Goal: Task Accomplishment & Management: Use online tool/utility

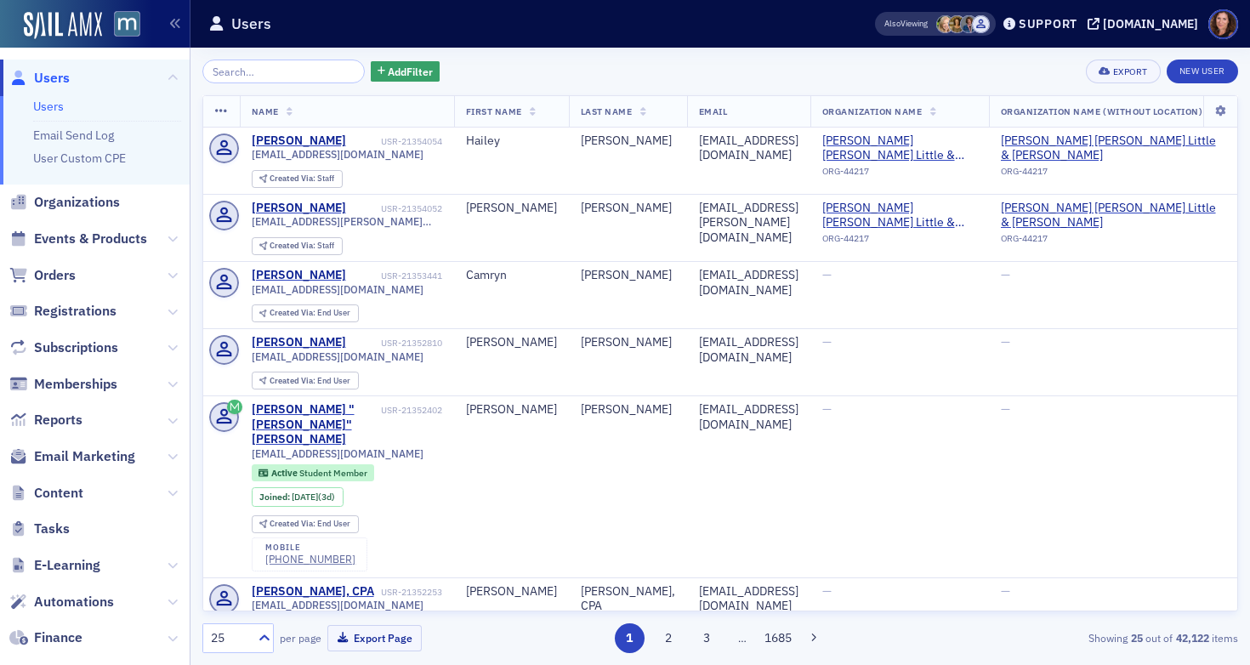
drag, startPoint x: 103, startPoint y: 242, endPoint x: 183, endPoint y: 184, distance: 99.1
click at [103, 242] on span "Events & Products" at bounding box center [90, 239] width 113 height 19
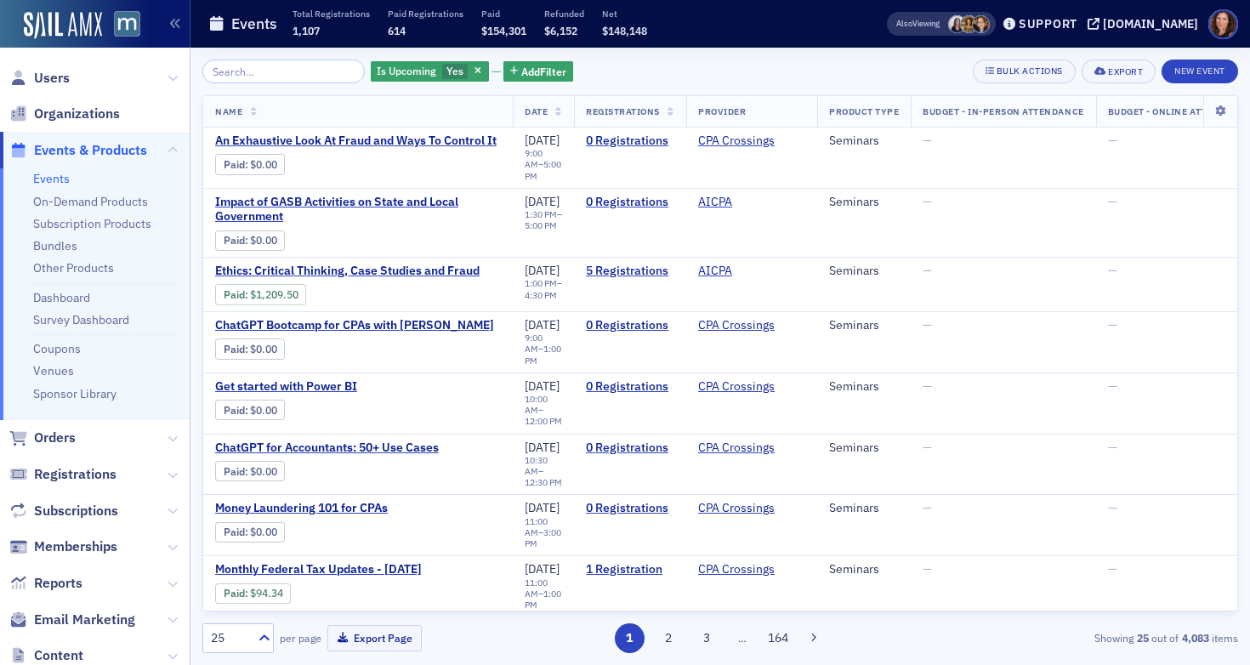
click at [286, 74] on input "search" at bounding box center [283, 72] width 162 height 24
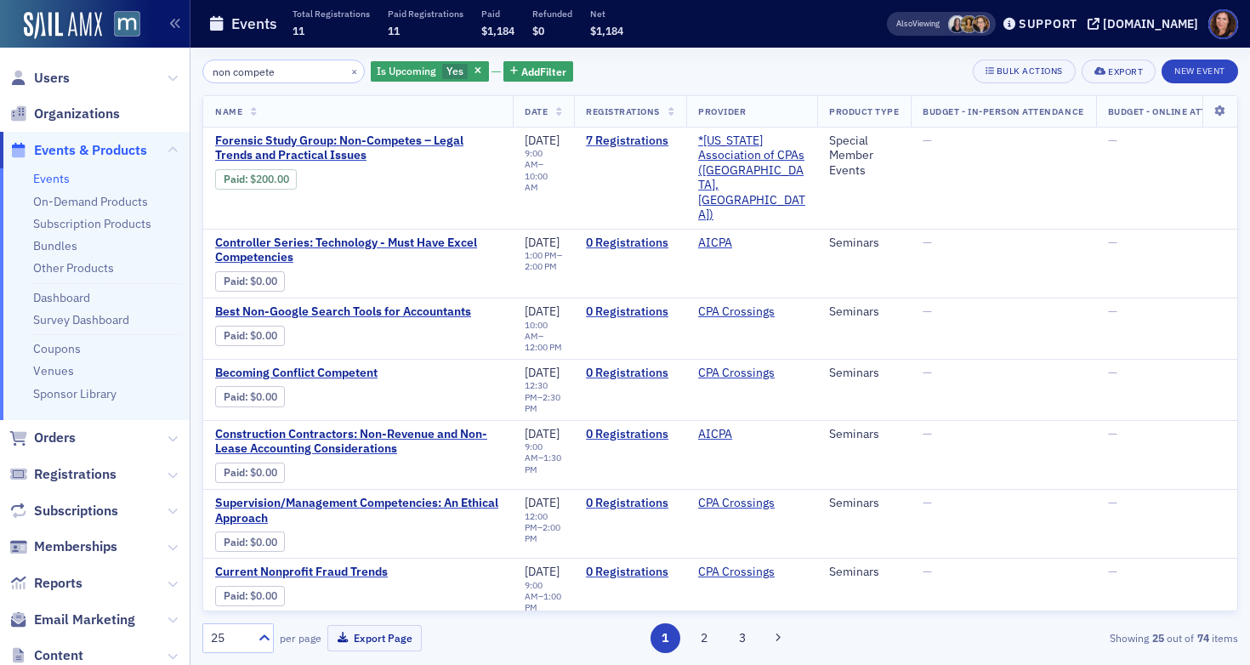
type input "non compete"
click at [263, 70] on input "non compete" at bounding box center [283, 72] width 162 height 24
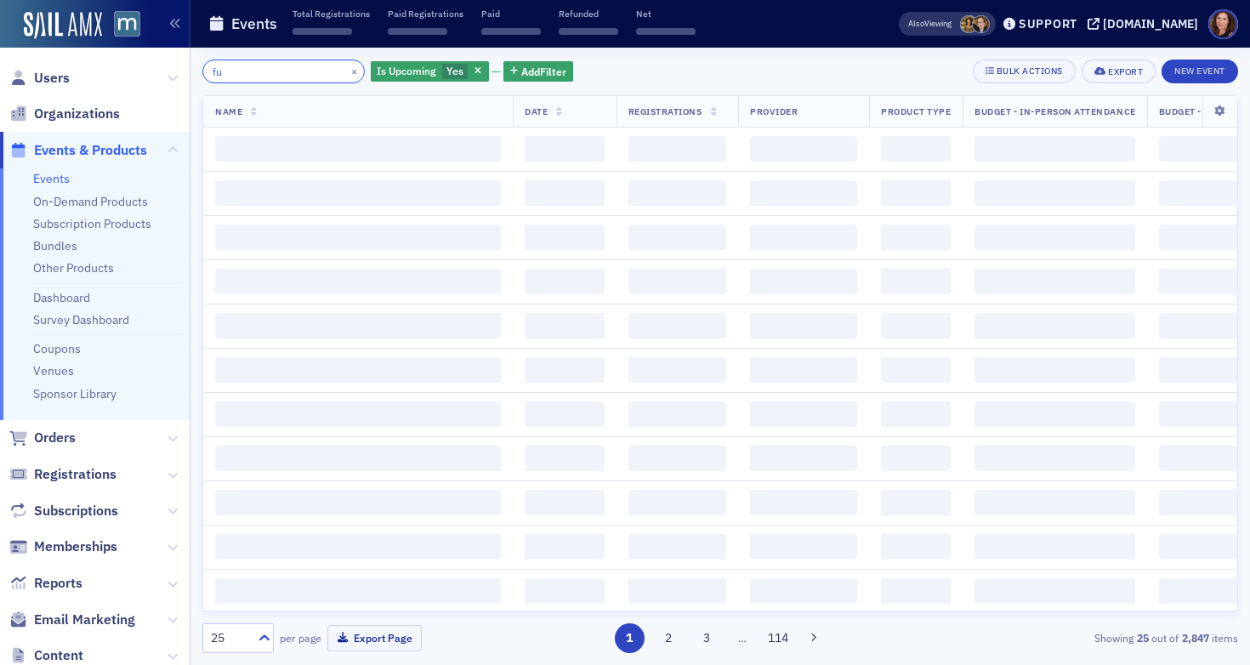
type input "f"
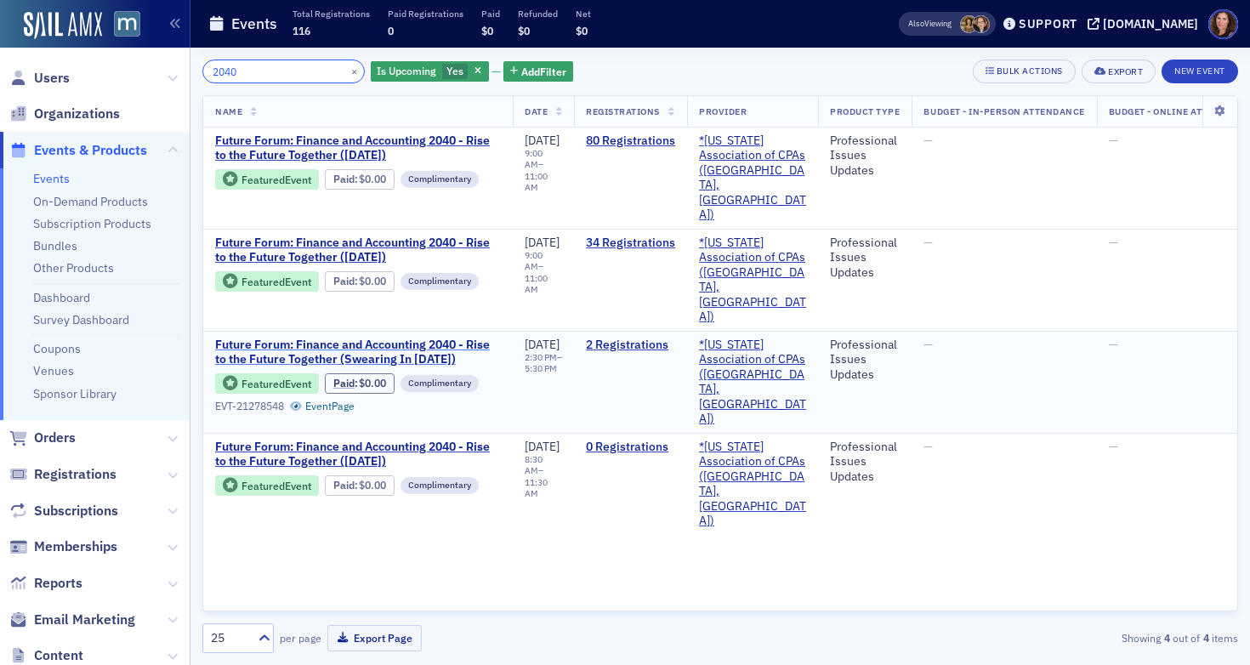
type input "2040"
click at [341, 338] on span "Future Forum: Finance and Accounting 2040 - Rise to the Future Together (Sweari…" at bounding box center [358, 353] width 286 height 30
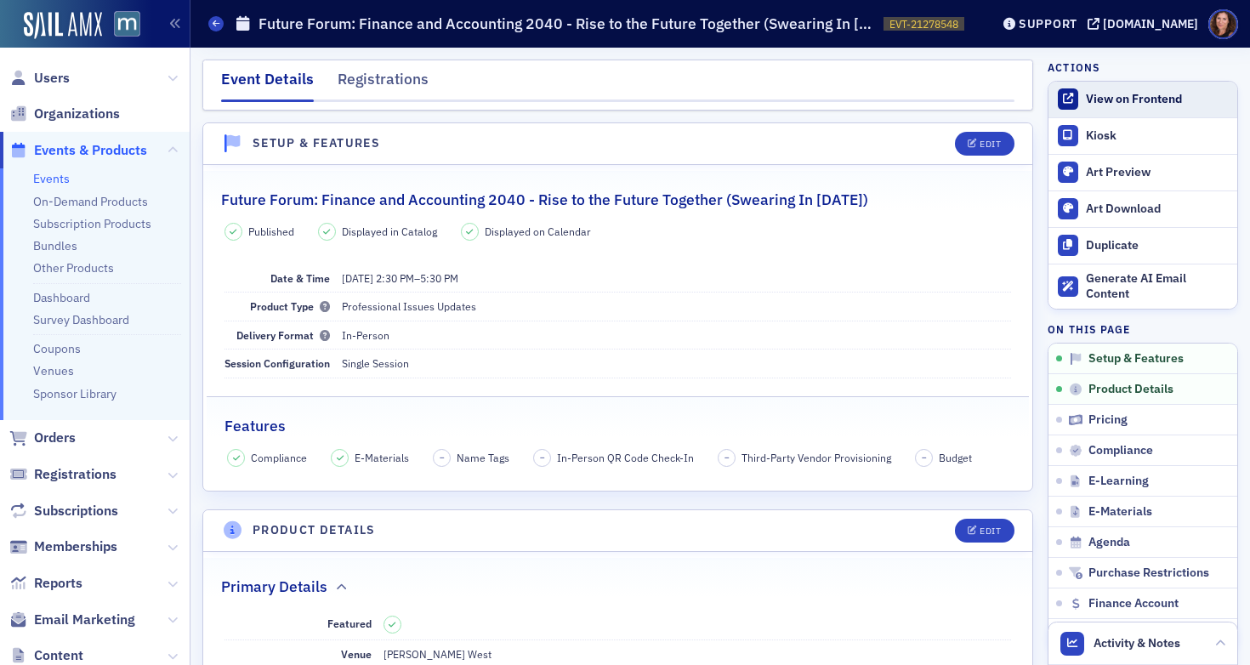
click at [1124, 94] on div "View on Frontend" at bounding box center [1157, 99] width 143 height 15
click at [43, 179] on link "Events" at bounding box center [51, 178] width 37 height 15
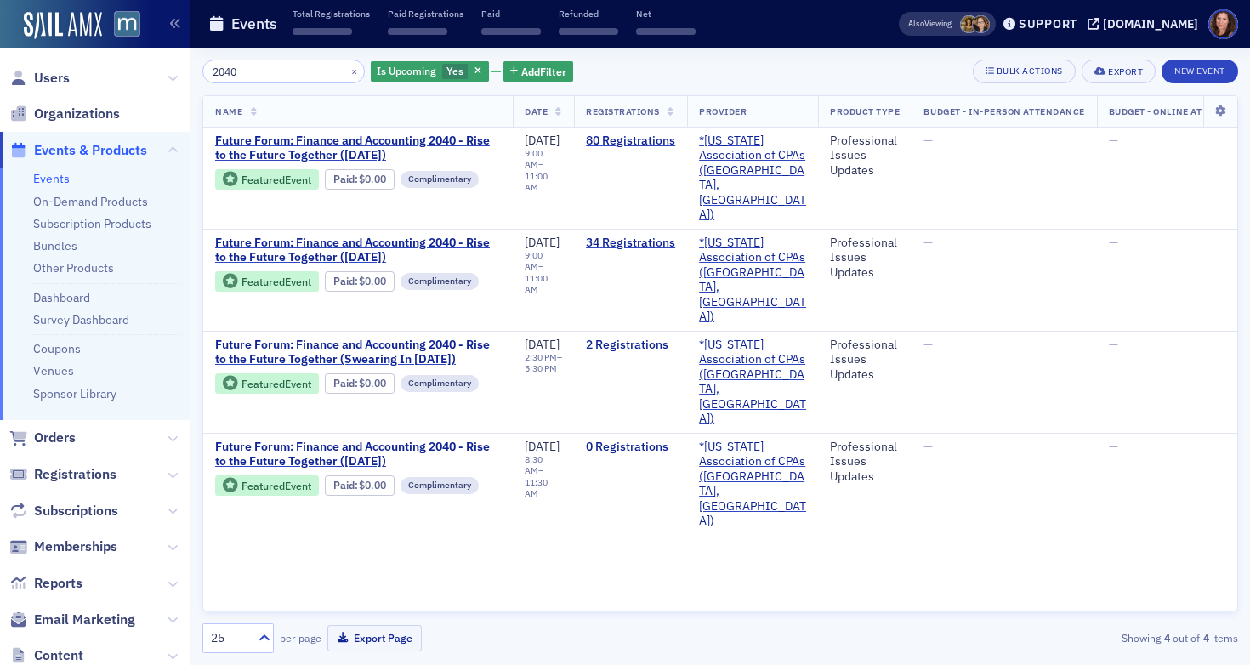
click at [231, 77] on input "2040" at bounding box center [283, 72] width 162 height 24
click at [230, 77] on input "2040" at bounding box center [283, 72] width 162 height 24
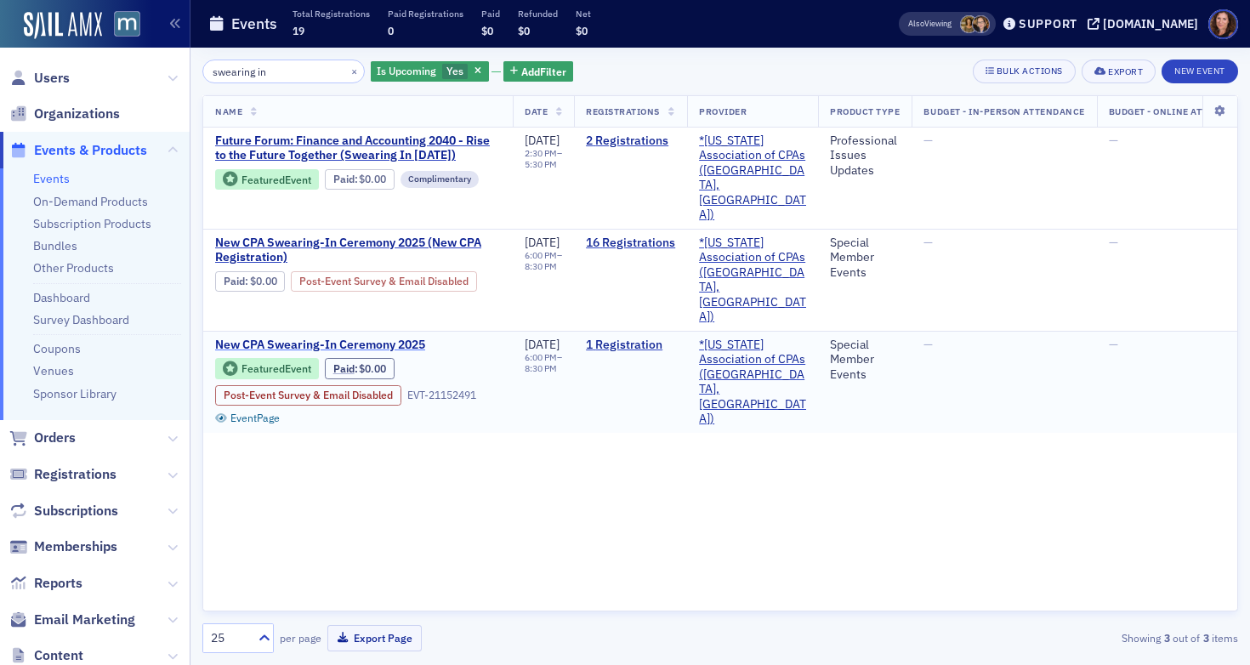
type input "swearing in"
click at [385, 338] on span "New CPA Swearing-In Ceremony 2025" at bounding box center [358, 345] width 286 height 15
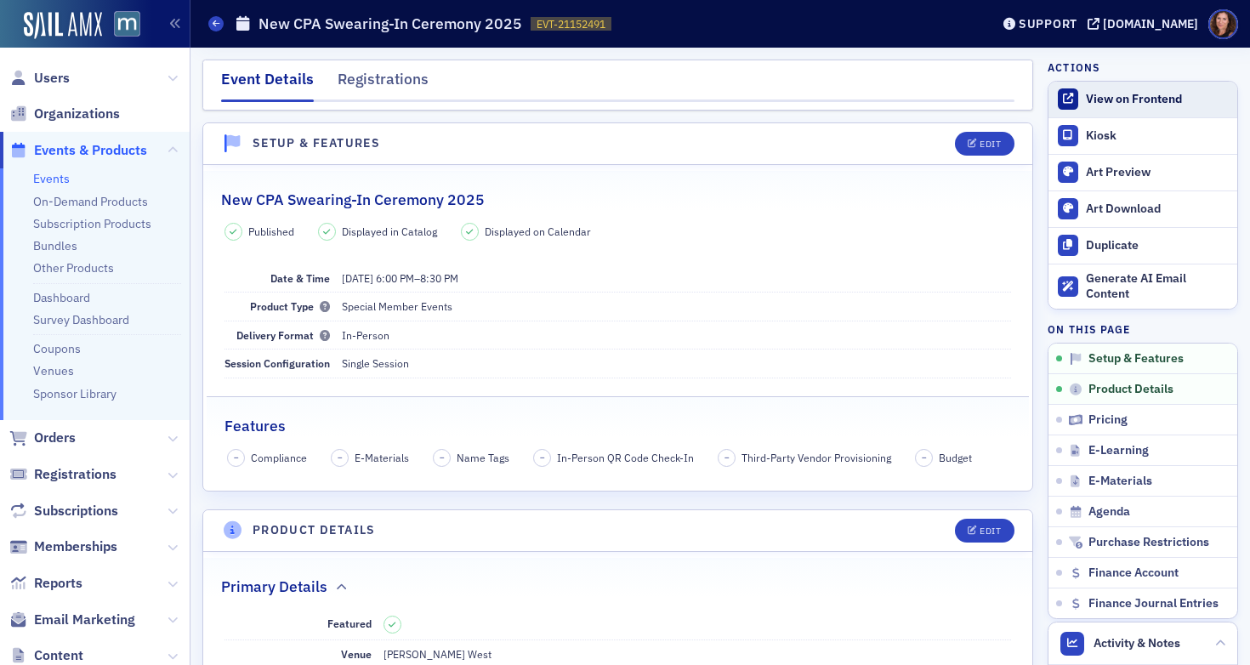
click at [1092, 92] on div "View on Frontend" at bounding box center [1157, 99] width 143 height 15
drag, startPoint x: 44, startPoint y: 79, endPoint x: 269, endPoint y: 141, distance: 232.9
click at [44, 79] on span "Users" at bounding box center [52, 78] width 36 height 19
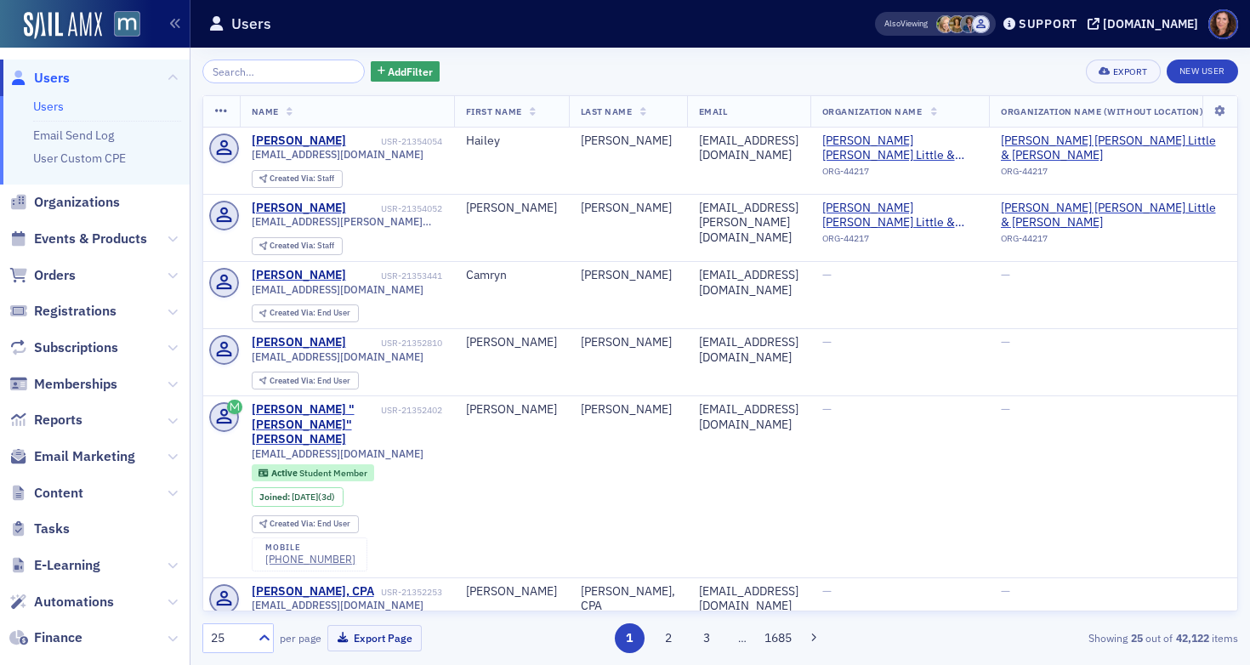
click at [287, 71] on input "search" at bounding box center [283, 72] width 162 height 24
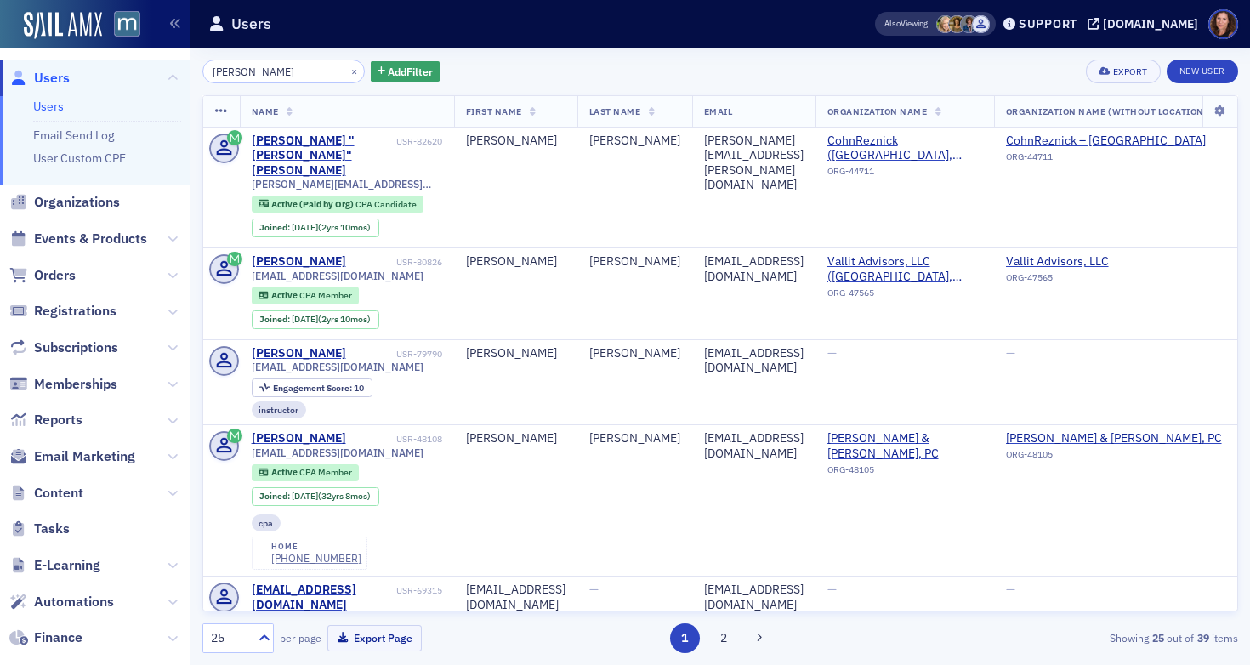
click at [229, 73] on input "roper" at bounding box center [283, 72] width 162 height 24
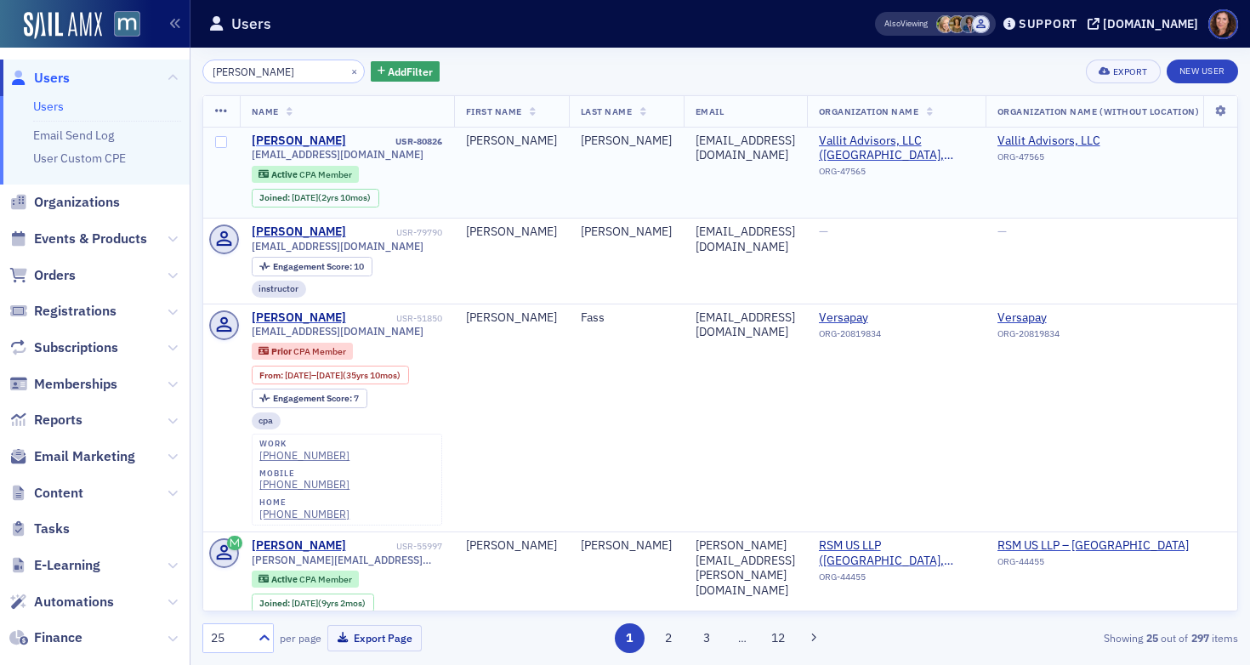
type input "andrew roper"
click at [298, 134] on div "Andrew Roper" at bounding box center [299, 140] width 94 height 15
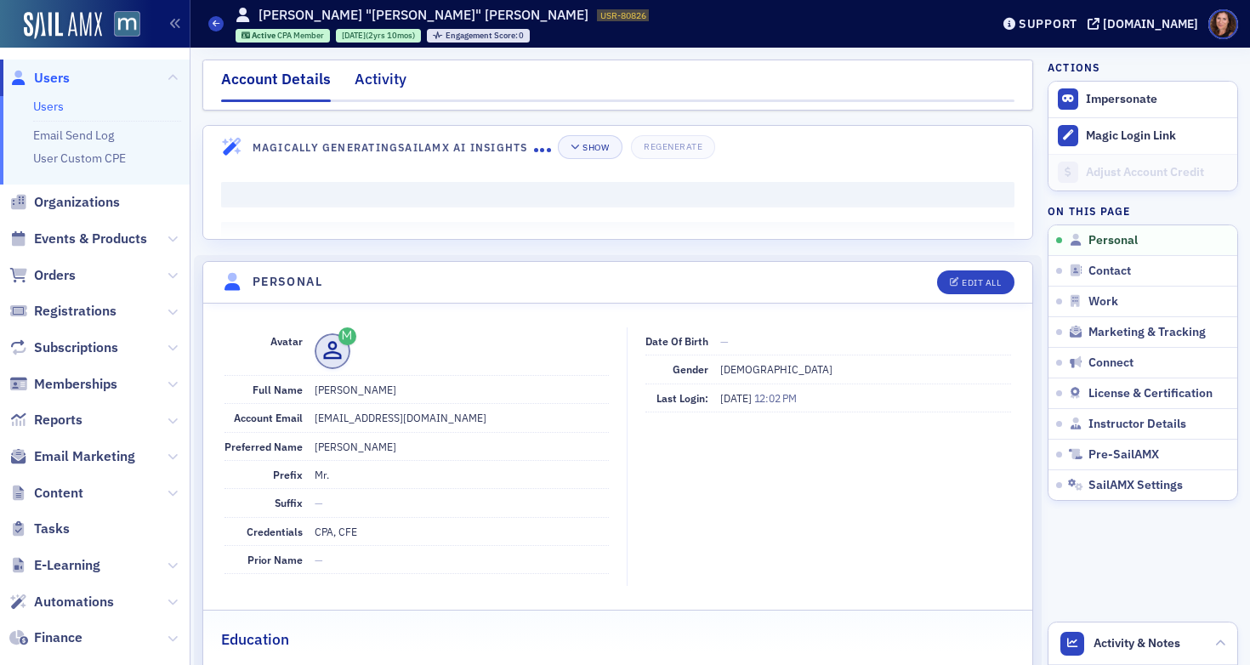
click at [387, 77] on div "Activity" at bounding box center [381, 83] width 52 height 31
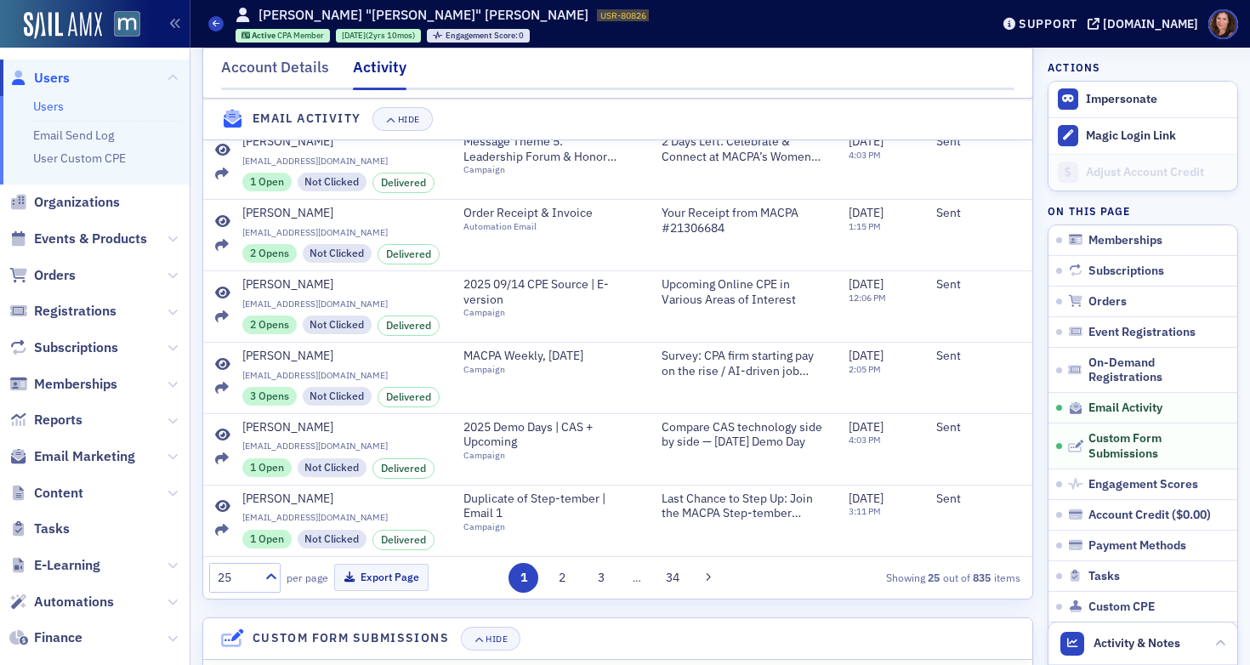
scroll to position [1745, 0]
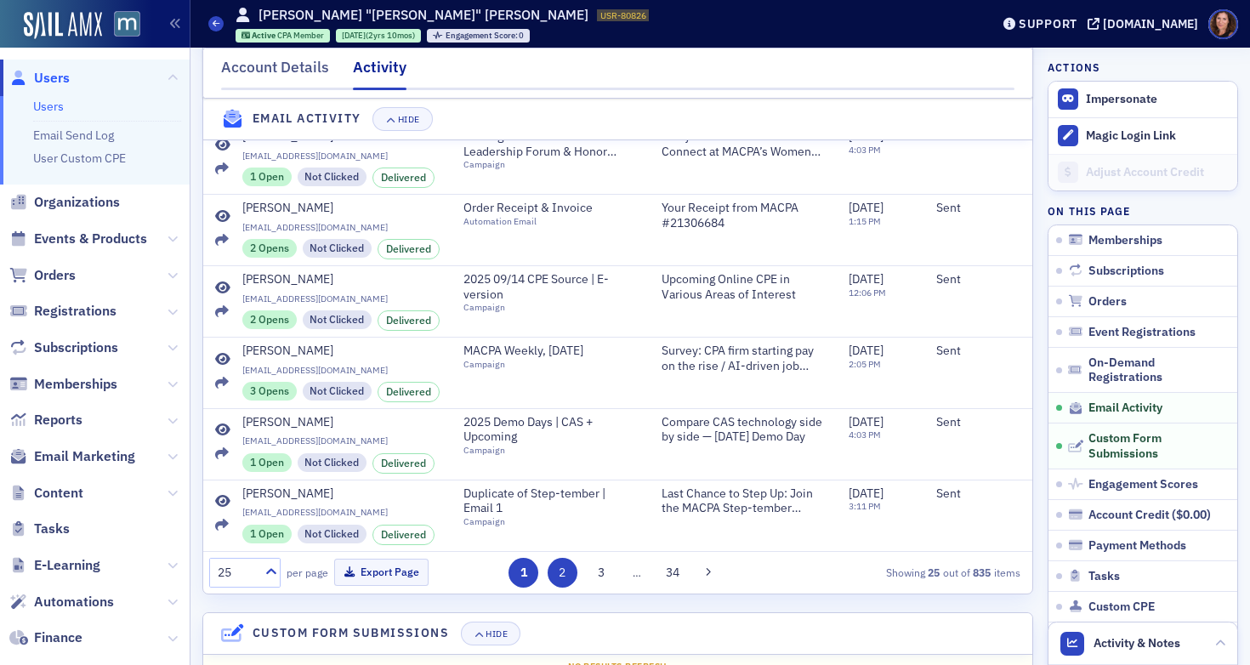
click at [564, 587] on button "2" at bounding box center [563, 573] width 30 height 30
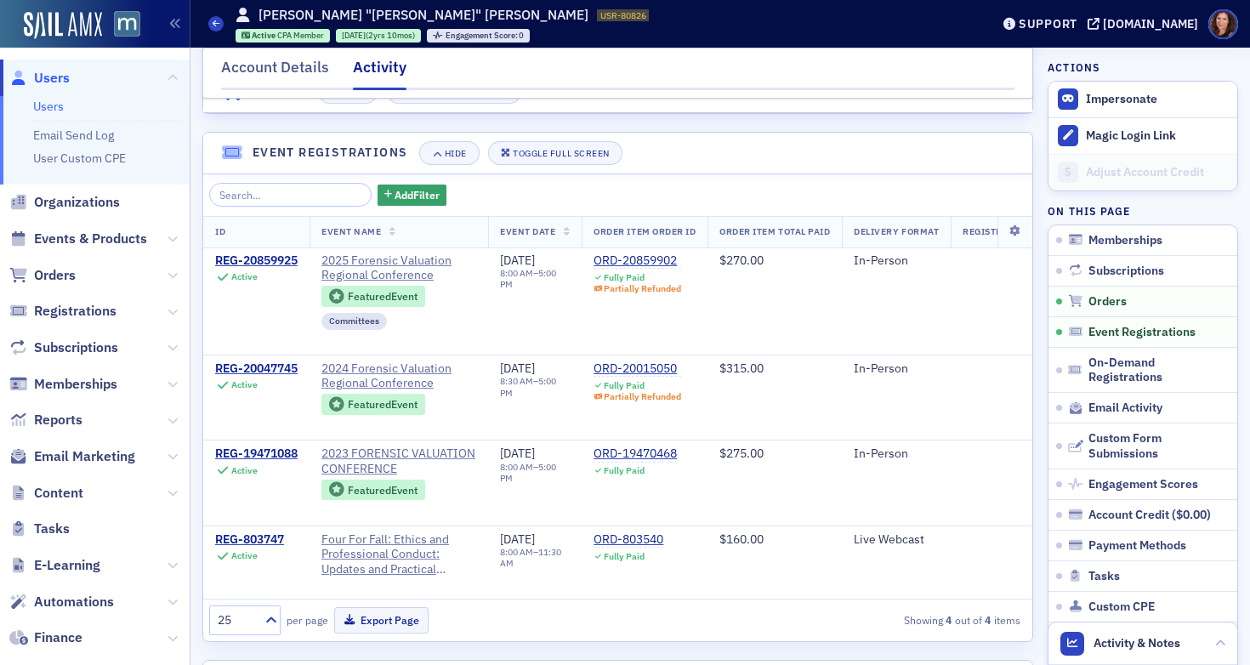
scroll to position [965, 0]
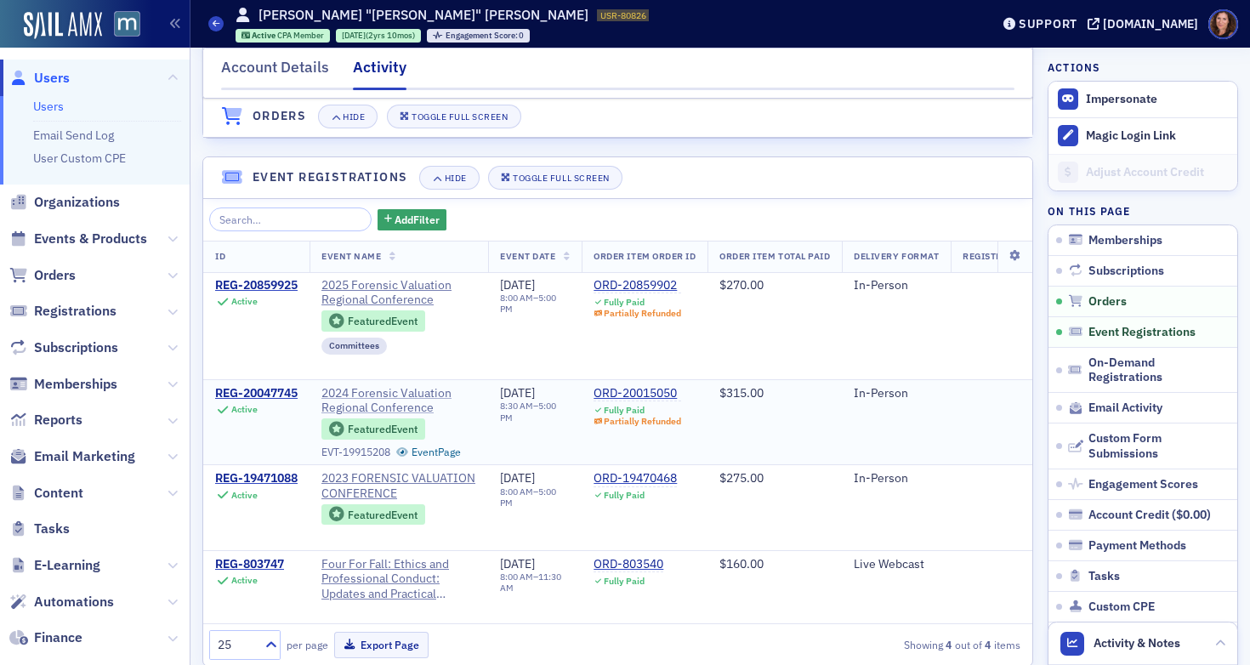
click at [343, 412] on span "2024 Forensic Valuation Regional Conference" at bounding box center [398, 401] width 155 height 30
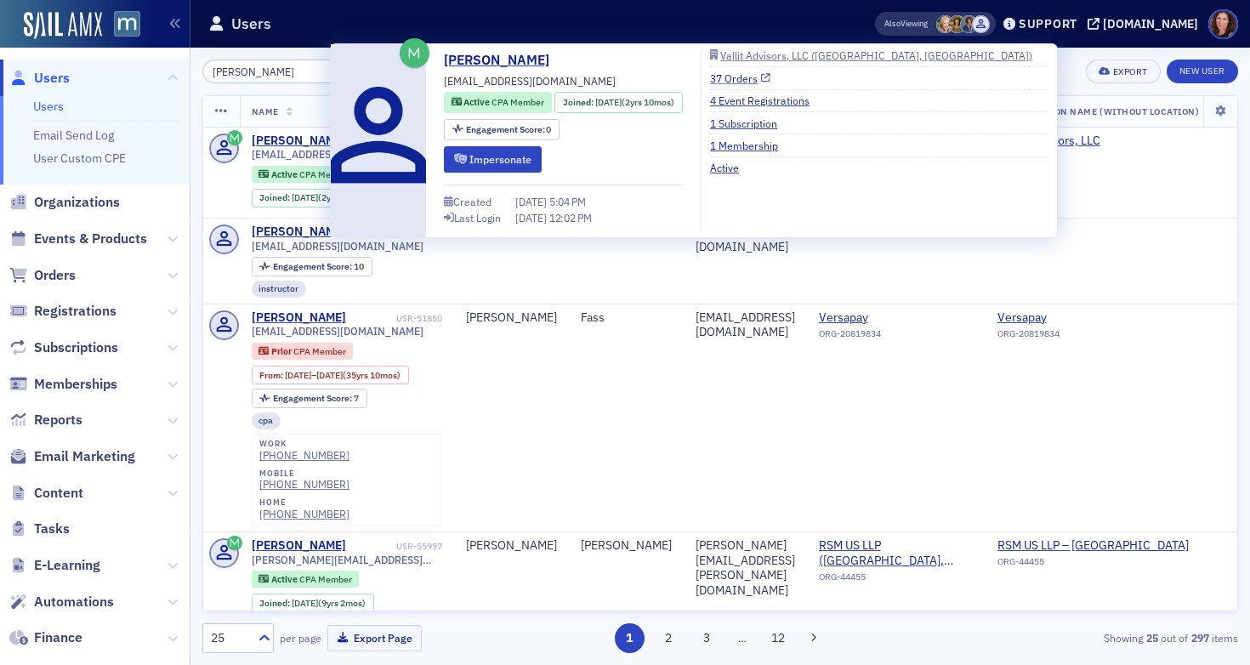
click at [756, 72] on link "37 Orders" at bounding box center [740, 78] width 60 height 15
click at [778, 102] on link "4 Event Registrations" at bounding box center [766, 100] width 112 height 15
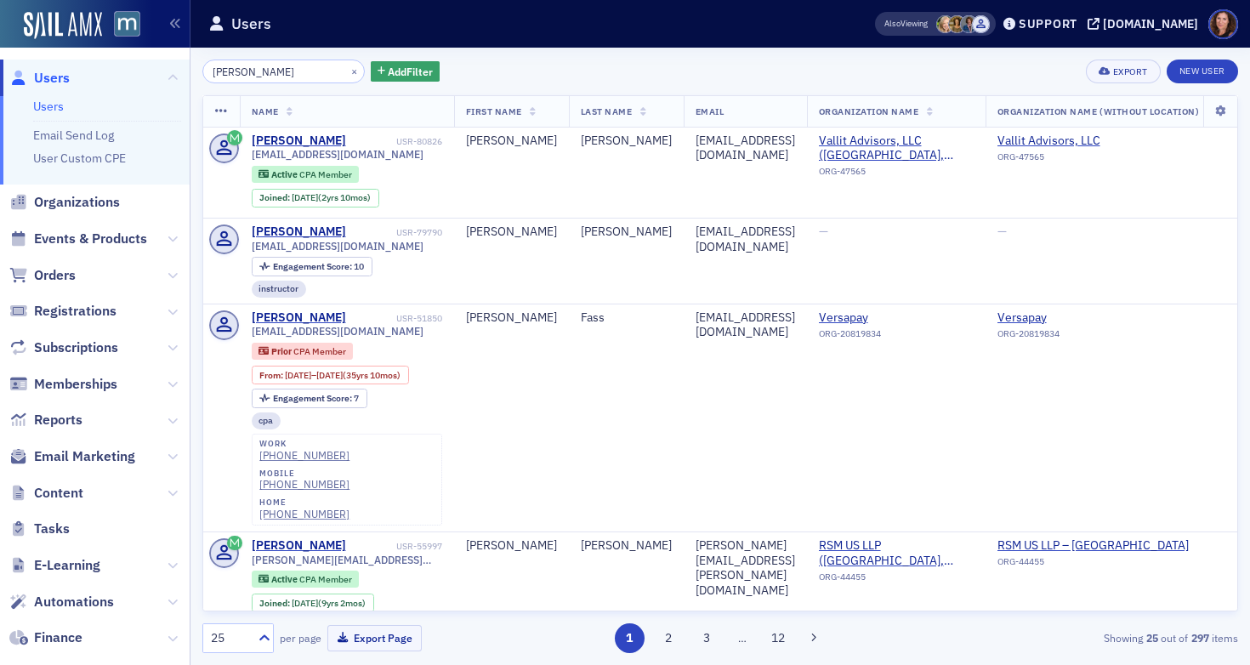
scroll to position [6, 0]
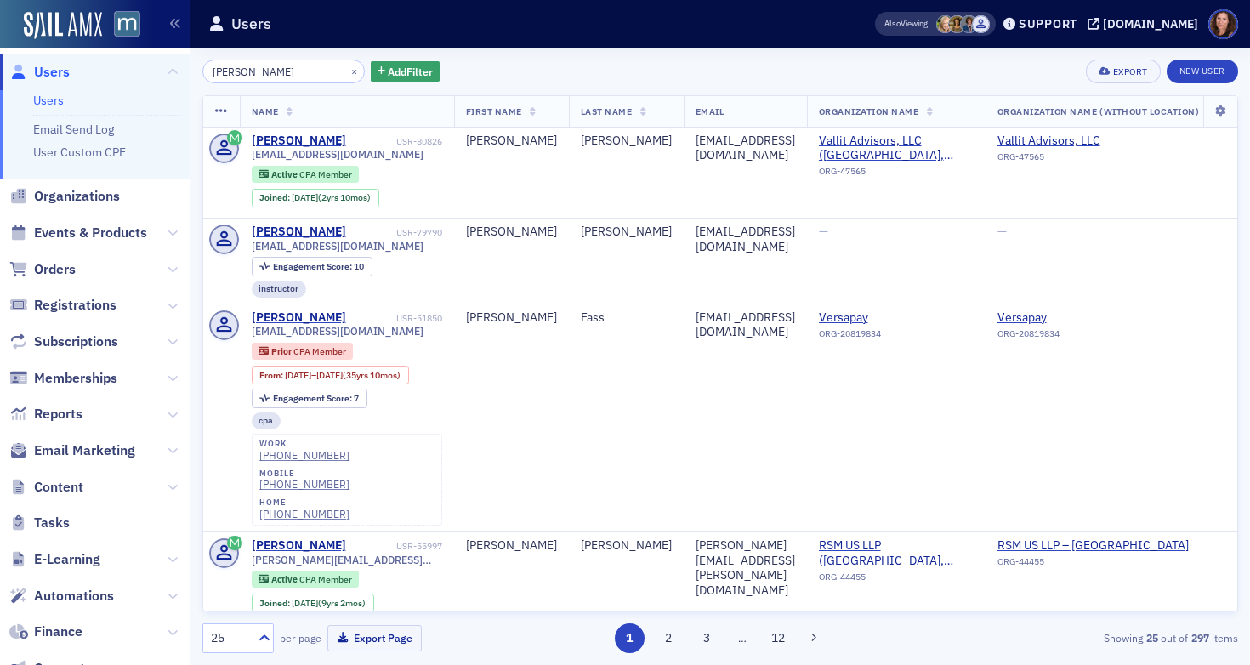
click at [69, 245] on span "Events & Products" at bounding box center [95, 233] width 190 height 37
click at [65, 222] on span "Events & Products" at bounding box center [95, 233] width 190 height 37
click at [96, 232] on span "Events & Products" at bounding box center [90, 233] width 113 height 19
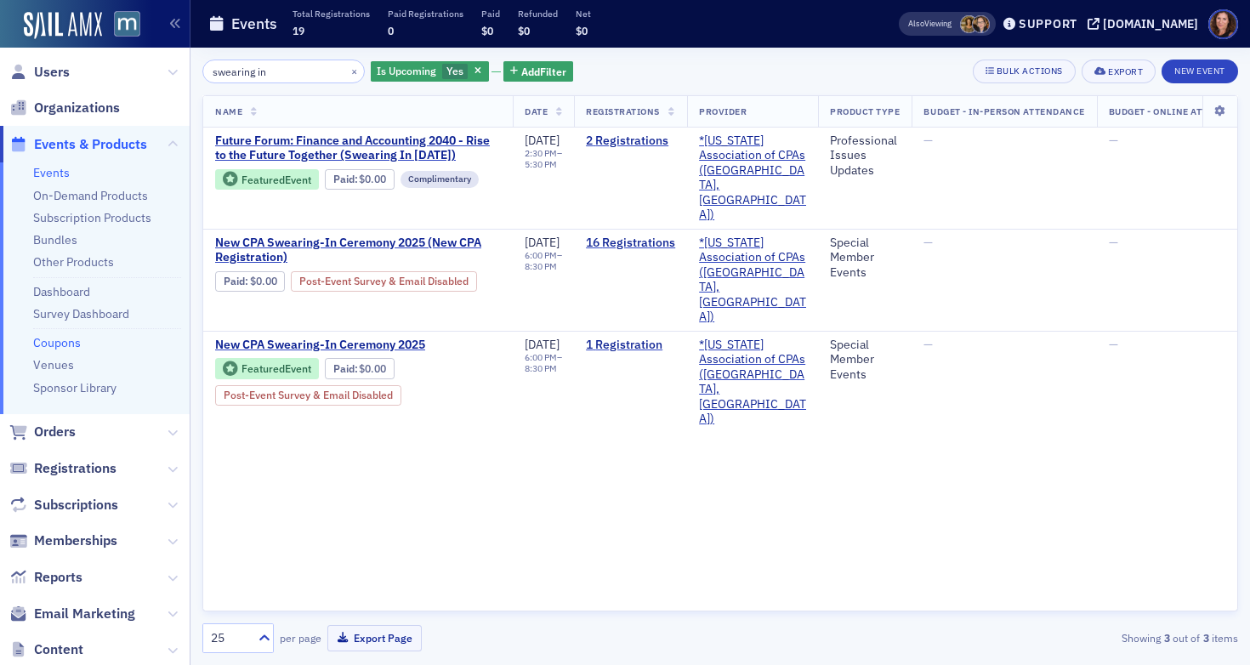
click at [43, 340] on link "Coupons" at bounding box center [57, 342] width 48 height 15
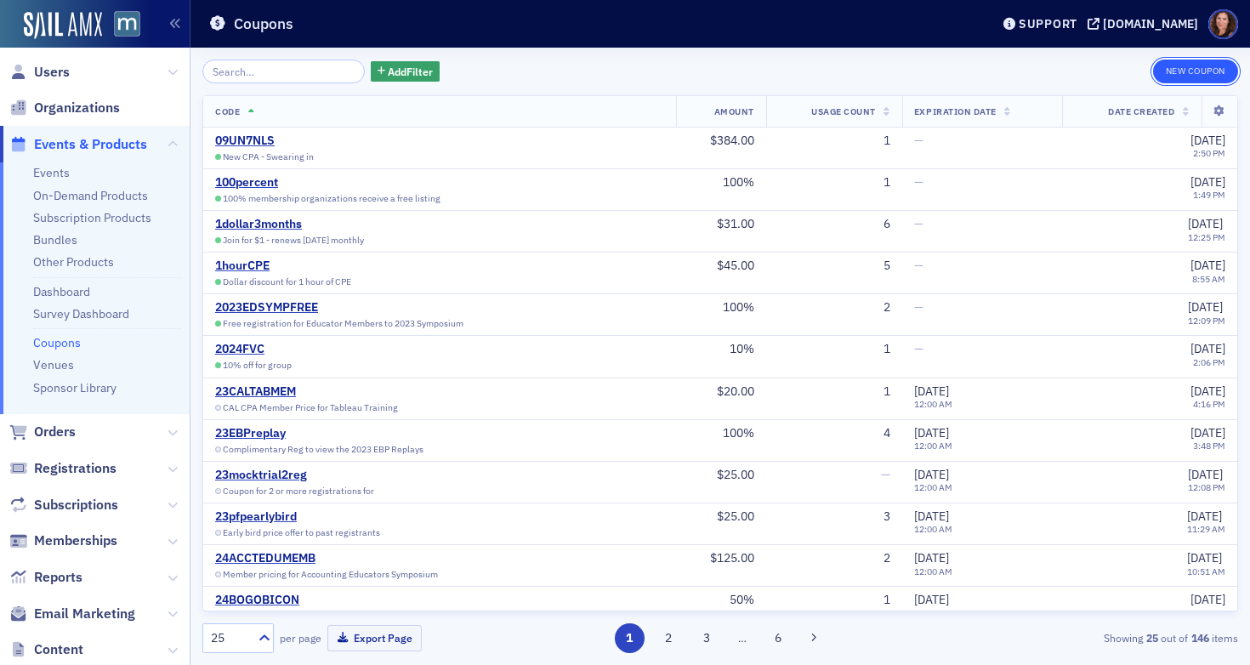
click at [1178, 74] on button "New Coupon" at bounding box center [1195, 72] width 85 height 24
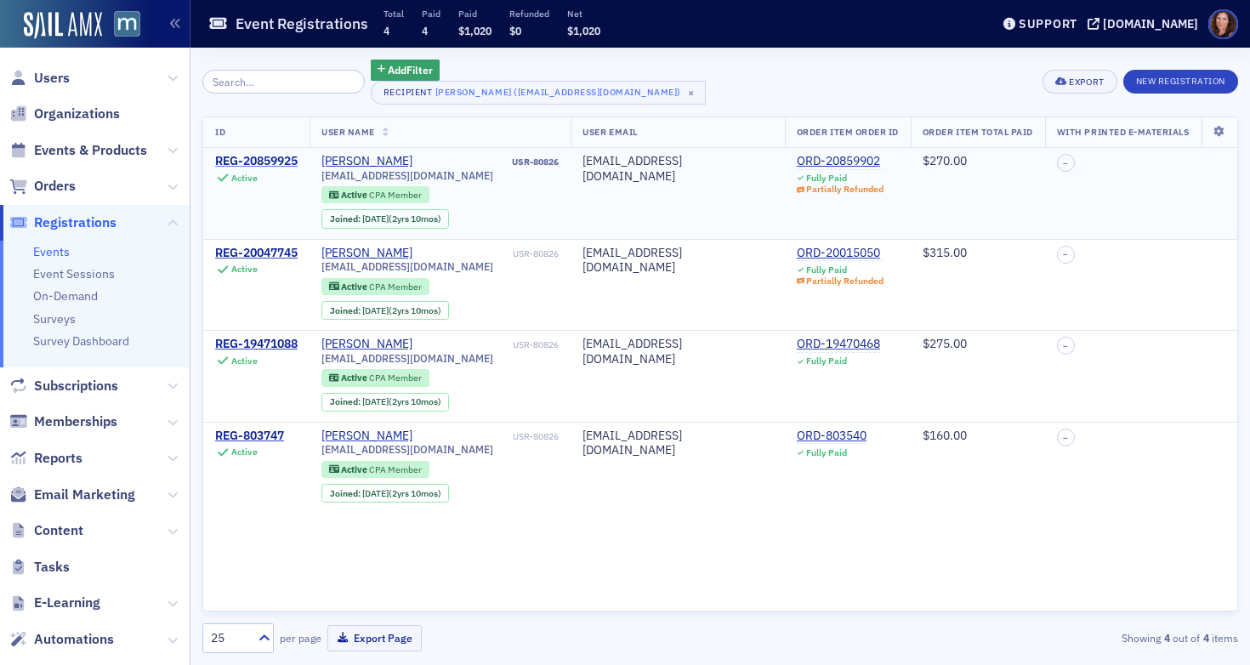
click at [255, 161] on div "REG-20859925" at bounding box center [256, 161] width 82 height 15
click at [276, 246] on div "REG-20047745" at bounding box center [256, 253] width 82 height 15
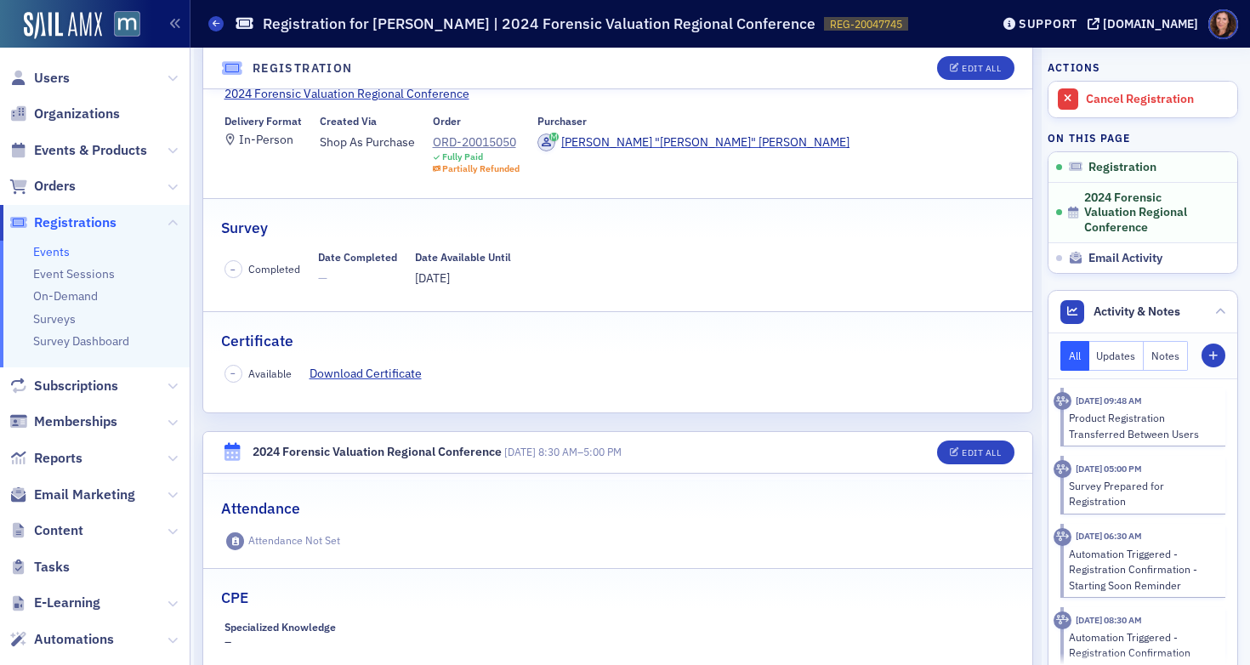
scroll to position [180, 0]
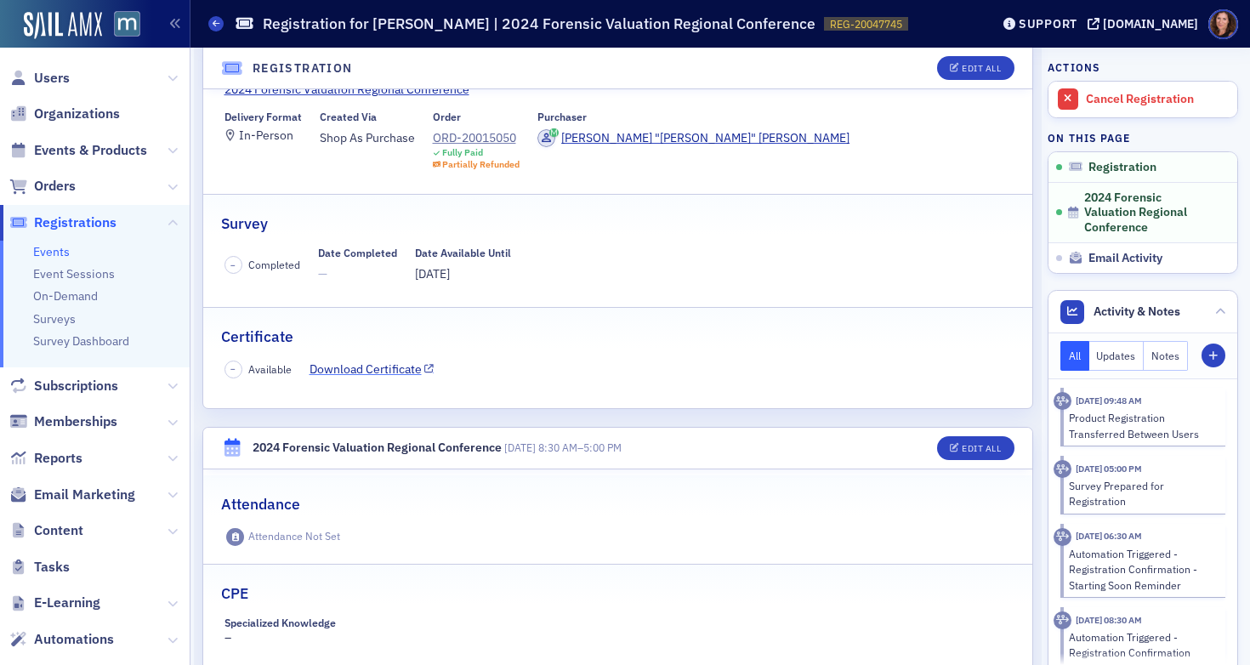
click at [357, 372] on link "Download Certificate" at bounding box center [371, 369] width 125 height 18
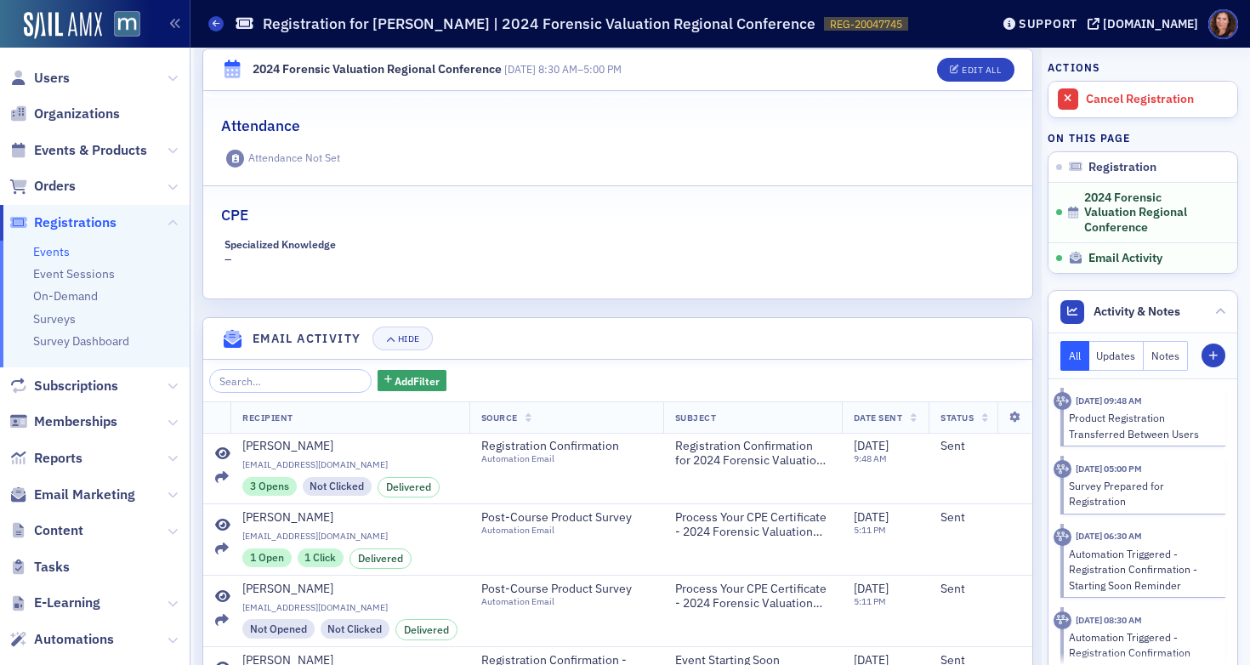
scroll to position [568, 0]
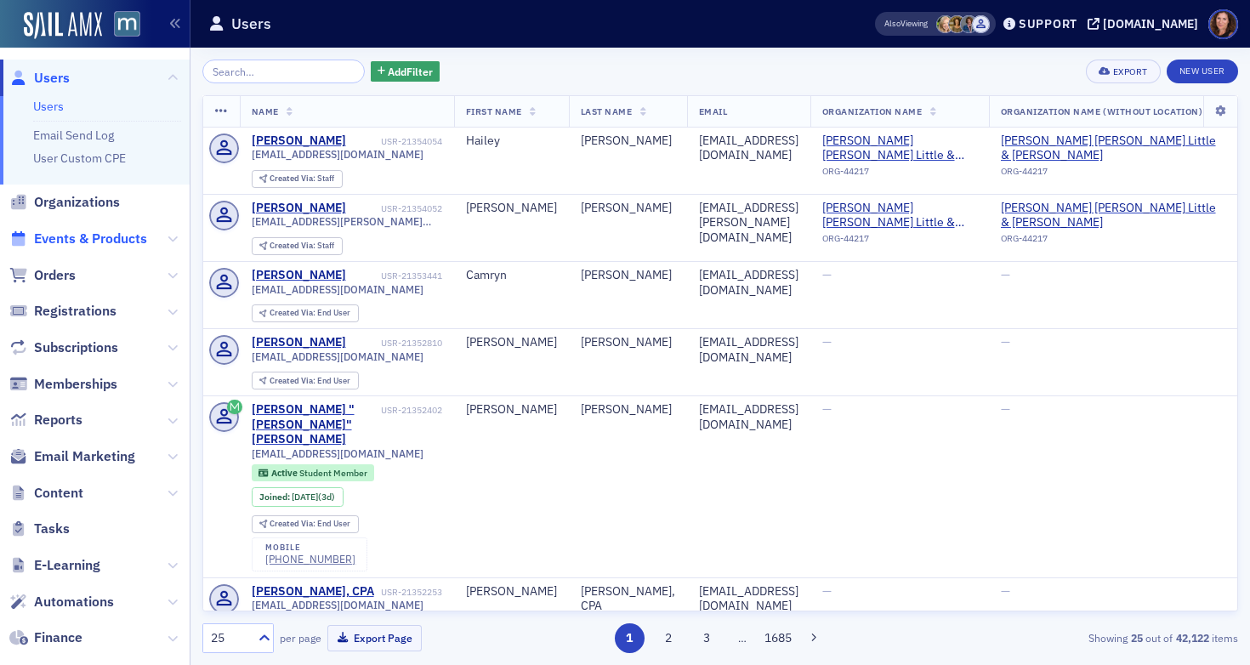
click at [96, 236] on span "Events & Products" at bounding box center [90, 239] width 113 height 19
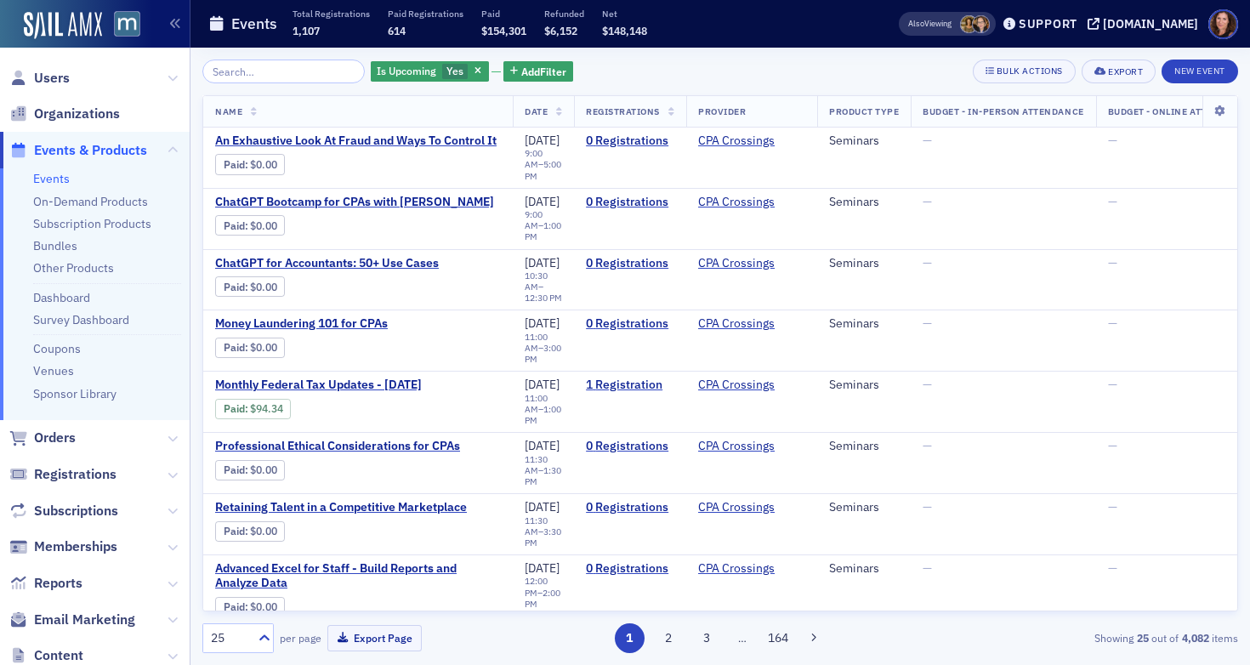
click at [278, 68] on input "search" at bounding box center [283, 72] width 162 height 24
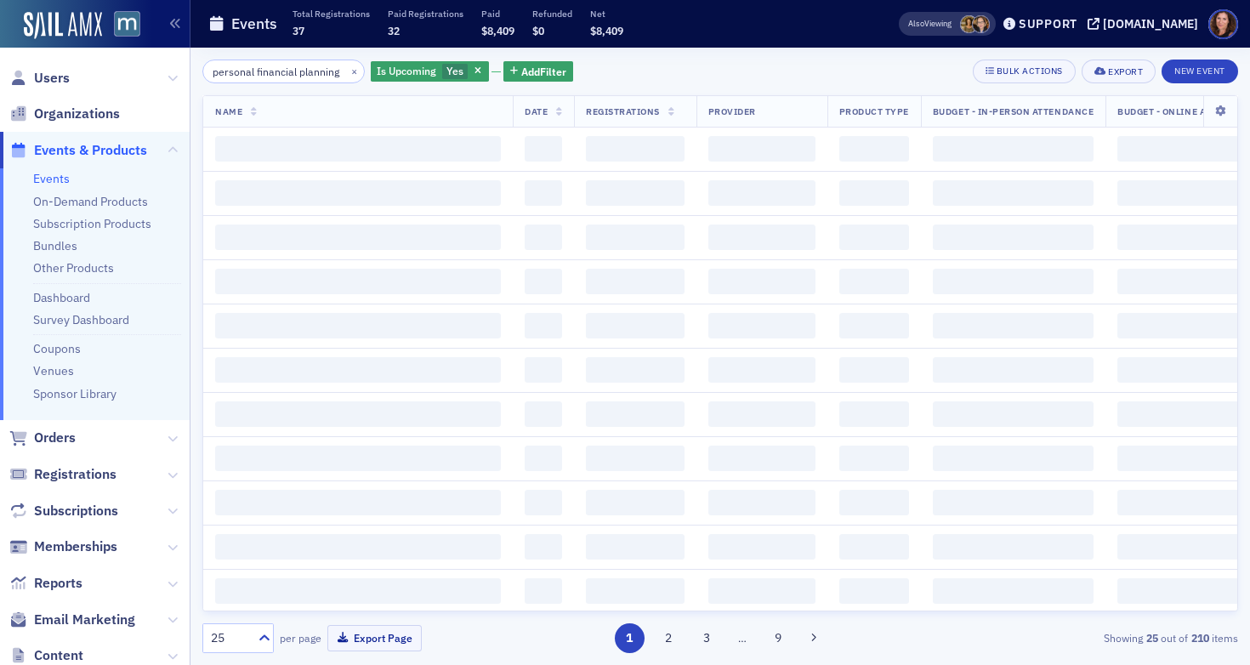
scroll to position [0, 16]
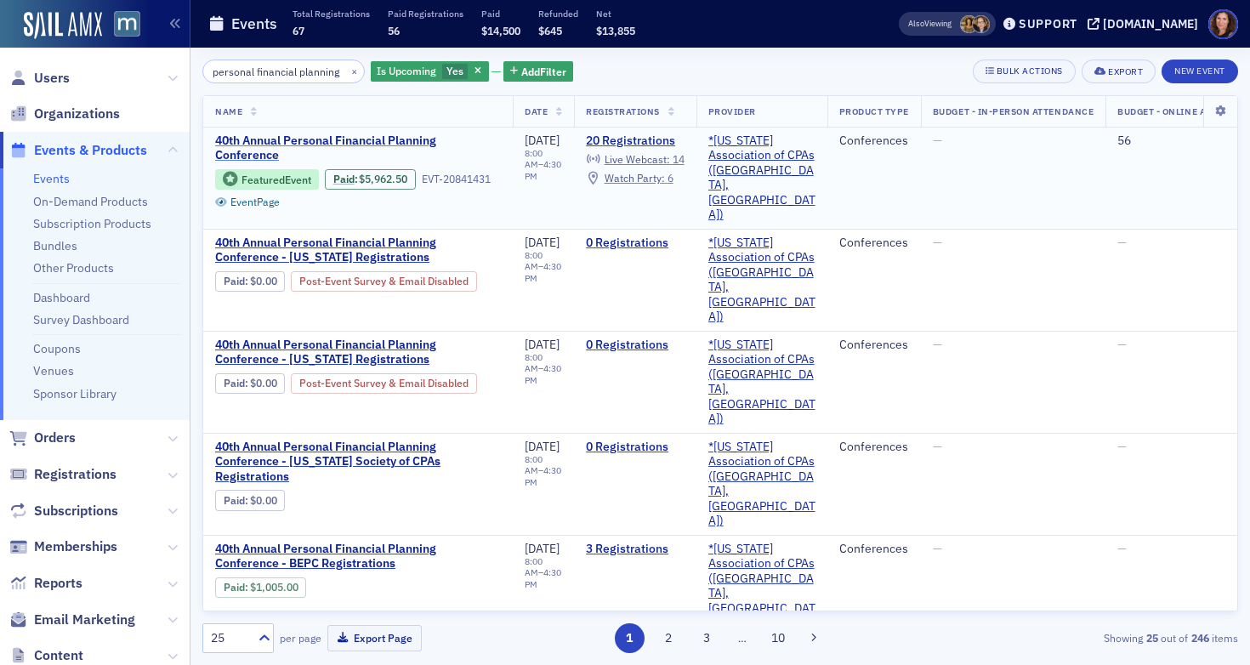
type input "personal financial planning"
click at [382, 135] on span "40th Annual Personal Financial Planning Conference" at bounding box center [358, 148] width 286 height 30
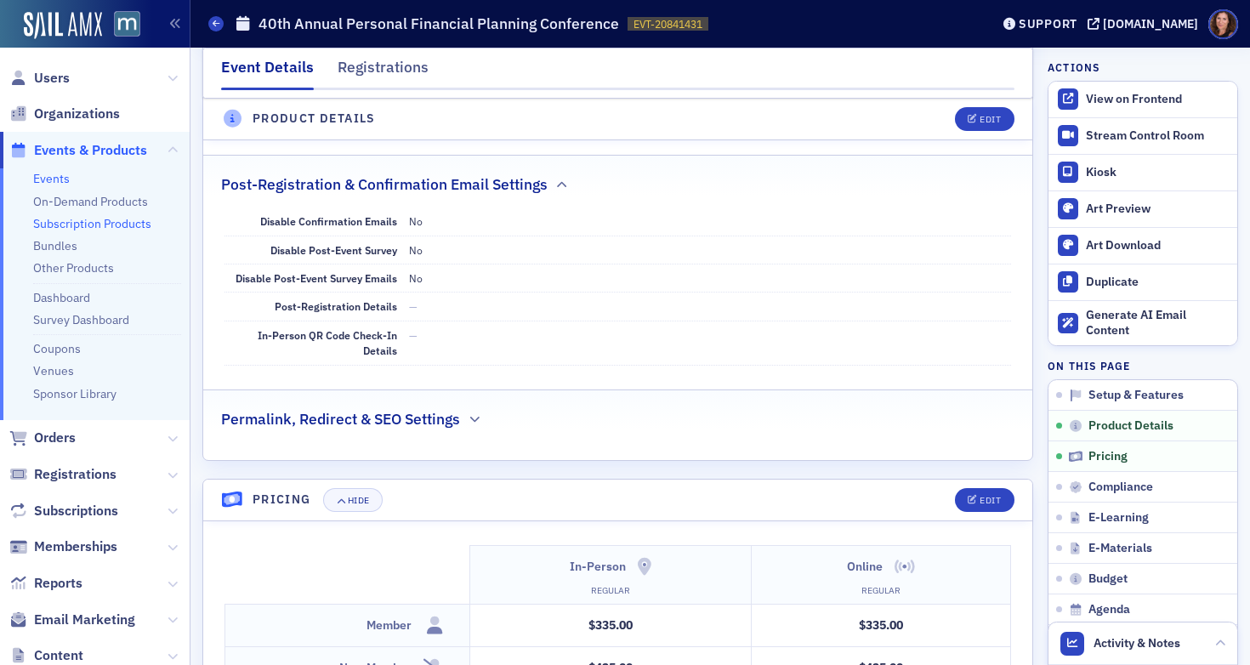
scroll to position [1124, 0]
click at [1126, 99] on div "View on Frontend" at bounding box center [1157, 99] width 143 height 15
click at [57, 178] on link "Events" at bounding box center [51, 178] width 37 height 15
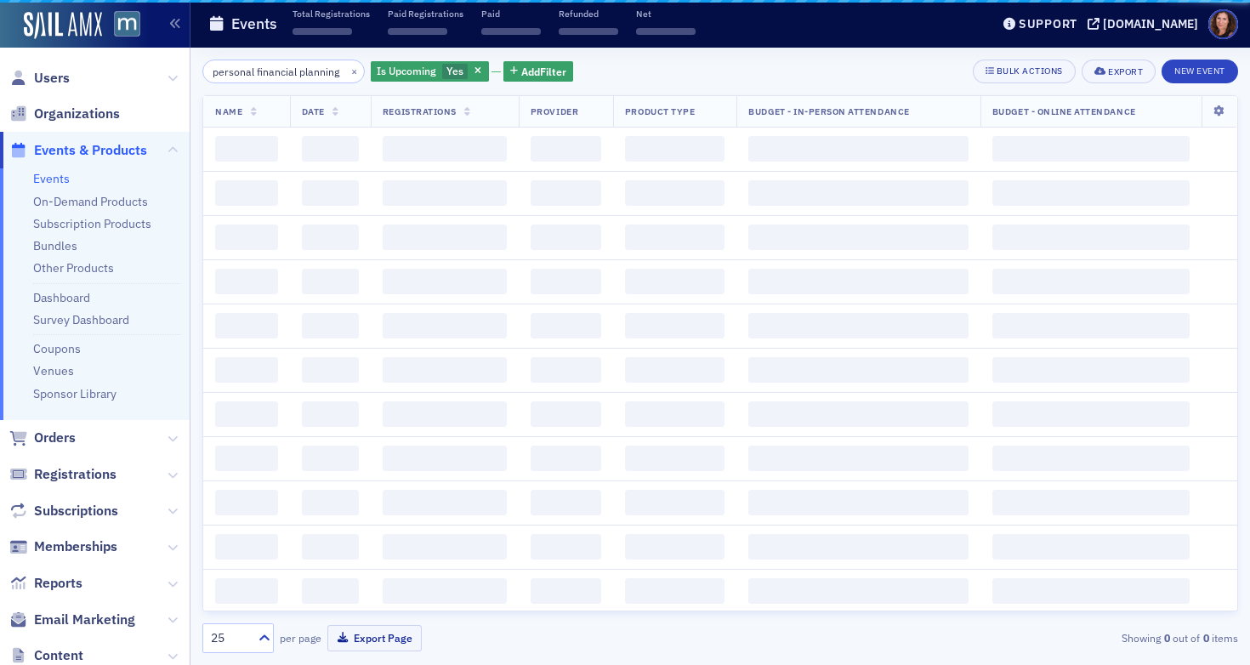
scroll to position [0, 16]
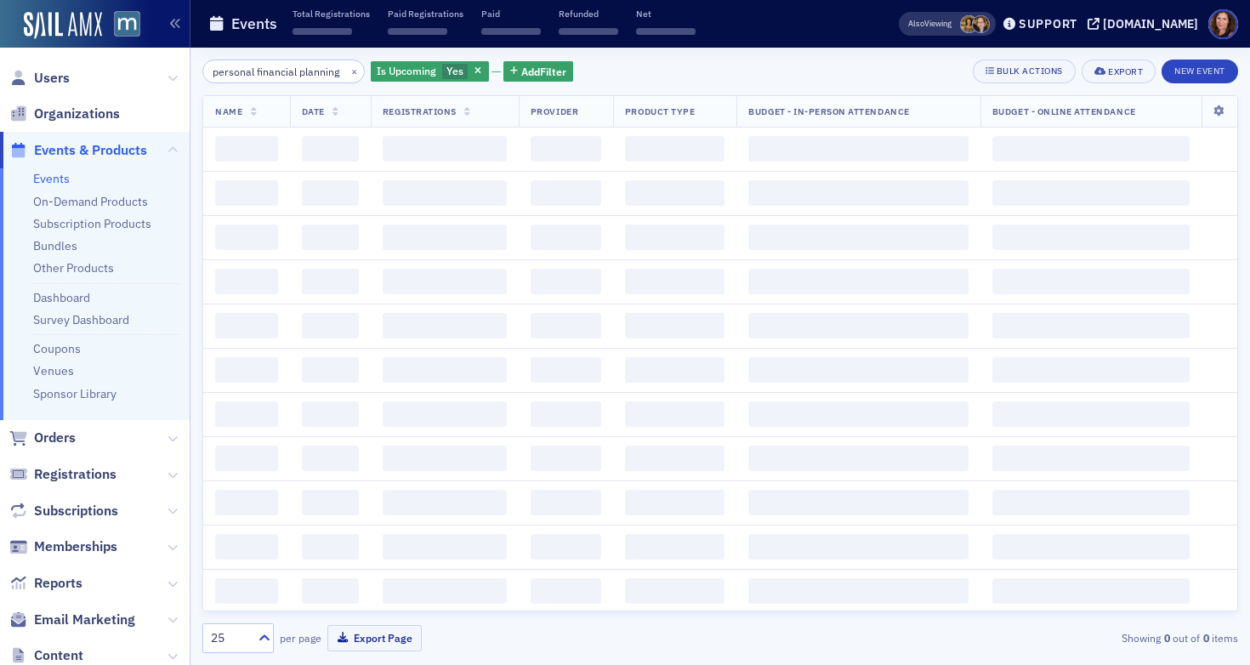
click at [248, 75] on input "personal financial planning" at bounding box center [283, 72] width 162 height 24
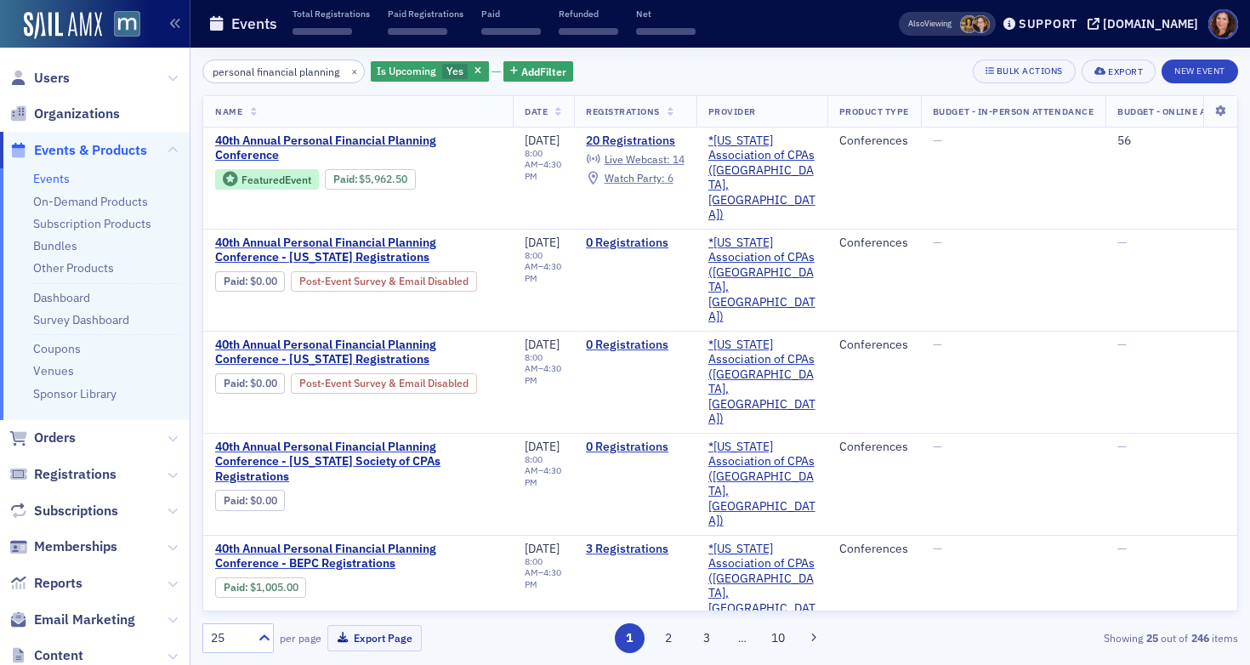
click at [248, 75] on input "personal financial planning" at bounding box center [283, 72] width 162 height 24
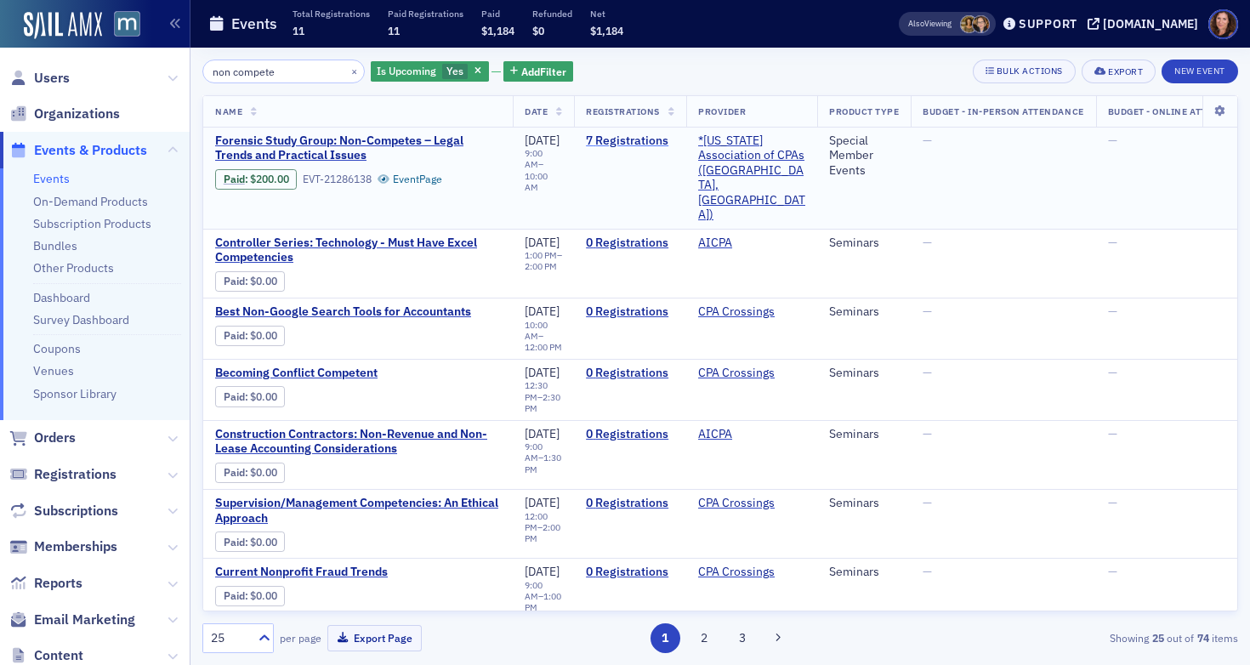
type input "non compete"
click at [663, 138] on link "7 Registrations" at bounding box center [630, 140] width 88 height 15
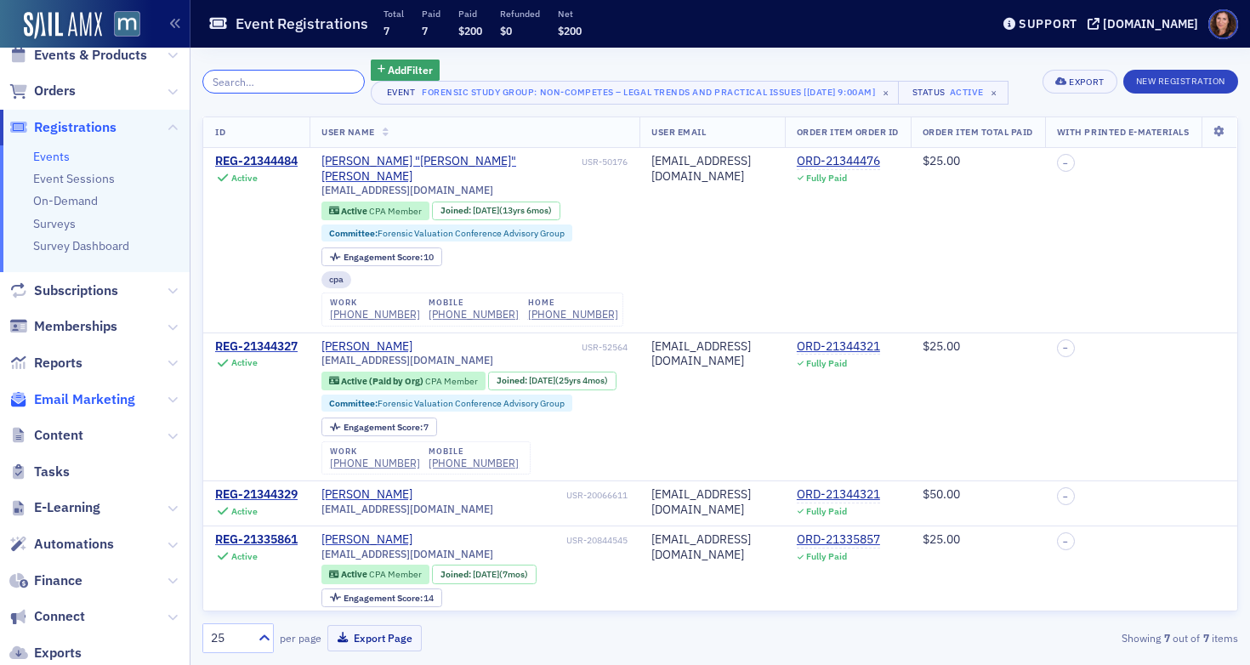
scroll to position [105, 0]
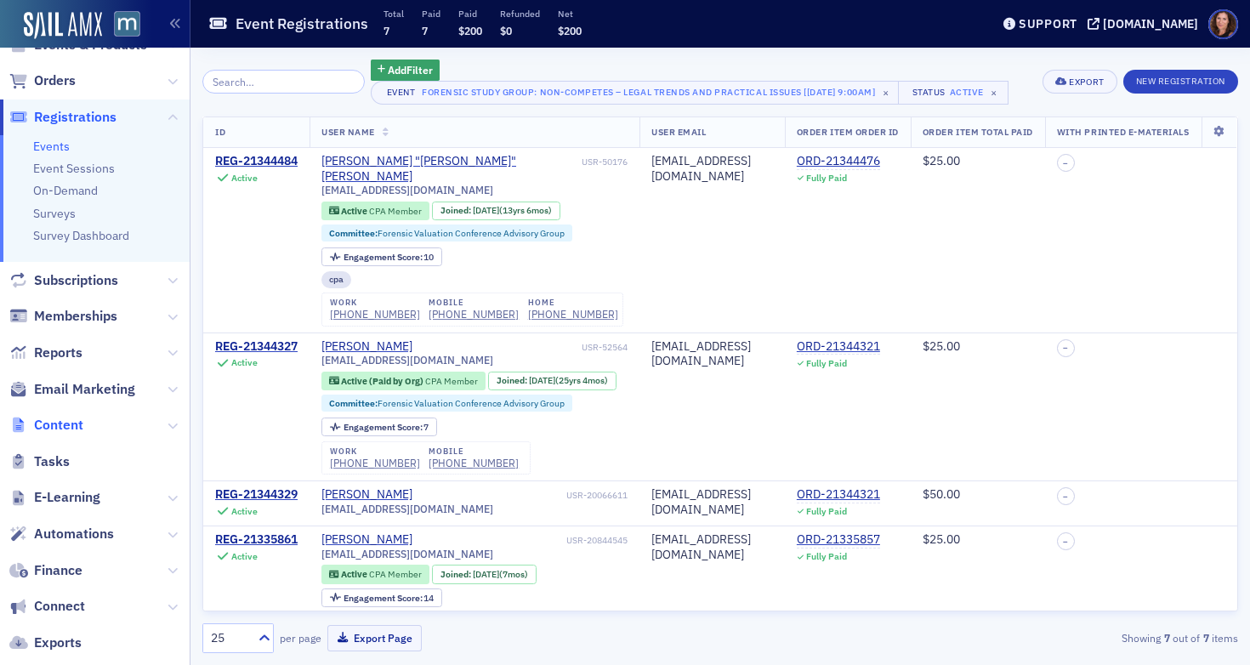
click at [72, 424] on span "Content" at bounding box center [58, 425] width 49 height 19
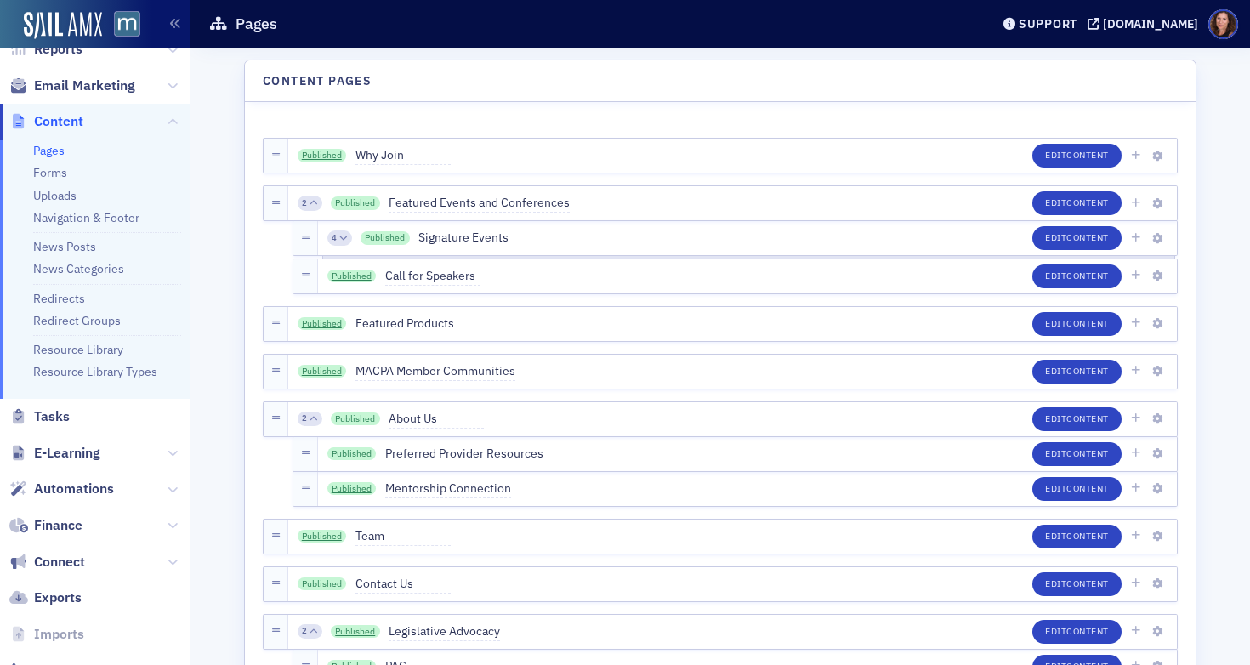
scroll to position [342, 0]
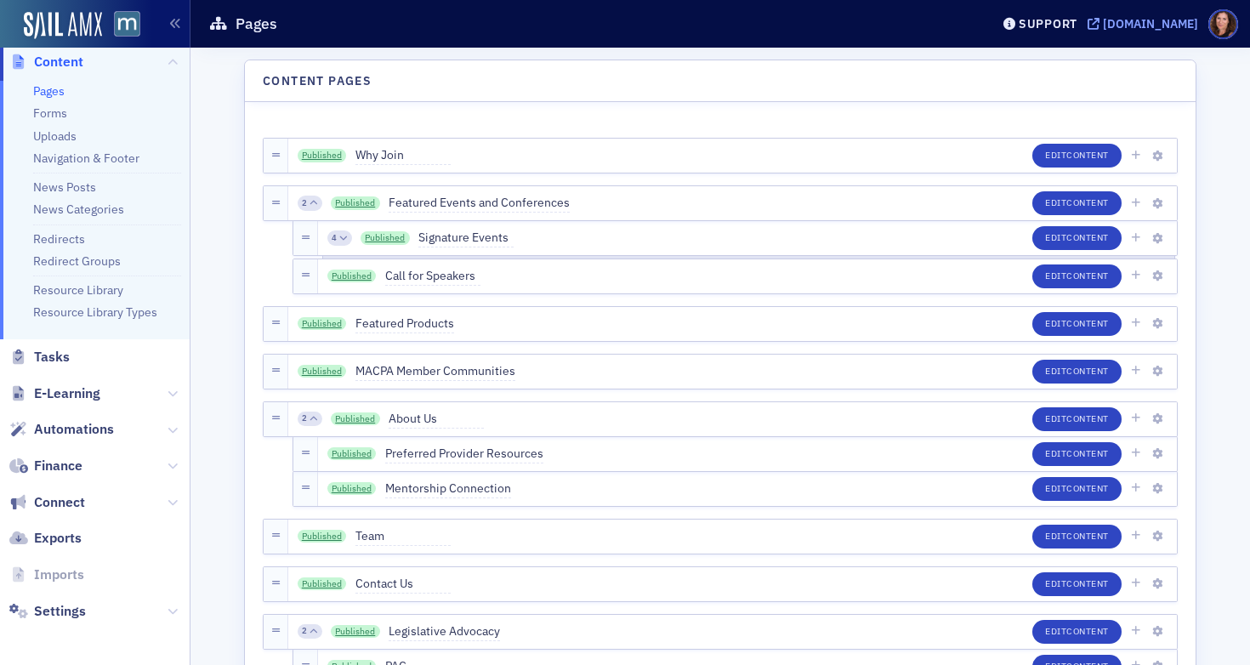
click at [1171, 27] on div "[DOMAIN_NAME]" at bounding box center [1150, 23] width 95 height 15
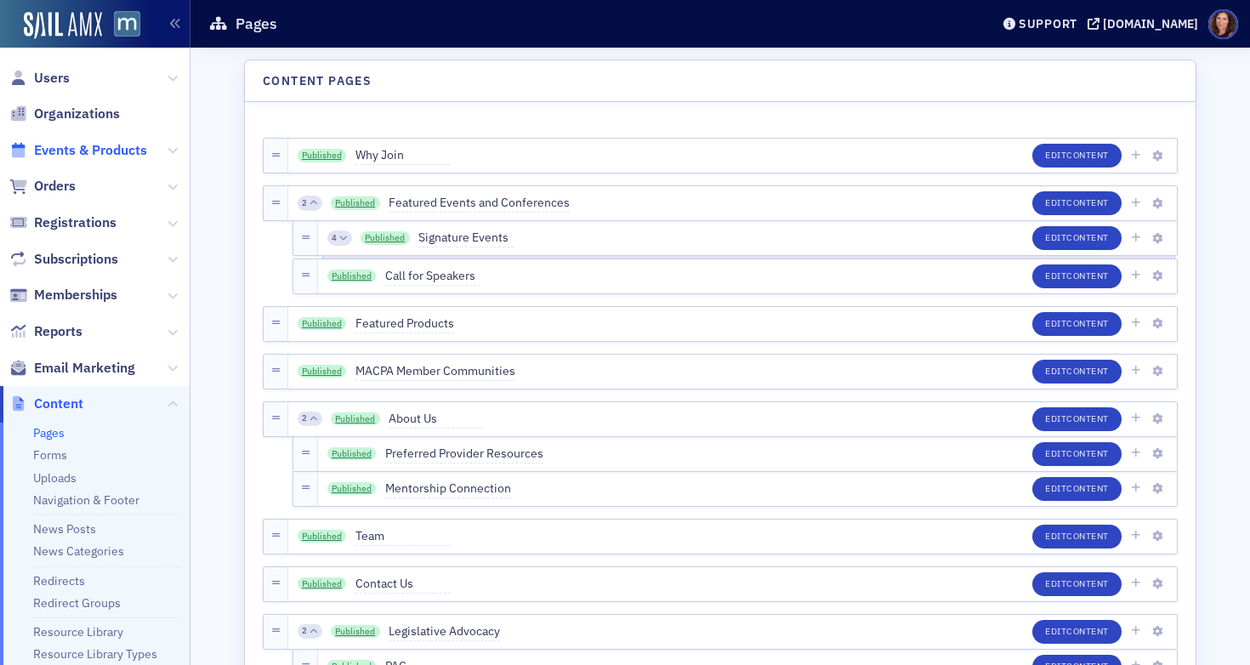
click at [67, 148] on span "Events & Products" at bounding box center [90, 150] width 113 height 19
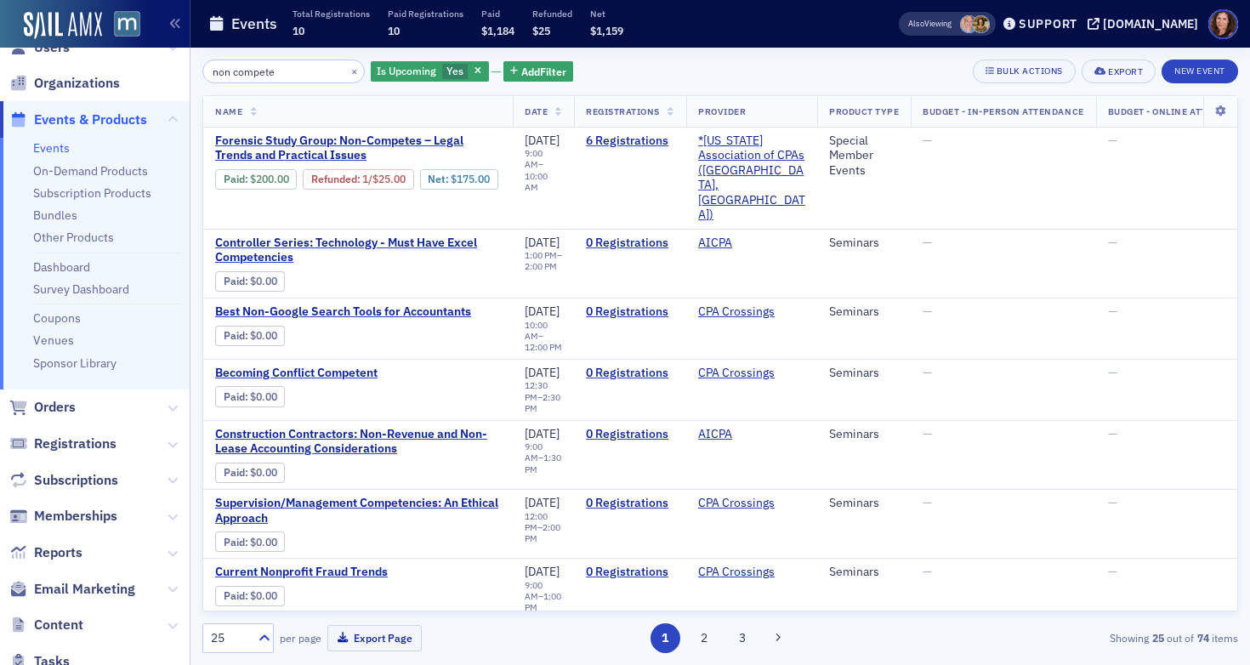
scroll to position [46, 0]
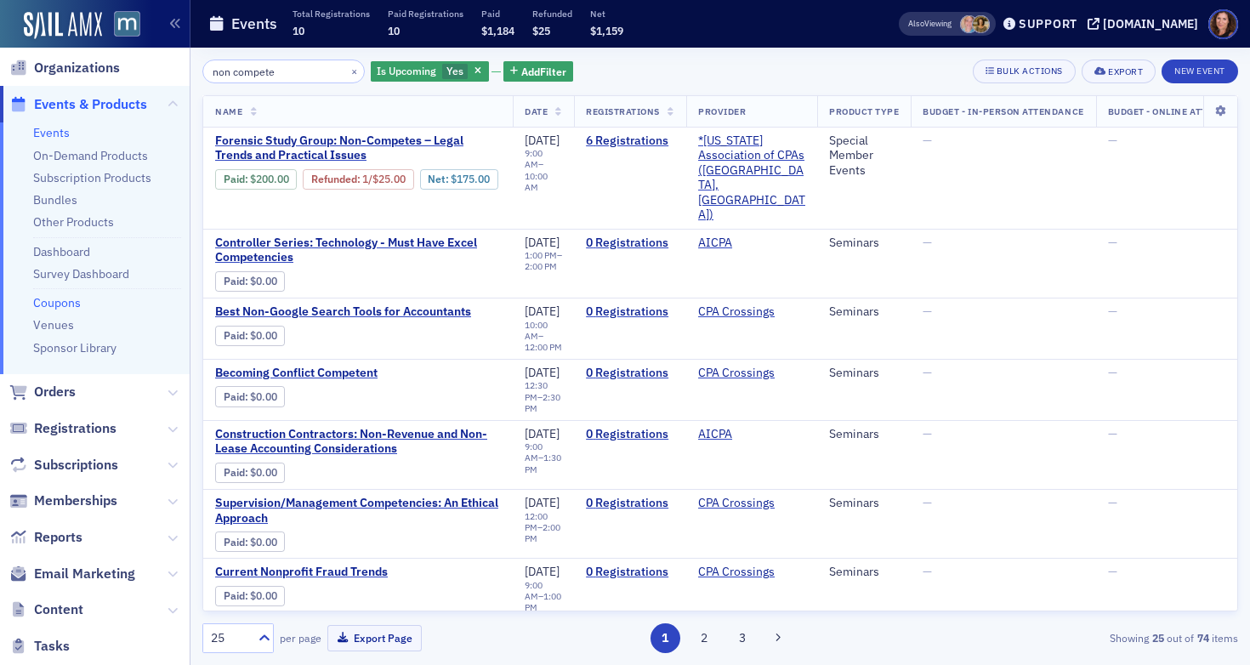
click at [50, 302] on link "Coupons" at bounding box center [57, 302] width 48 height 15
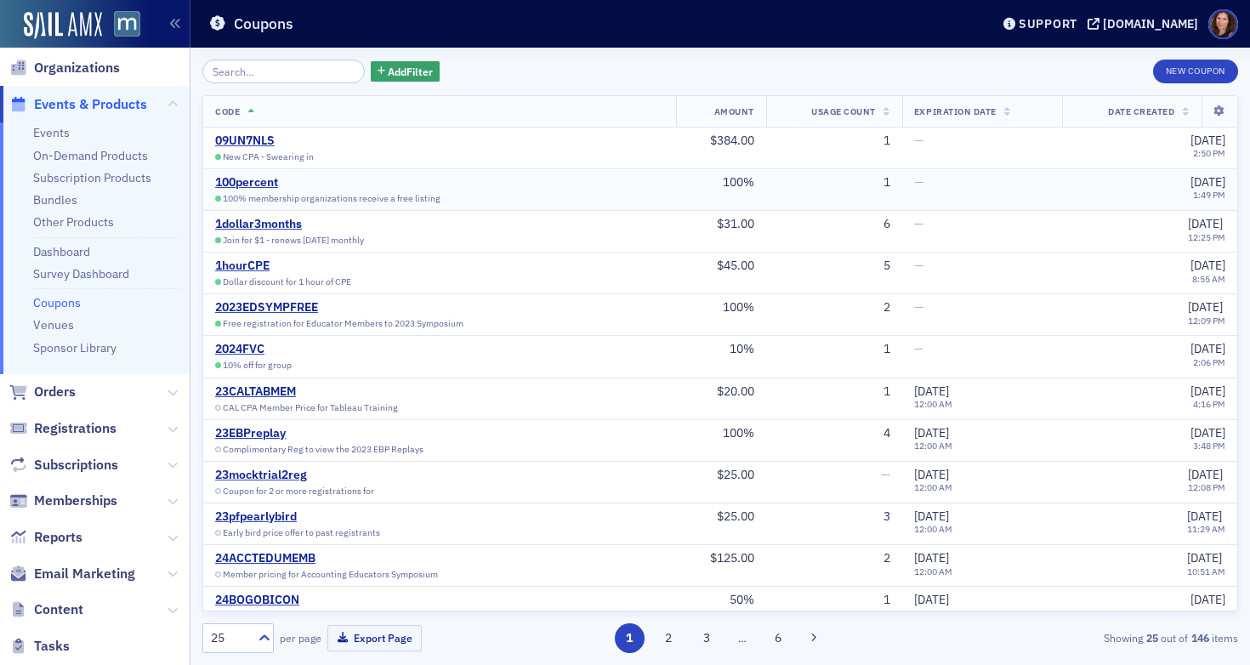
scroll to position [2, 0]
click at [1199, 75] on button "New Coupon" at bounding box center [1195, 72] width 85 height 24
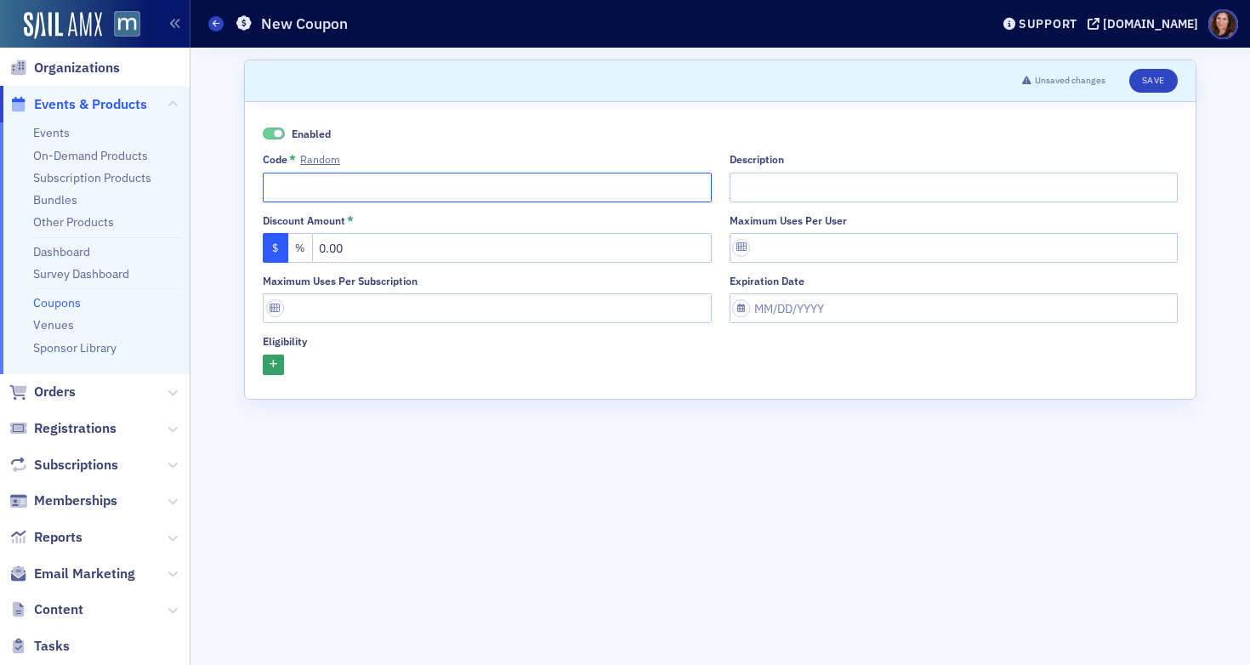
click at [344, 186] on input "Code * Random" at bounding box center [487, 188] width 449 height 30
type input "25PFPDISC"
click at [780, 184] on input "Description" at bounding box center [953, 188] width 449 height 30
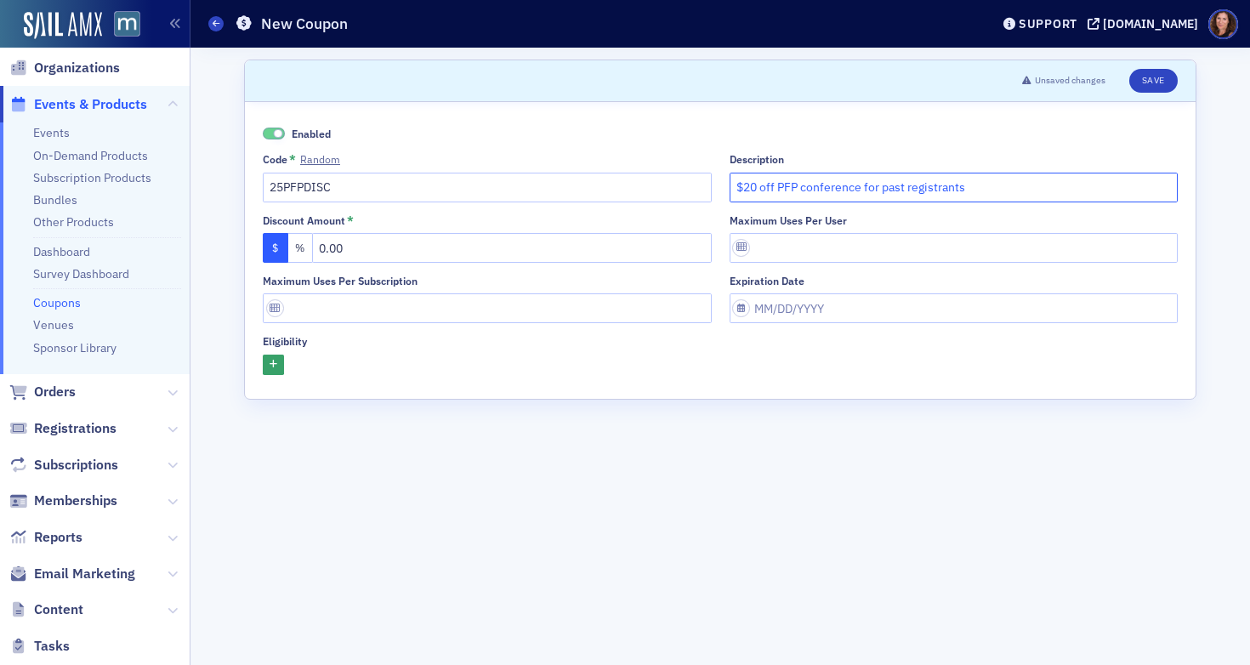
type input "$20 off PFP conference for past registrants"
drag, startPoint x: 402, startPoint y: 254, endPoint x: 253, endPoint y: 254, distance: 149.6
click at [253, 254] on div "Enabled Code * Random 25PFPDISC Description $20 off PFP conference for past reg…" at bounding box center [720, 250] width 951 height 297
type input "20.00"
click at [791, 245] on input "Maximum uses per user" at bounding box center [953, 248] width 449 height 30
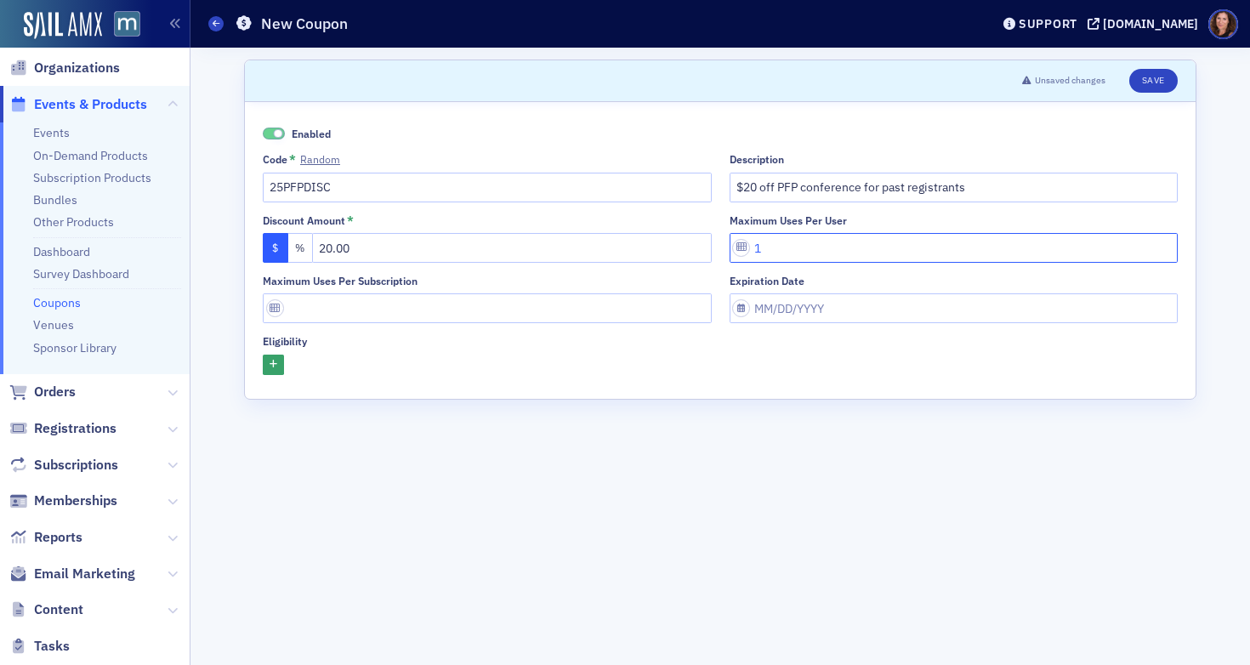
type input "1"
select select "9"
select select "2025"
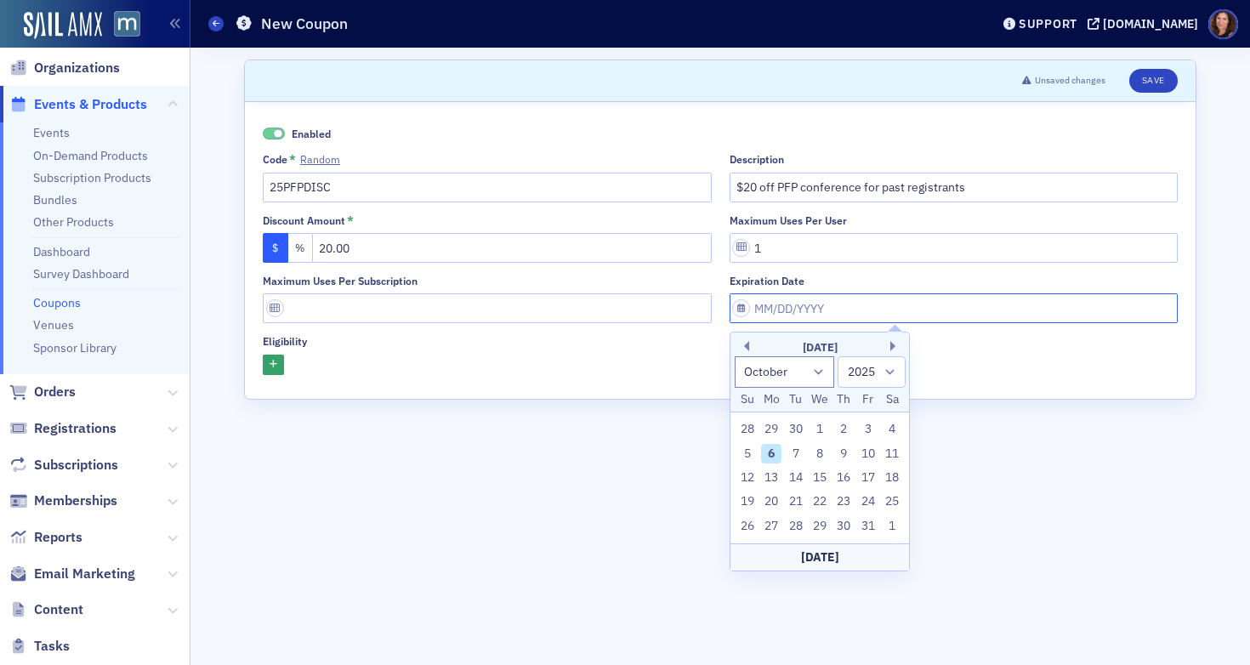
click at [945, 313] on input "Expiration date" at bounding box center [953, 308] width 449 height 30
click at [799, 521] on div "28" at bounding box center [796, 526] width 20 height 20
type input "[DATE]"
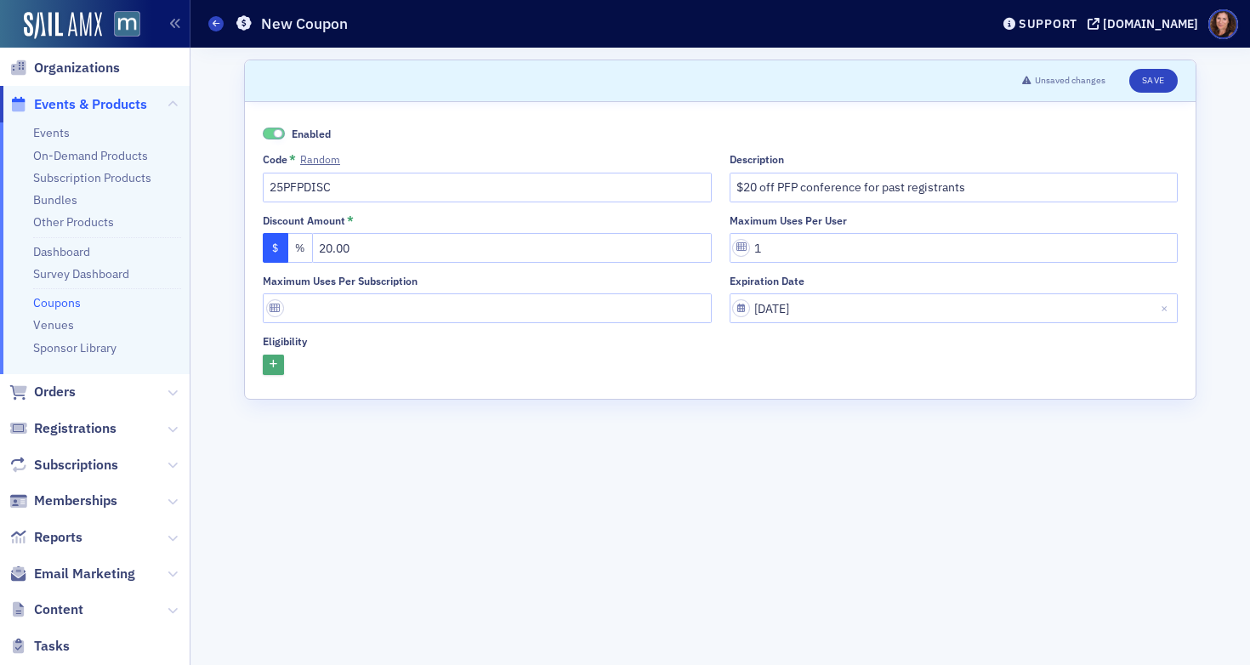
click at [274, 367] on icon "button" at bounding box center [274, 364] width 8 height 9
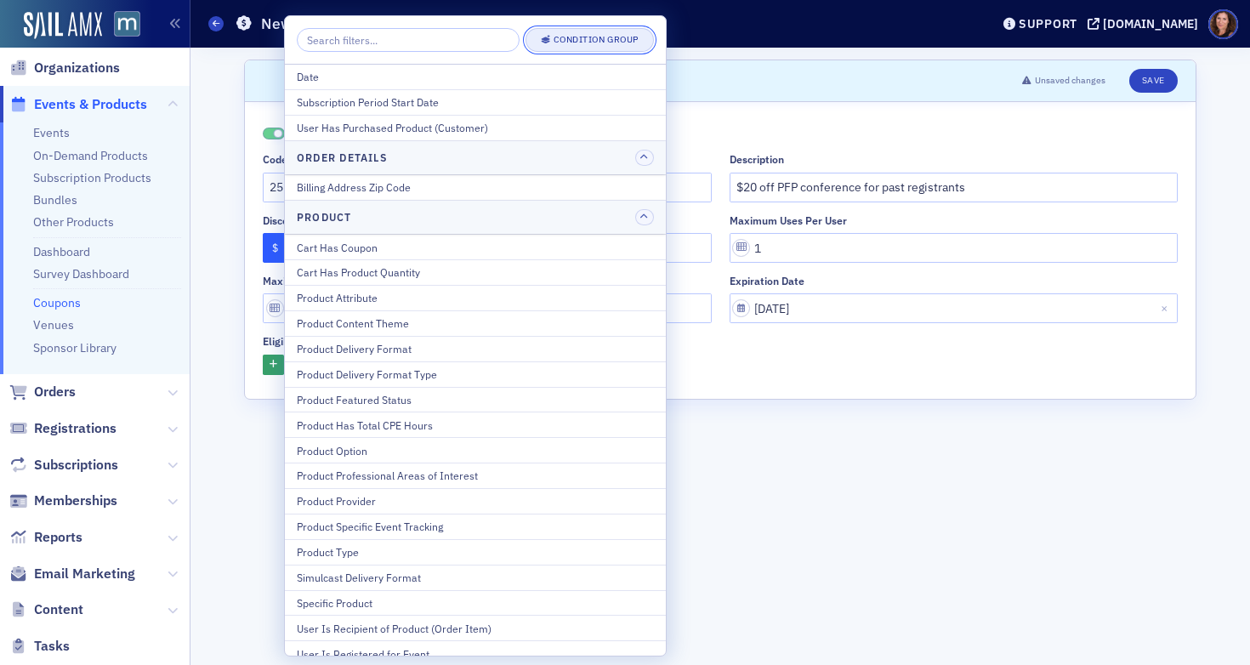
click at [553, 35] on div "Condition Group" at bounding box center [595, 39] width 85 height 9
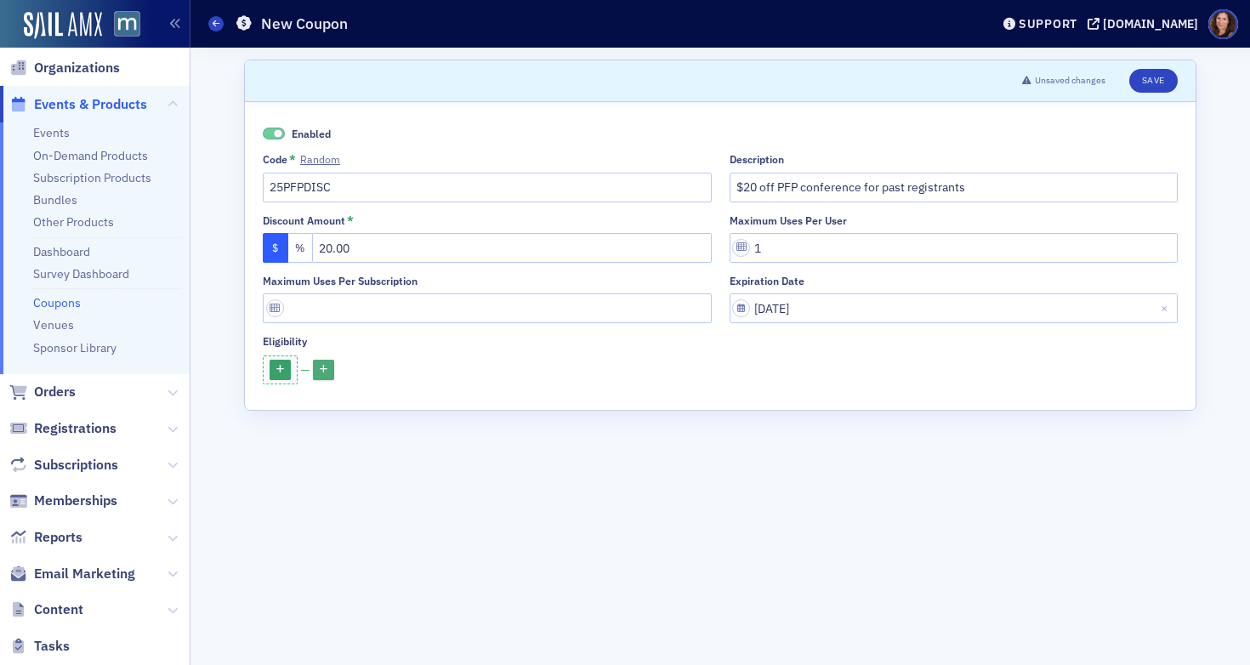
click at [320, 368] on icon "button" at bounding box center [324, 370] width 8 height 9
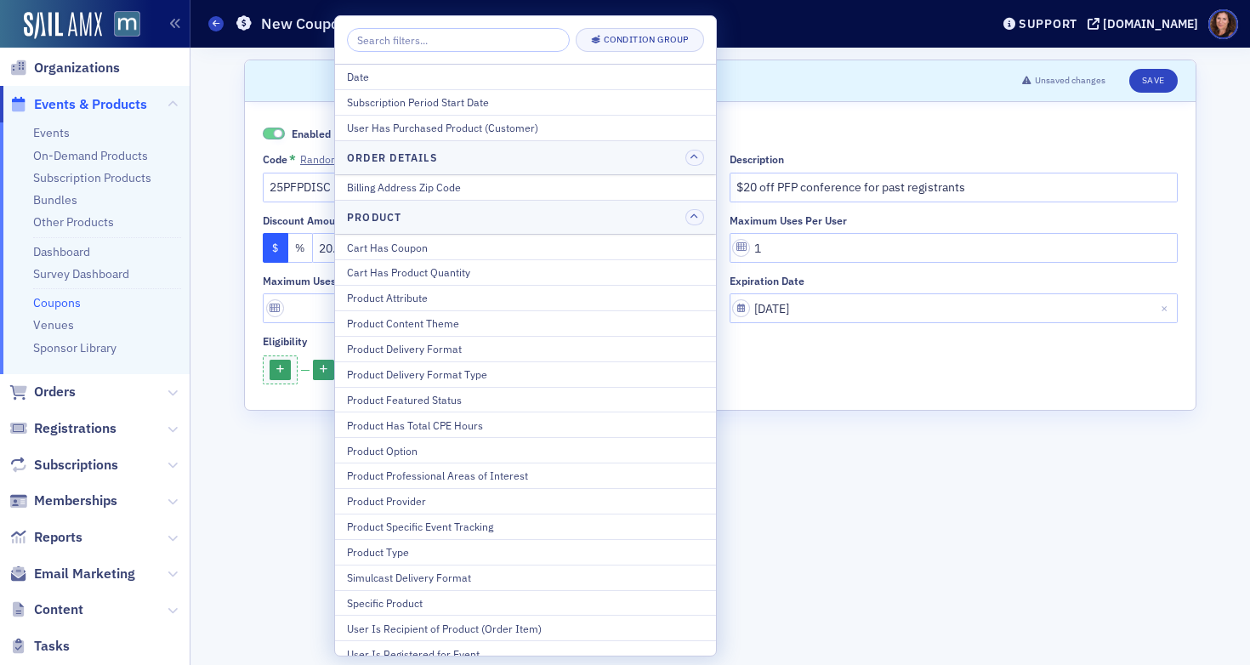
click at [787, 377] on div at bounding box center [720, 370] width 915 height 31
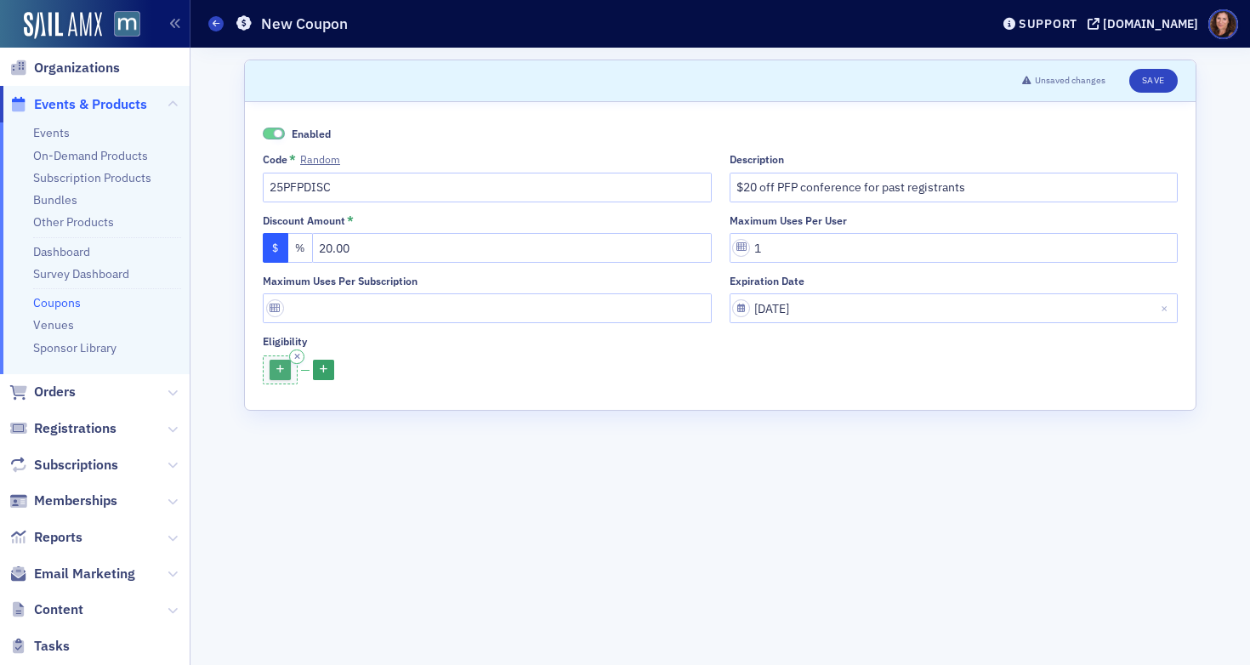
click at [276, 372] on icon "button" at bounding box center [280, 370] width 8 height 9
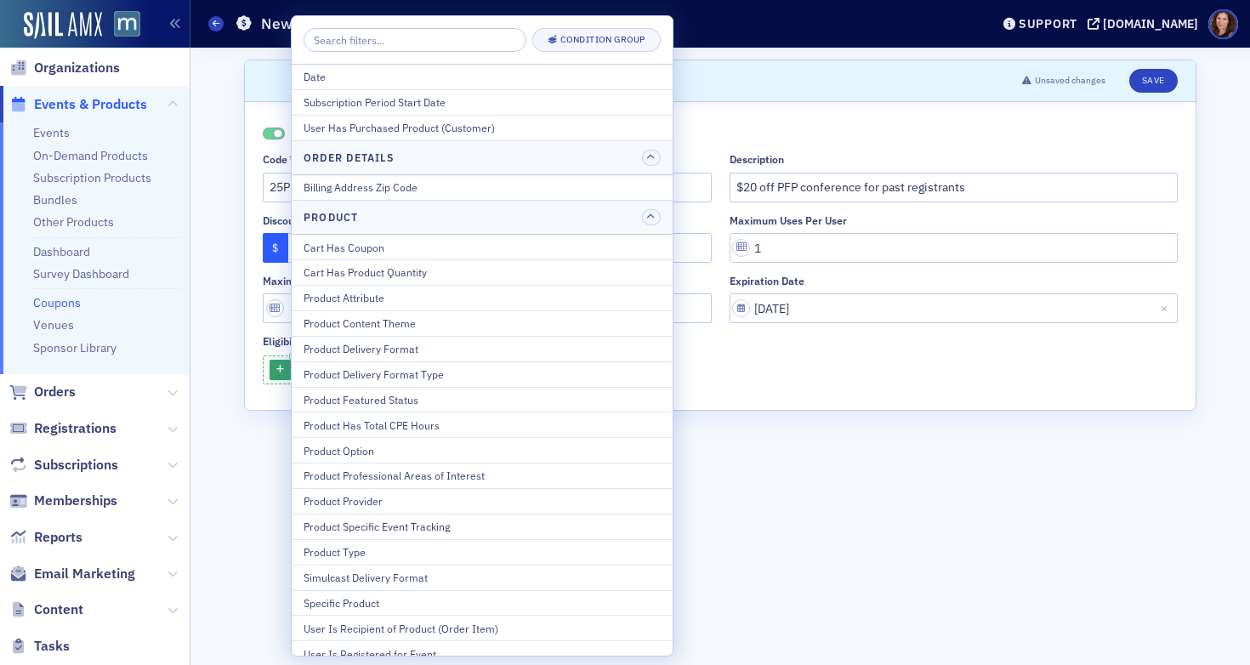
click at [284, 355] on div at bounding box center [280, 369] width 35 height 29
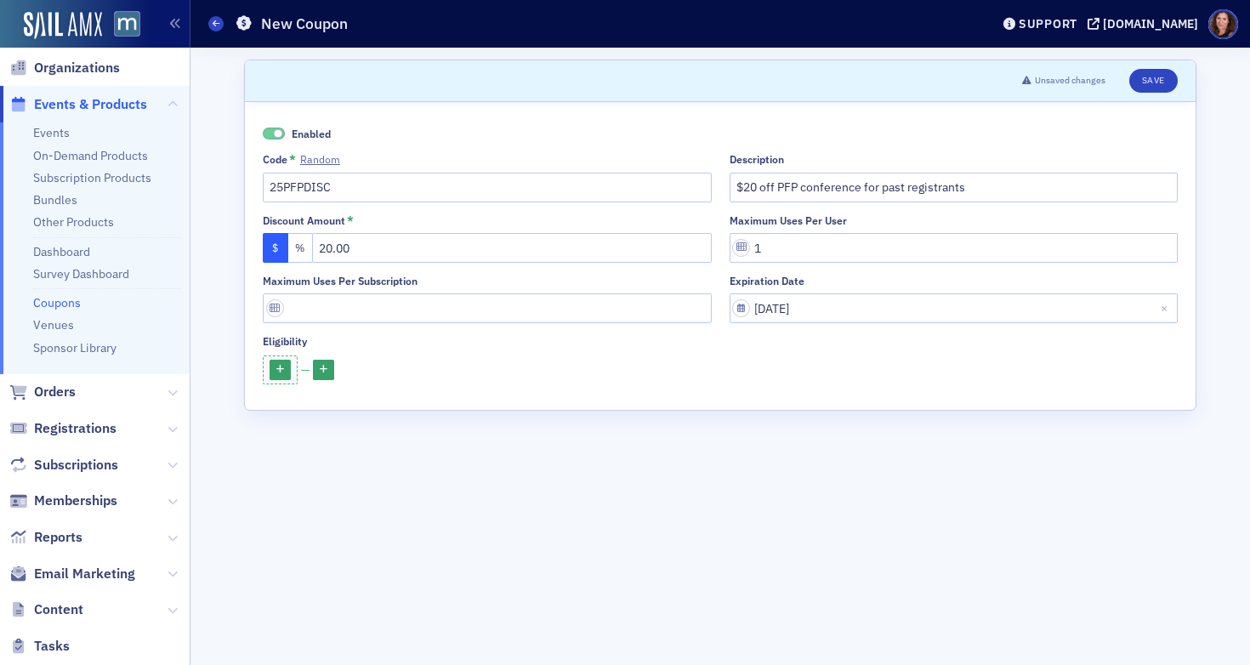
drag, startPoint x: 292, startPoint y: 355, endPoint x: 301, endPoint y: 358, distance: 8.9
click at [294, 355] on icon "button" at bounding box center [297, 357] width 6 height 8
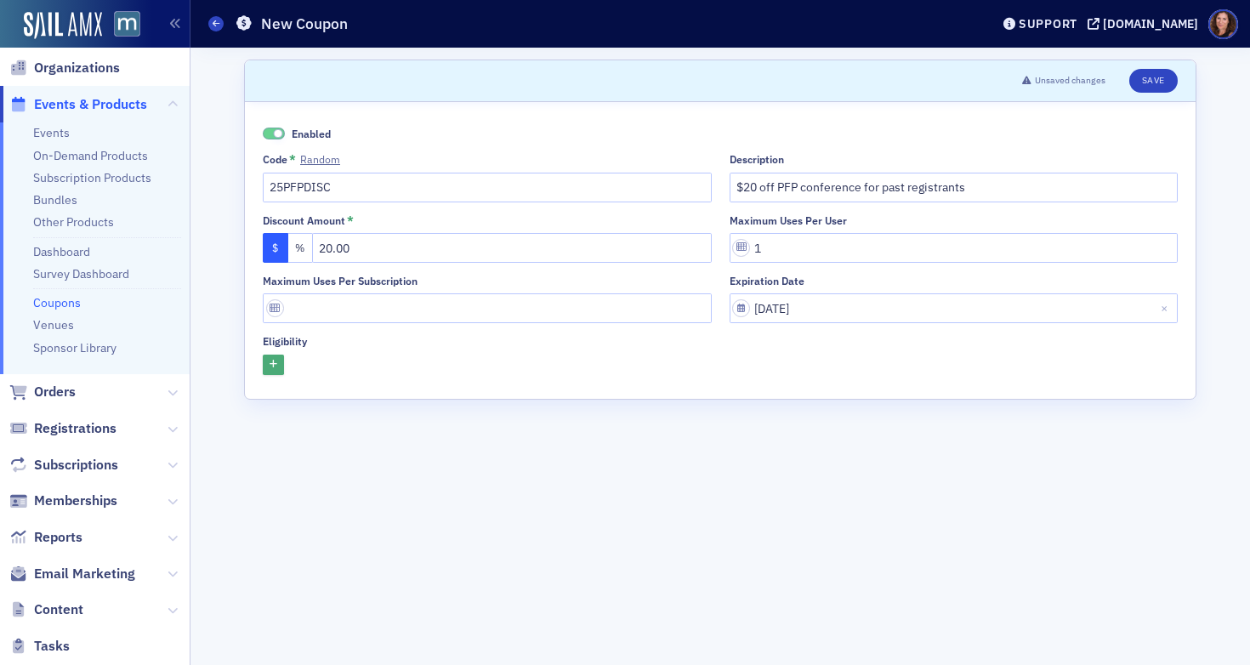
click at [268, 367] on button "button" at bounding box center [273, 365] width 21 height 21
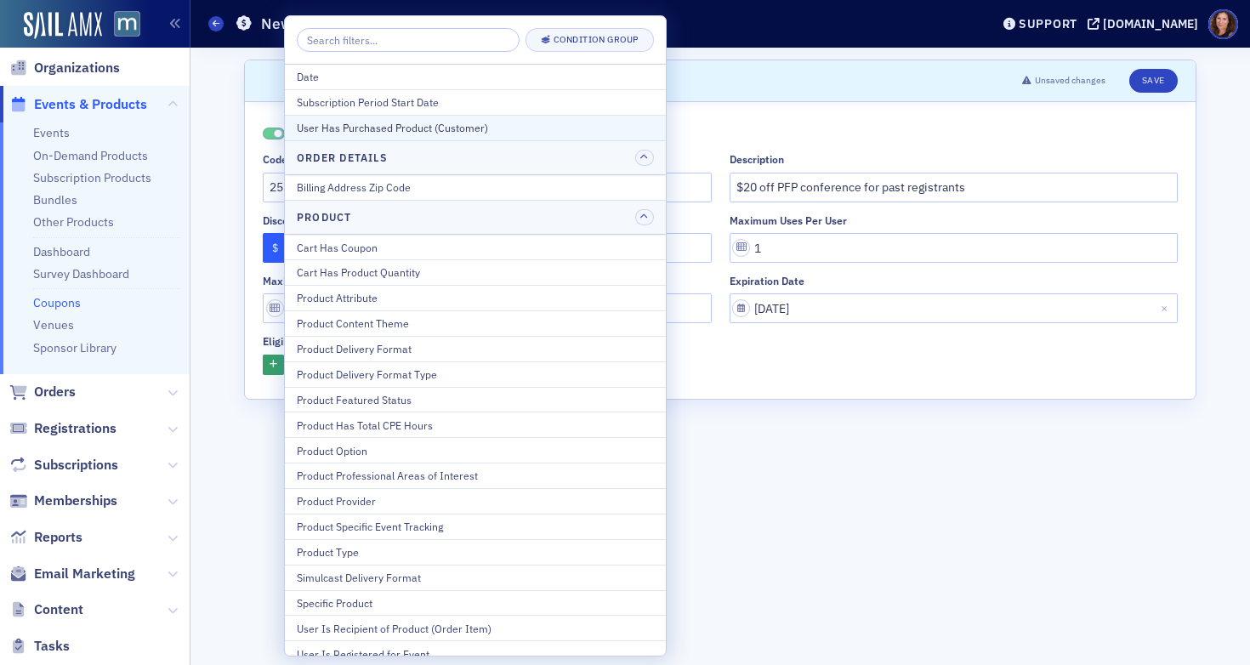
click at [421, 128] on div "User Has Purchased Product (Customer)" at bounding box center [475, 127] width 357 height 15
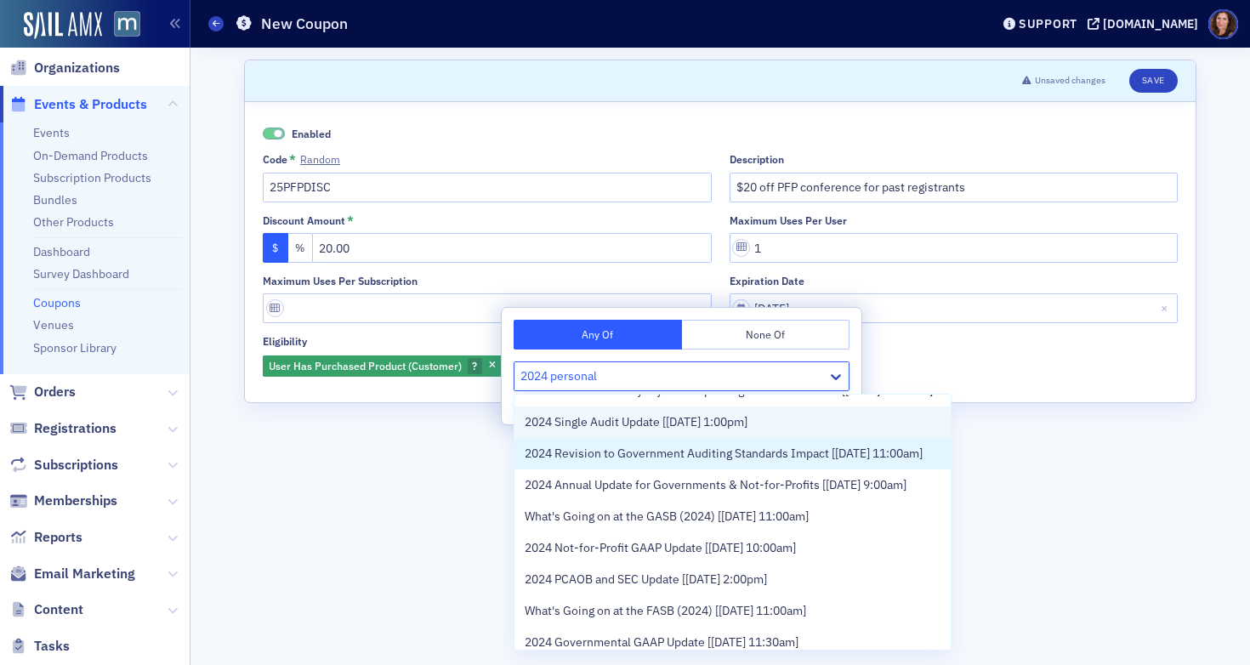
scroll to position [352, 0]
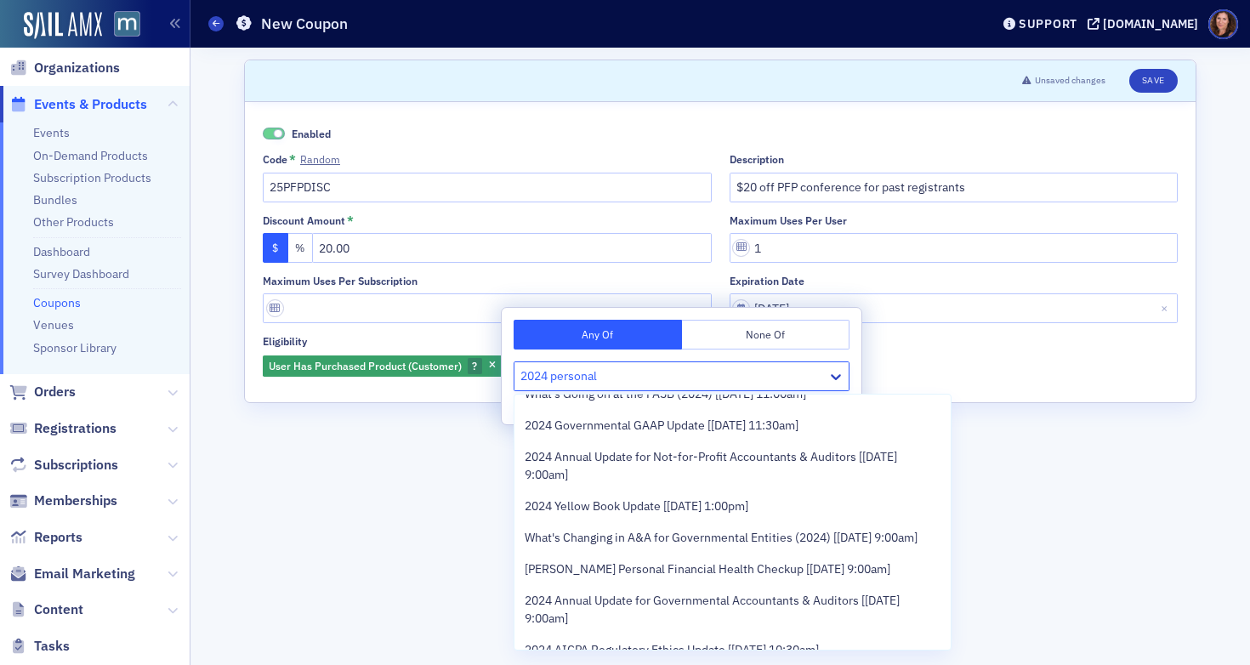
click at [537, 372] on input "2024 personal" at bounding box center [559, 376] width 79 height 18
type input "30th personal"
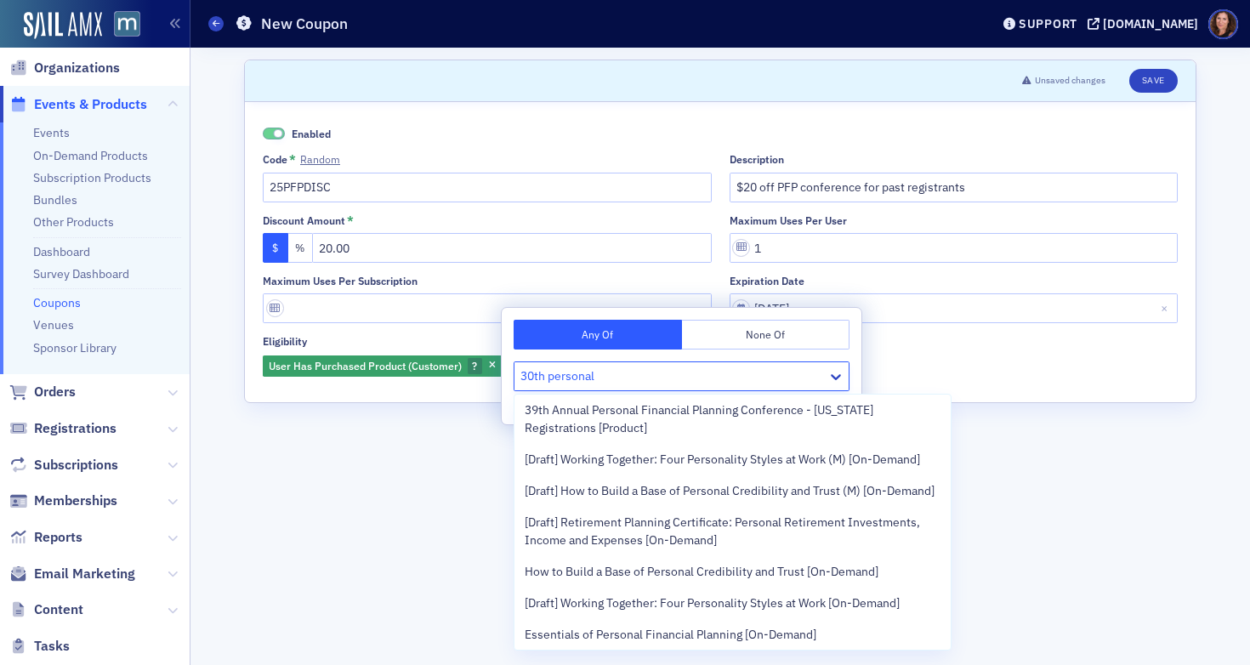
scroll to position [0, 0]
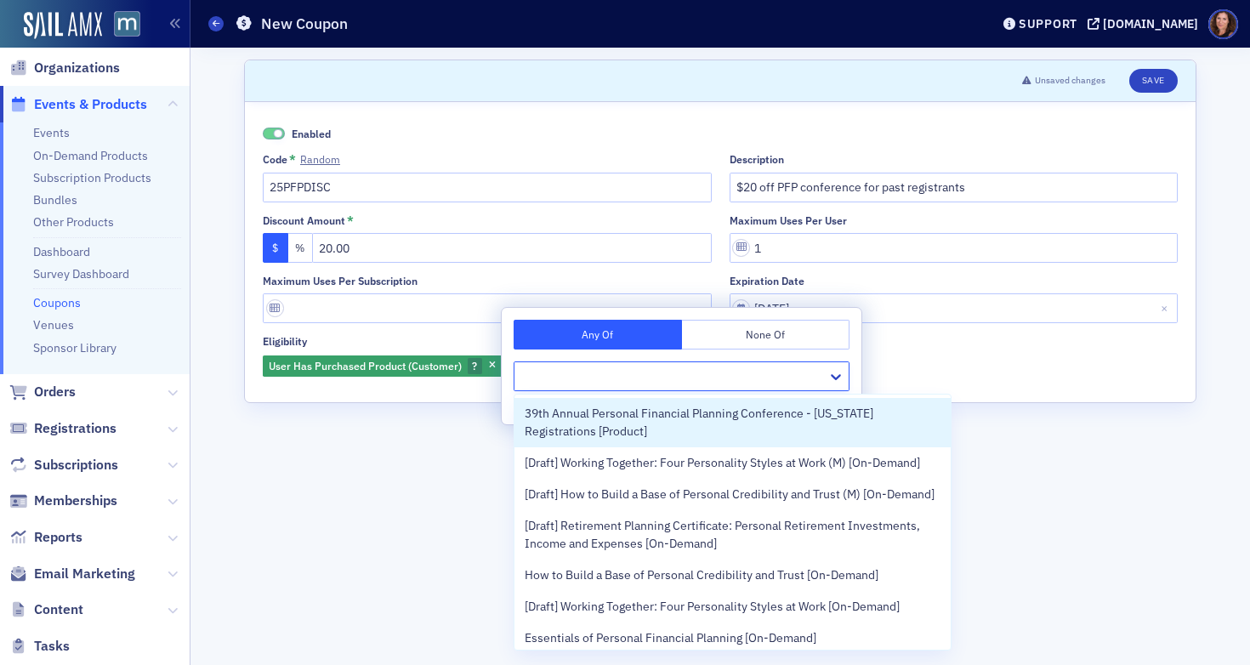
click at [621, 371] on div at bounding box center [672, 376] width 305 height 21
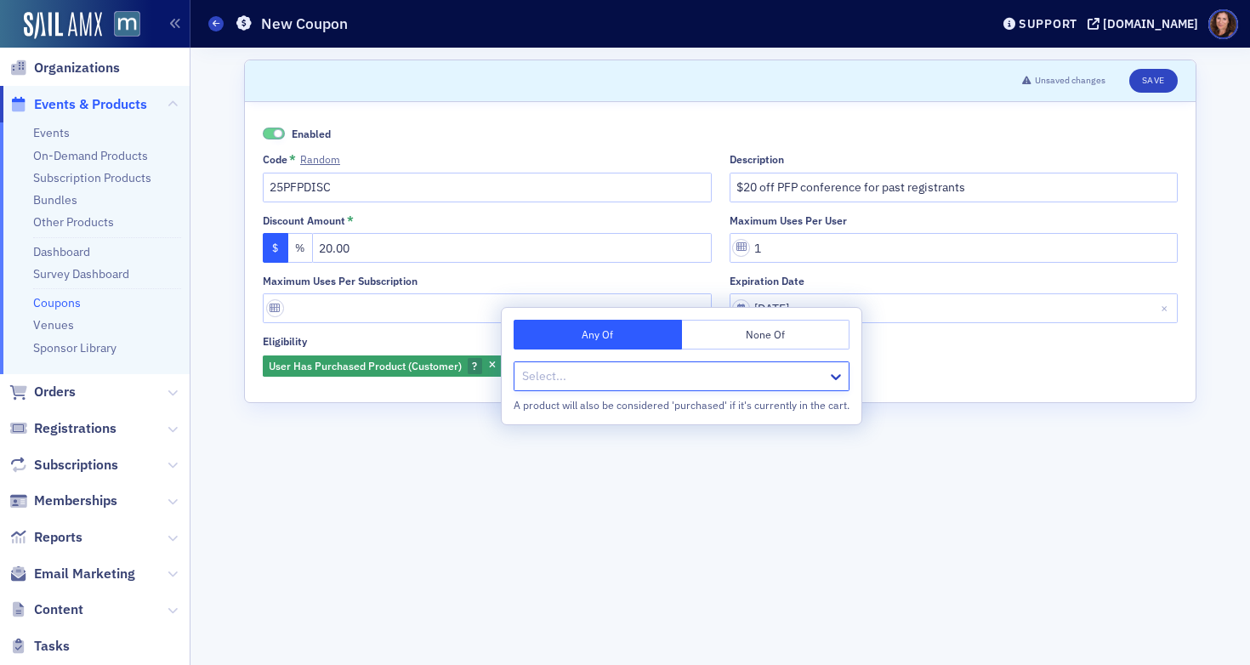
click at [605, 374] on div at bounding box center [672, 376] width 305 height 21
type input "39th"
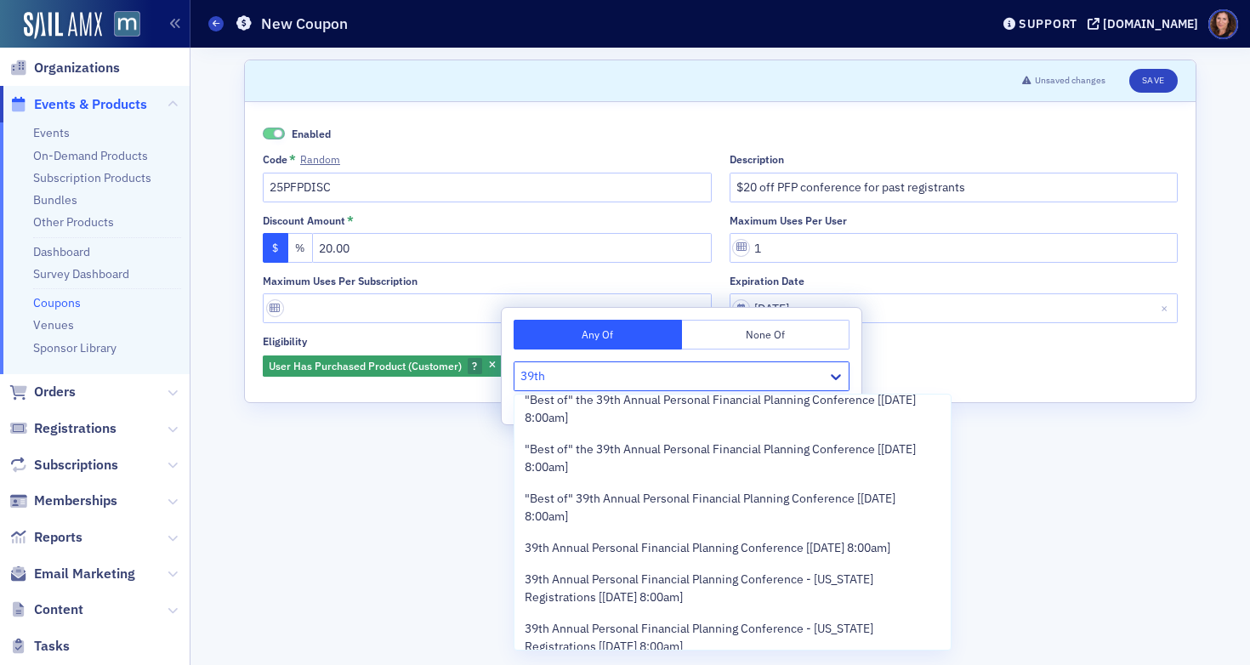
scroll to position [65, 0]
click at [726, 542] on span "39th Annual Personal Financial Planning Conference [[DATE] 8:00am]" at bounding box center [708, 546] width 366 height 18
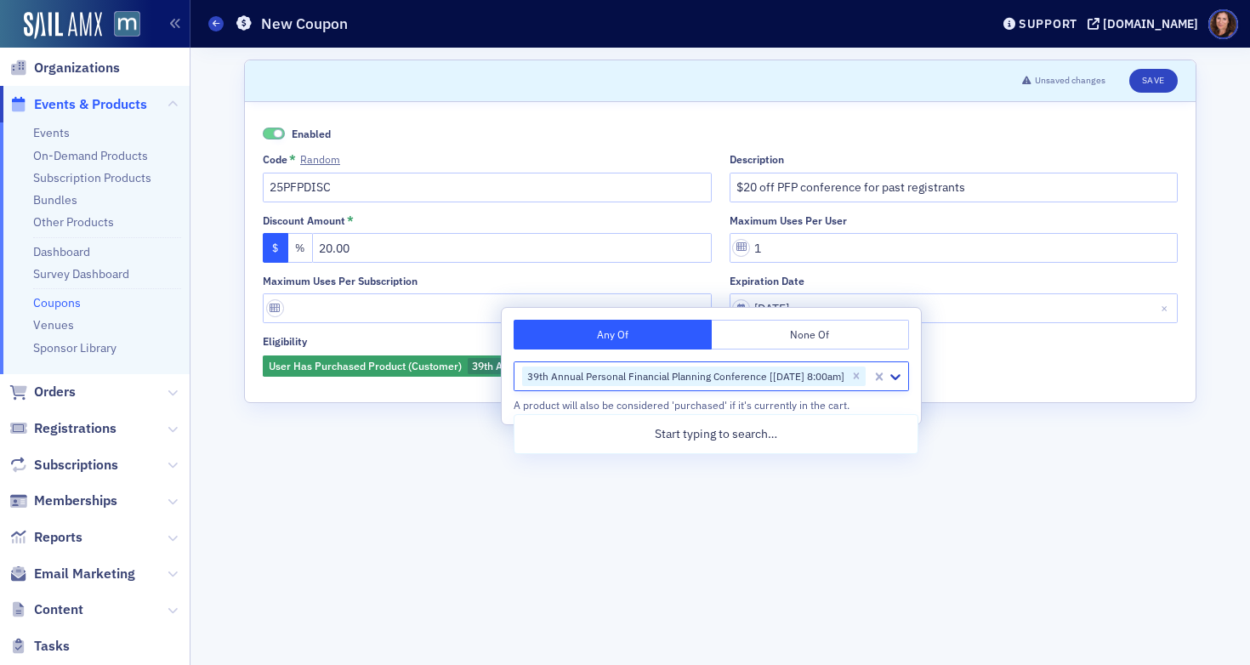
scroll to position [0, 0]
click at [1008, 528] on form "Scroll to Unsaved changes Save Enabled Code * Random 25PFPDISC Description $20 …" at bounding box center [720, 356] width 952 height 593
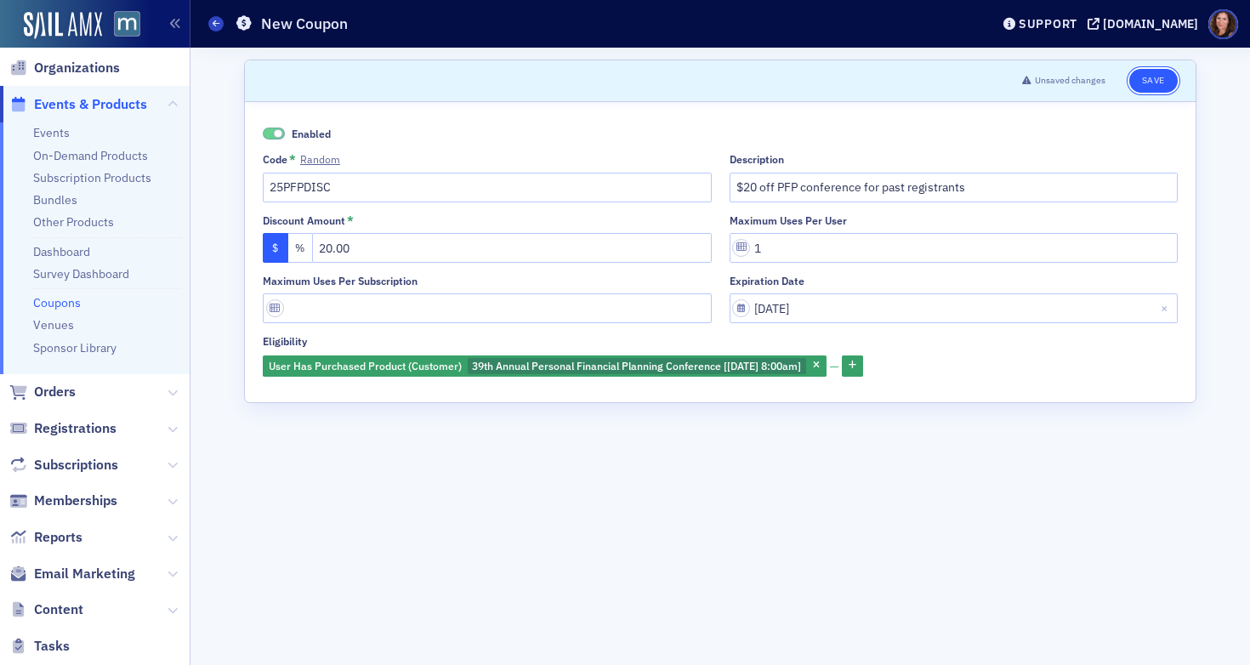
click at [1162, 78] on button "Save" at bounding box center [1153, 81] width 48 height 24
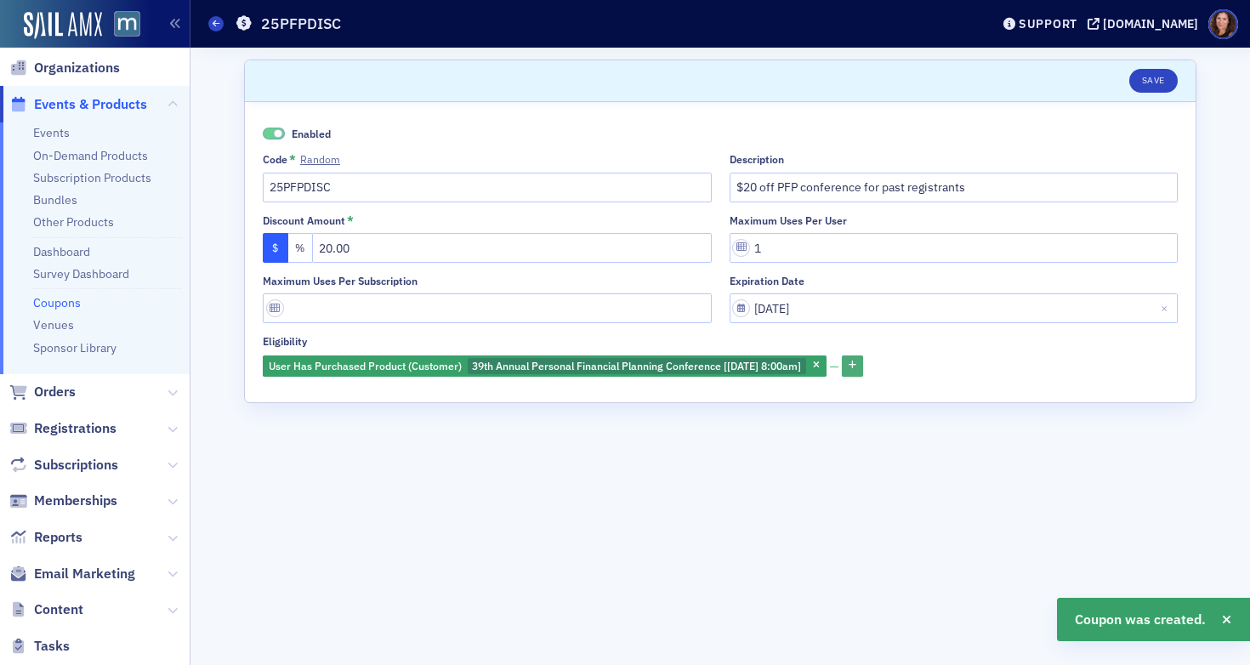
click at [856, 366] on icon "button" at bounding box center [853, 365] width 8 height 9
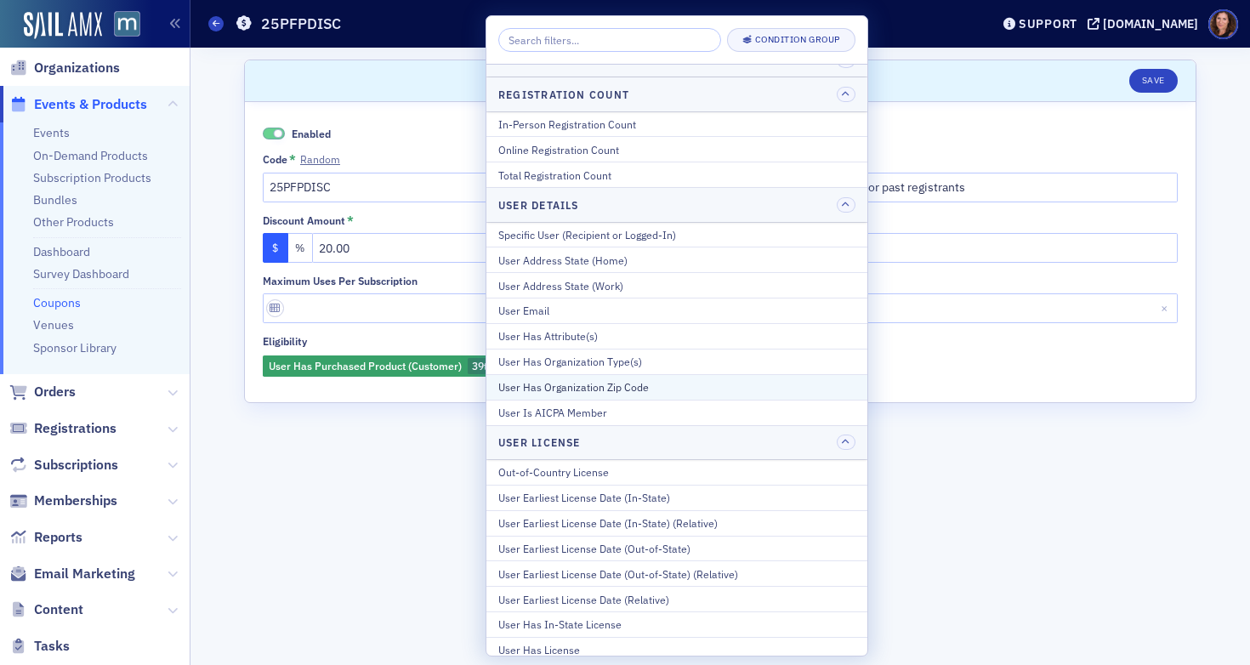
scroll to position [540, 0]
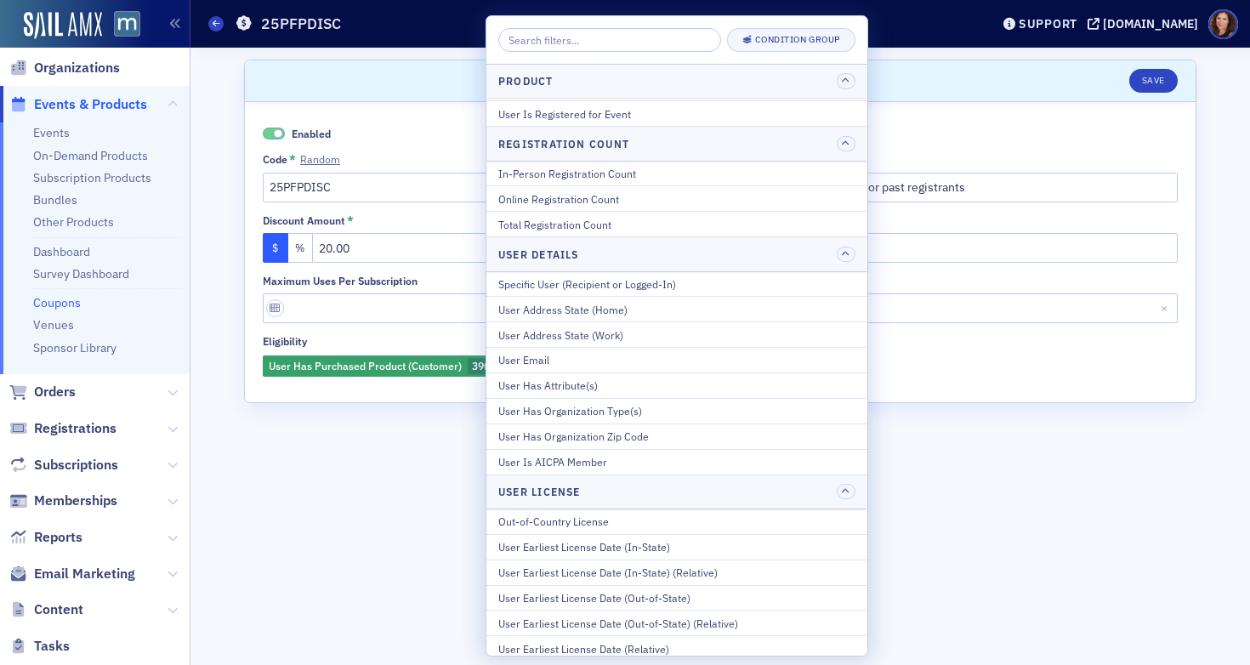
click at [1031, 486] on form "Scroll to Save Enabled Code * Random 25PFPDISC Description $20 off PFP conferen…" at bounding box center [720, 356] width 952 height 593
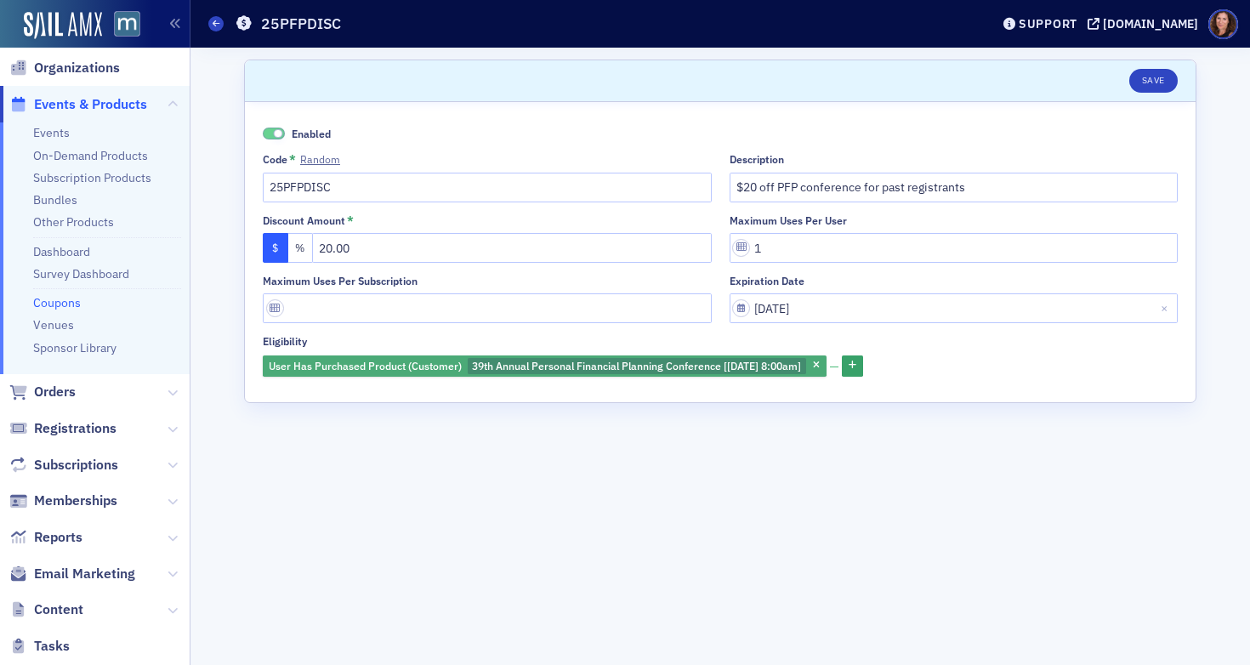
click at [773, 361] on span "39th Annual Personal Financial Planning Conference [[DATE] 8:00am]" at bounding box center [636, 366] width 329 height 14
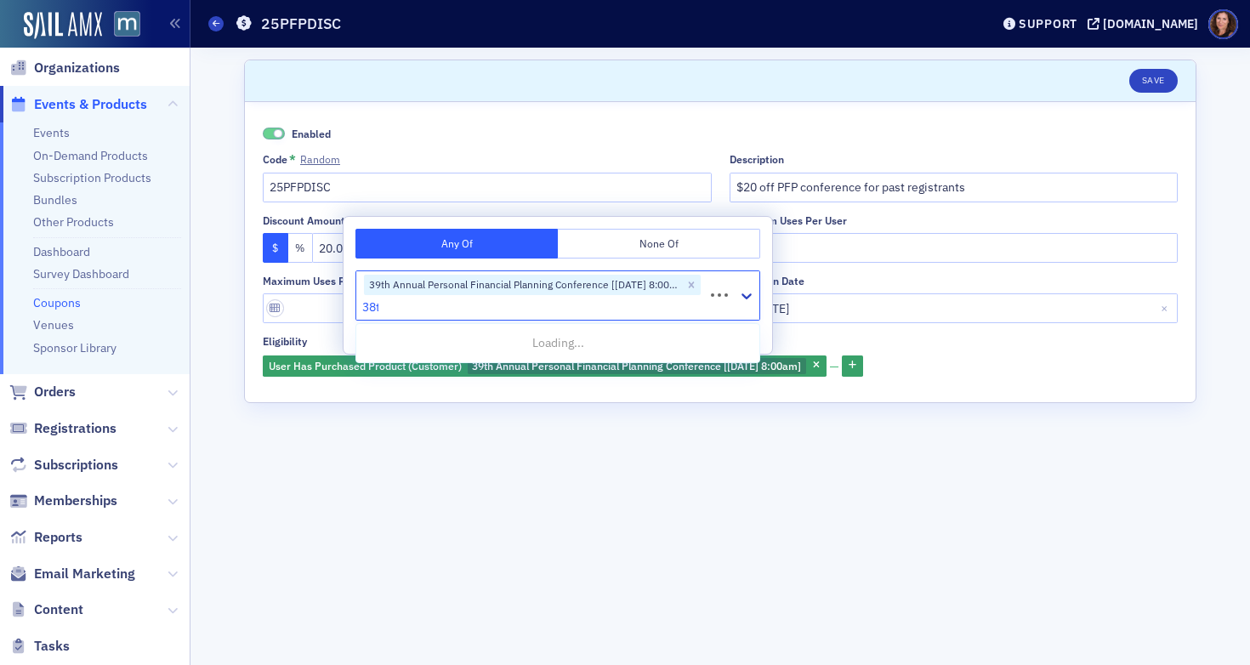
type input "38th"
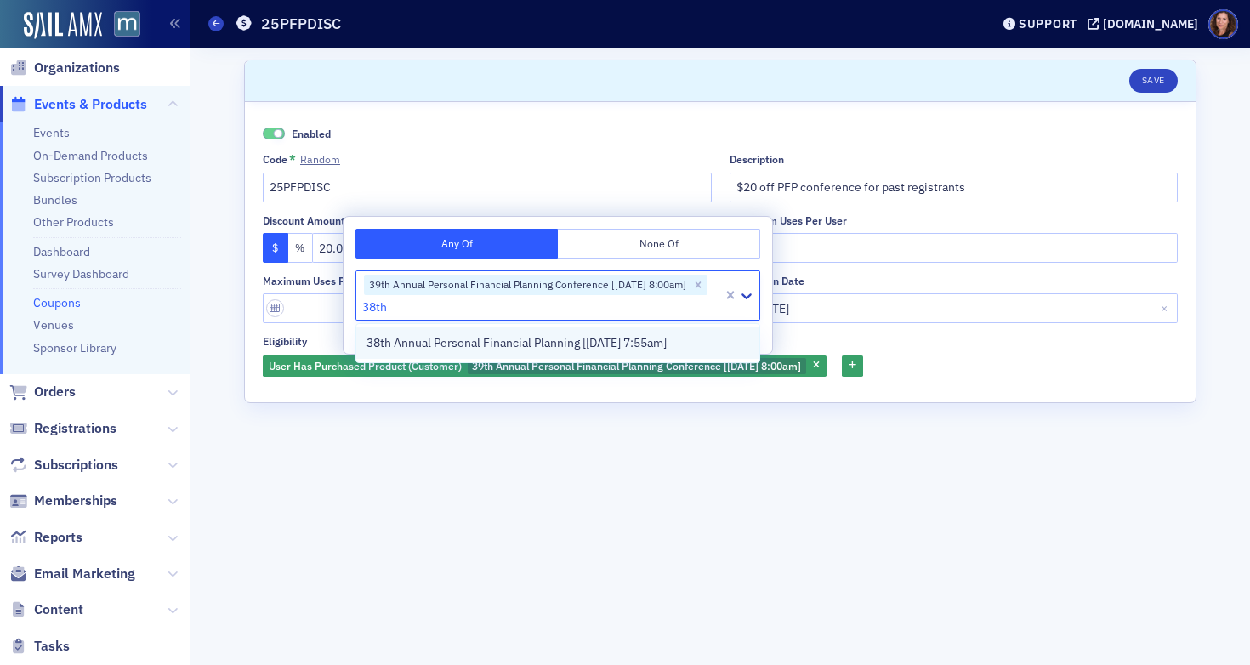
click at [629, 341] on span "38th Annual Personal Financial Planning [[DATE] 7:55am]" at bounding box center [516, 343] width 300 height 18
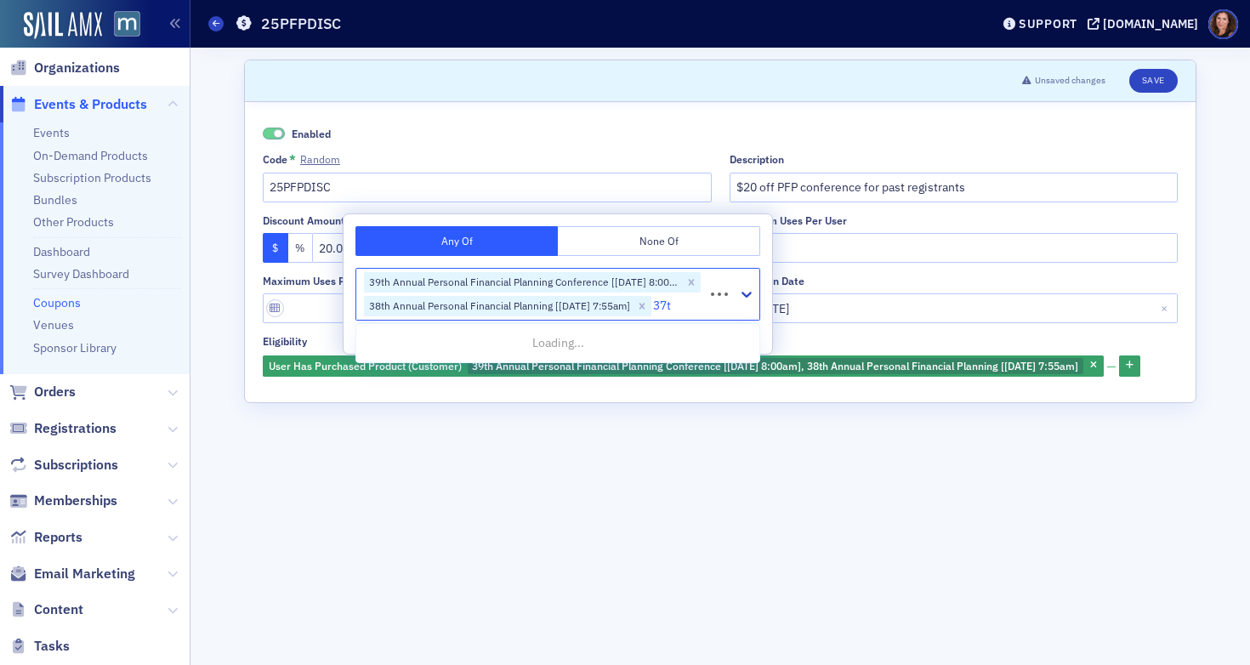
type input "37th"
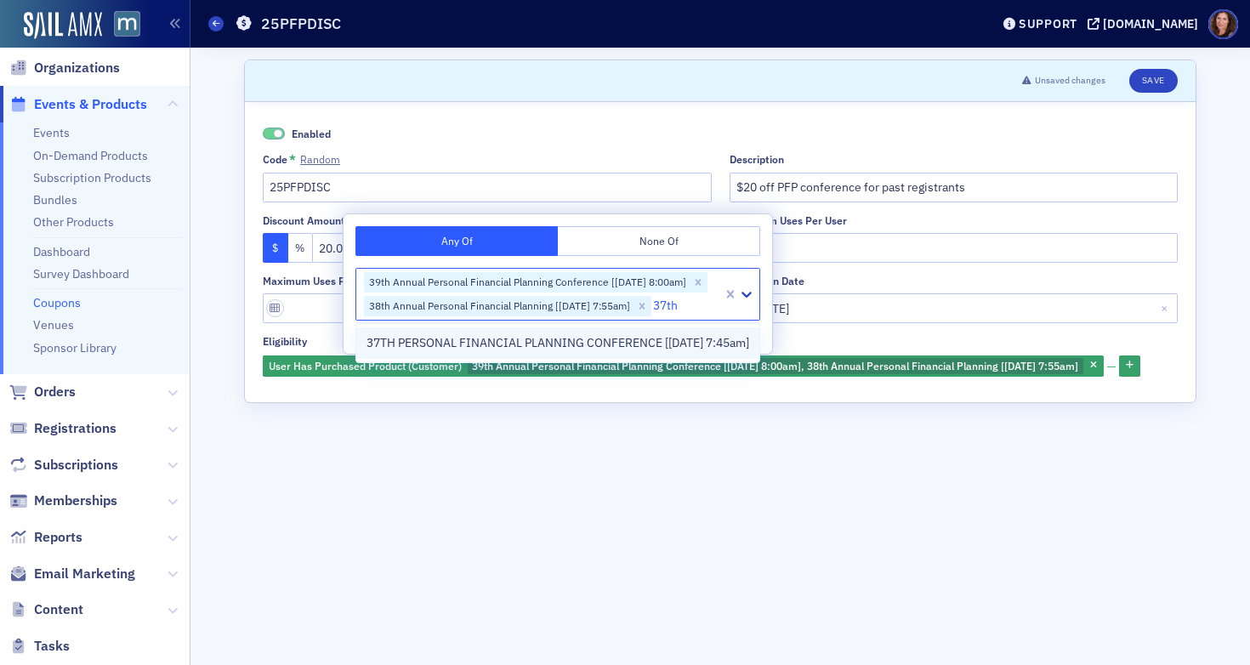
click at [636, 343] on span "37TH PERSONAL FINANCIAL PLANNING CONFERENCE [[DATE] 7:45am]" at bounding box center [557, 343] width 383 height 18
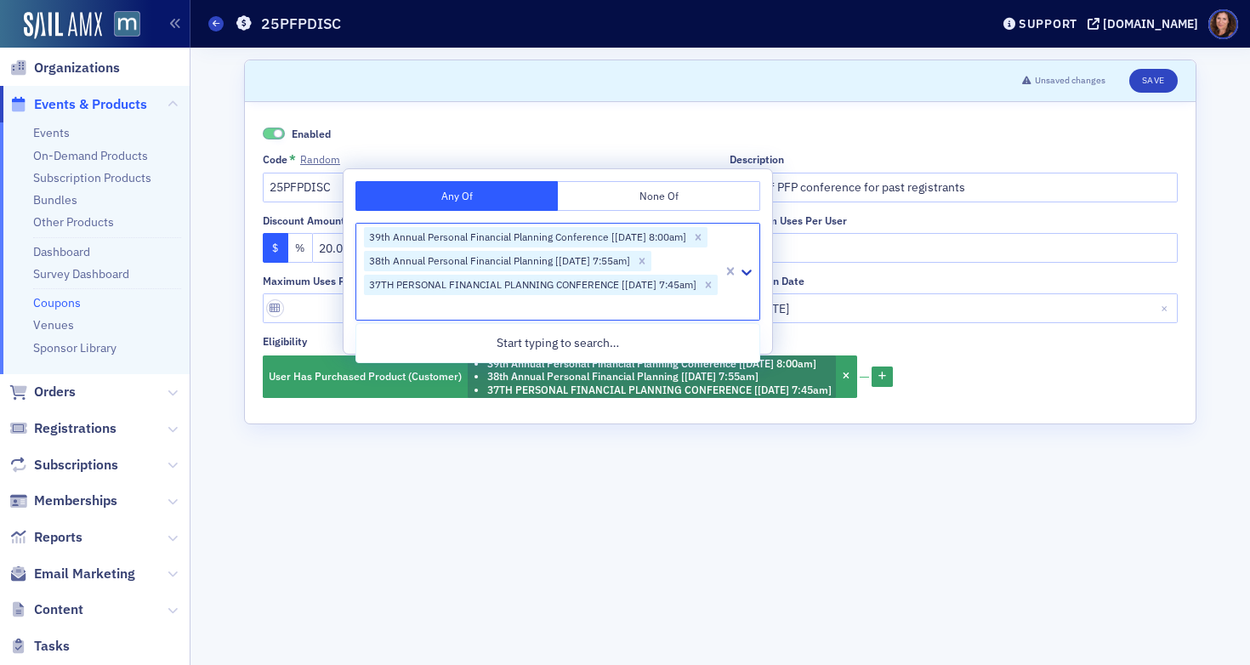
click at [1063, 383] on div "User Has Purchased Product (Customer) 39th Annual Personal Financial Planning C…" at bounding box center [720, 377] width 915 height 45
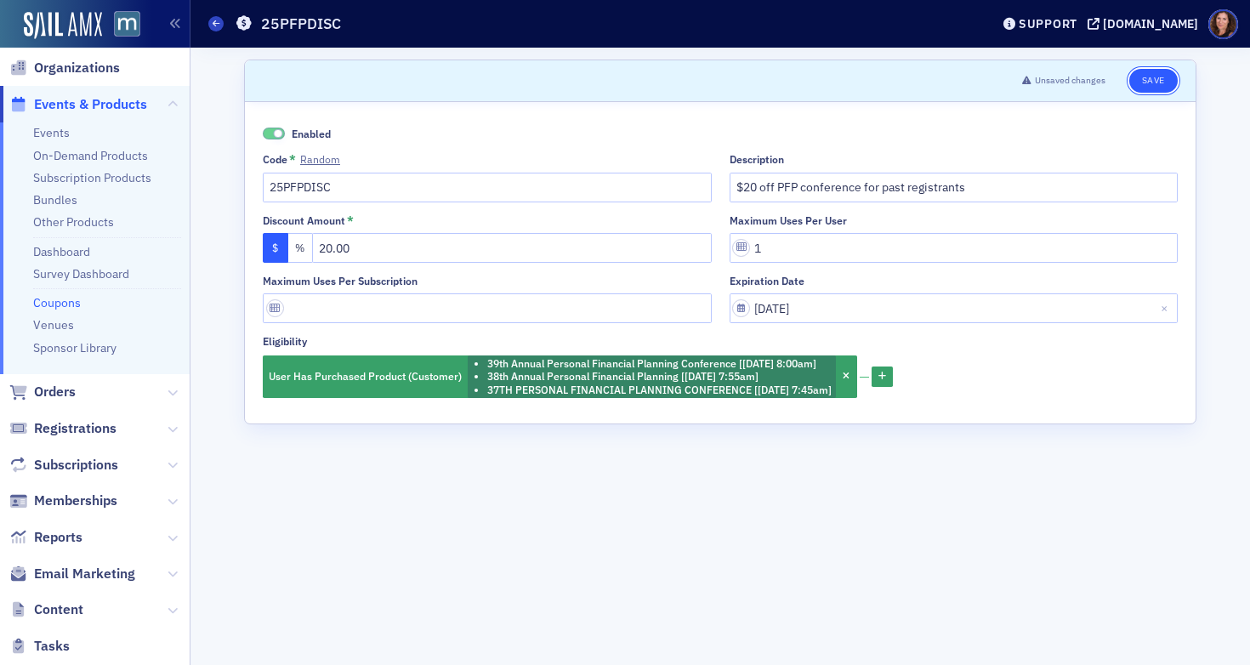
click at [1147, 82] on button "Save" at bounding box center [1153, 81] width 48 height 24
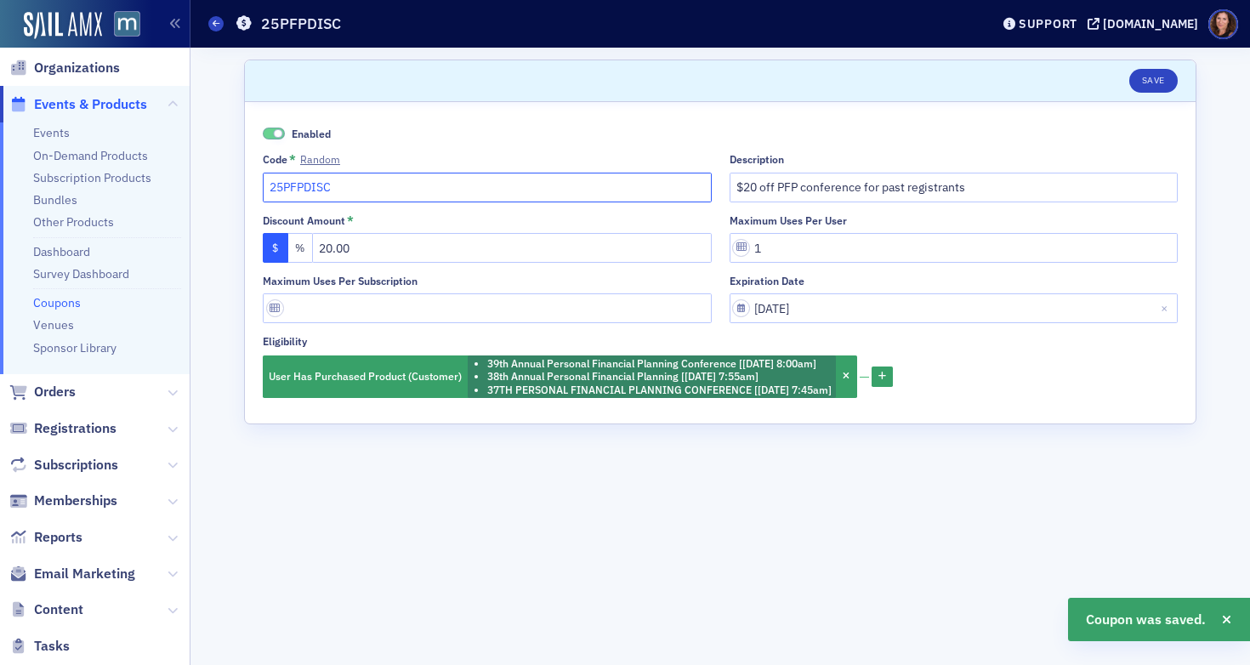
click at [301, 190] on input "25PFPDISC" at bounding box center [487, 188] width 449 height 30
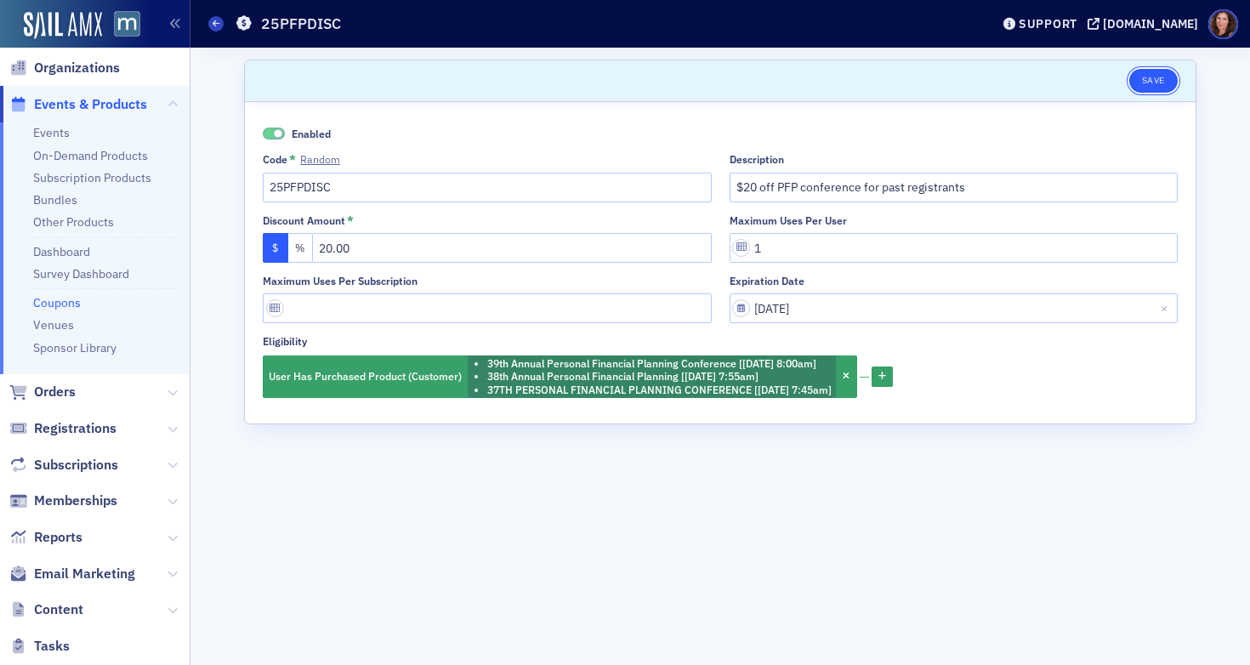
click at [1159, 83] on button "Save" at bounding box center [1153, 81] width 48 height 24
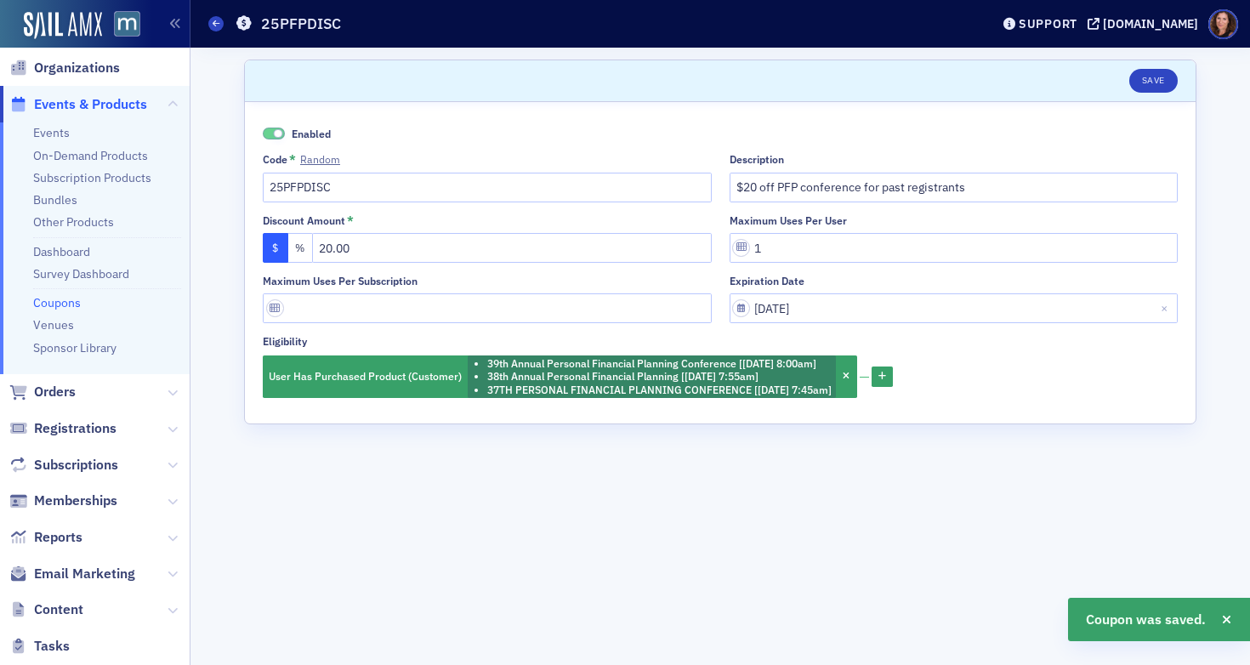
scroll to position [0, 0]
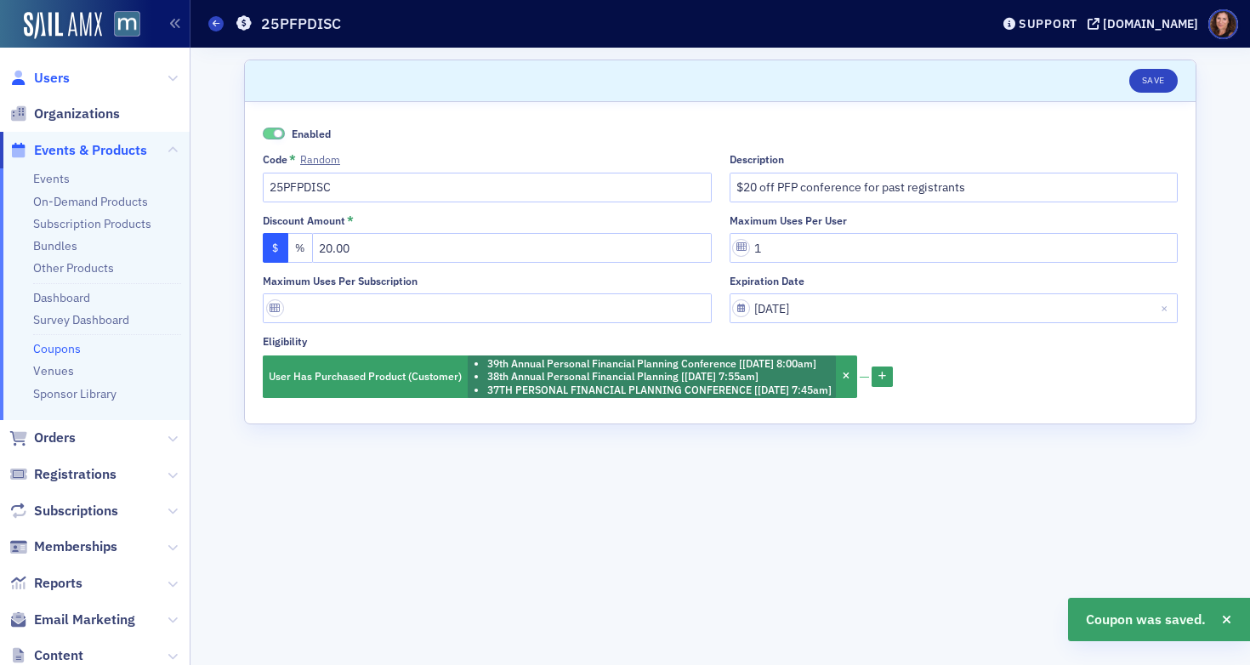
click at [50, 82] on span "Users" at bounding box center [52, 78] width 36 height 19
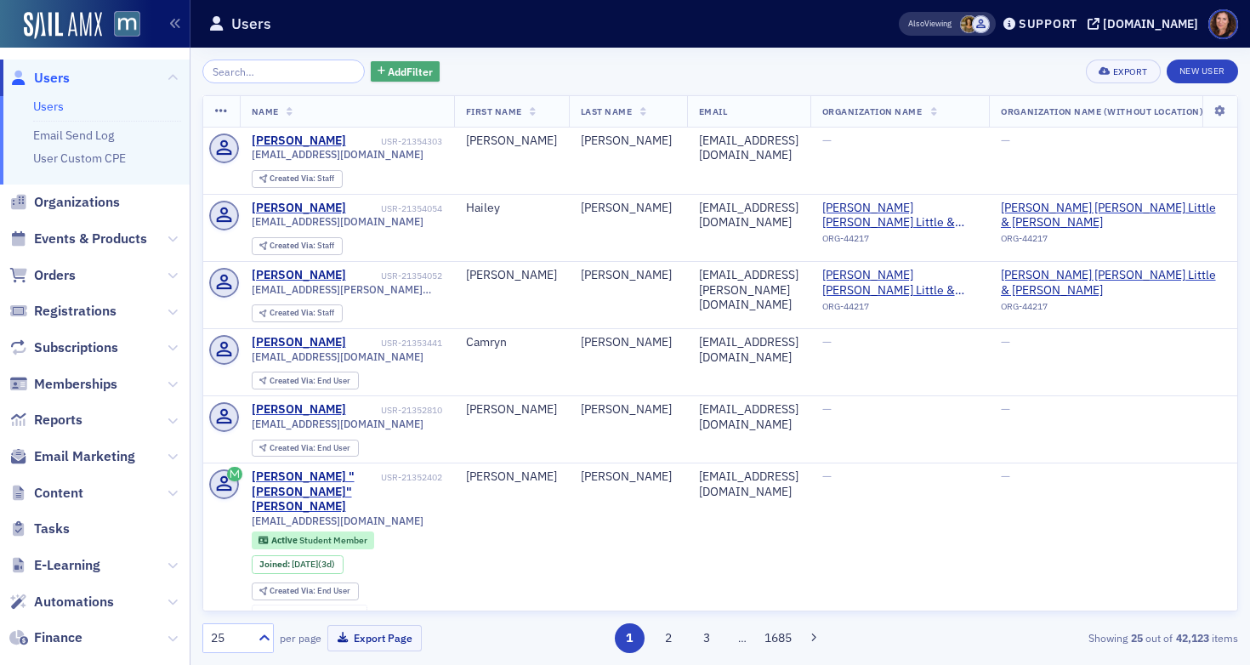
click at [407, 67] on span "Add Filter" at bounding box center [410, 71] width 45 height 15
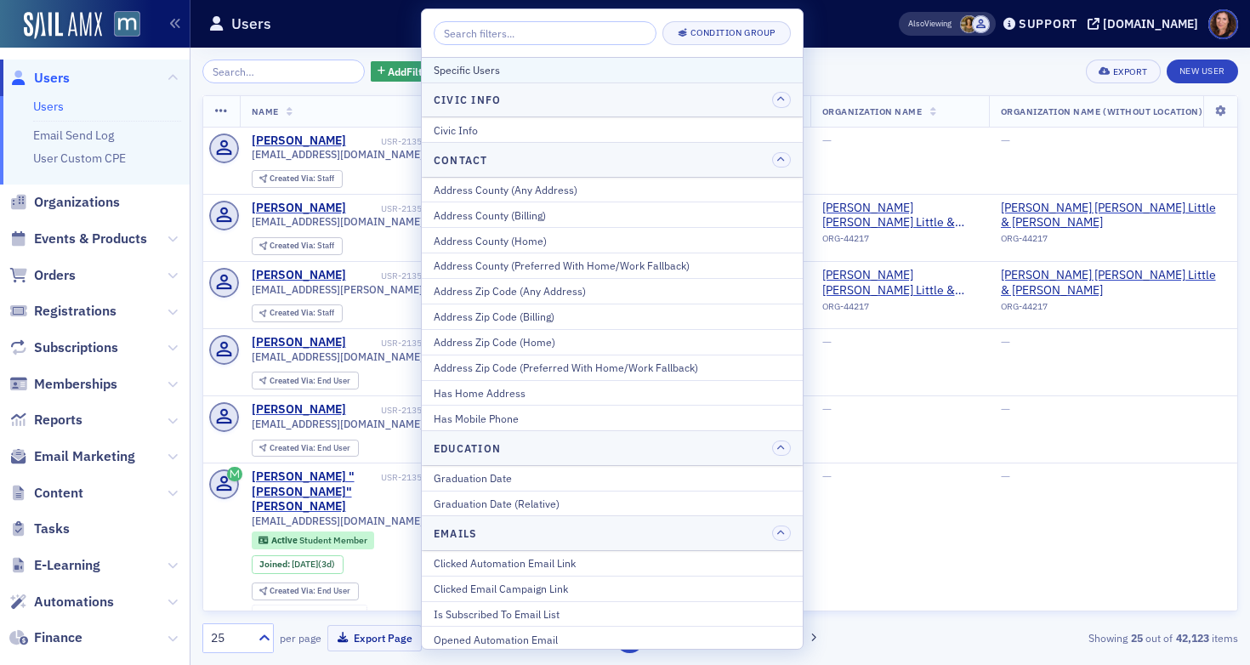
click at [488, 70] on div "Specific Users" at bounding box center [612, 69] width 357 height 15
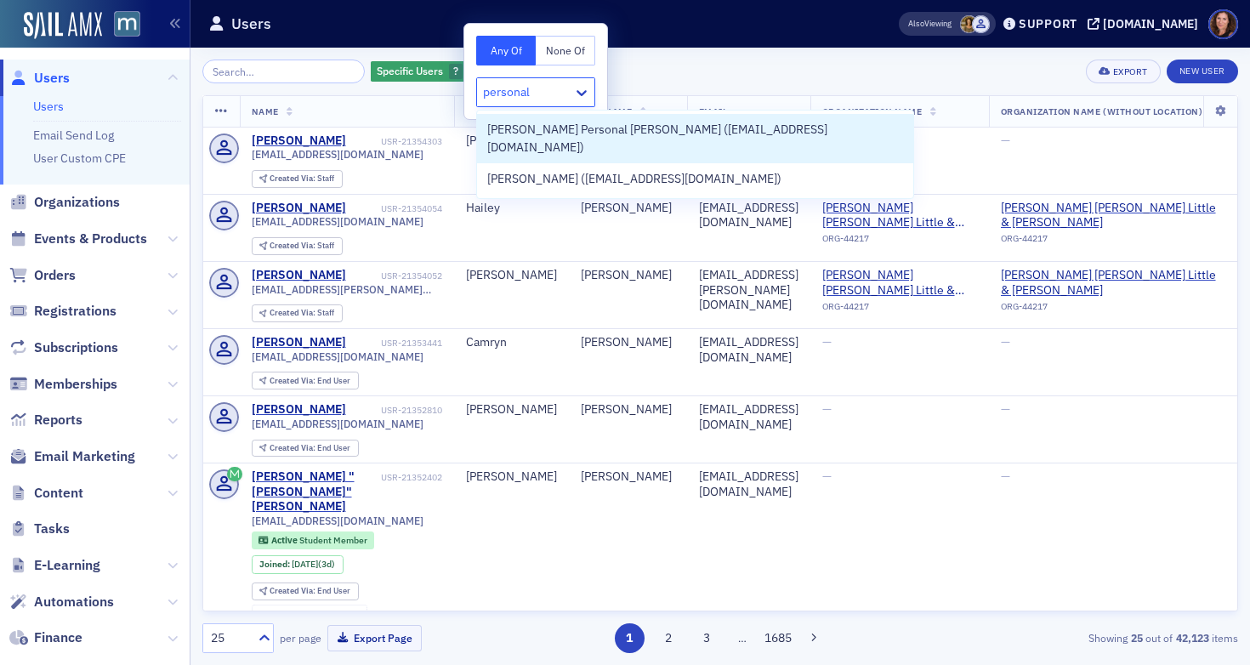
type input "personal"
click at [666, 85] on div "Specific Users ? Add Filter Export New User Name First Name Last Name Email Org…" at bounding box center [720, 356] width 1036 height 593
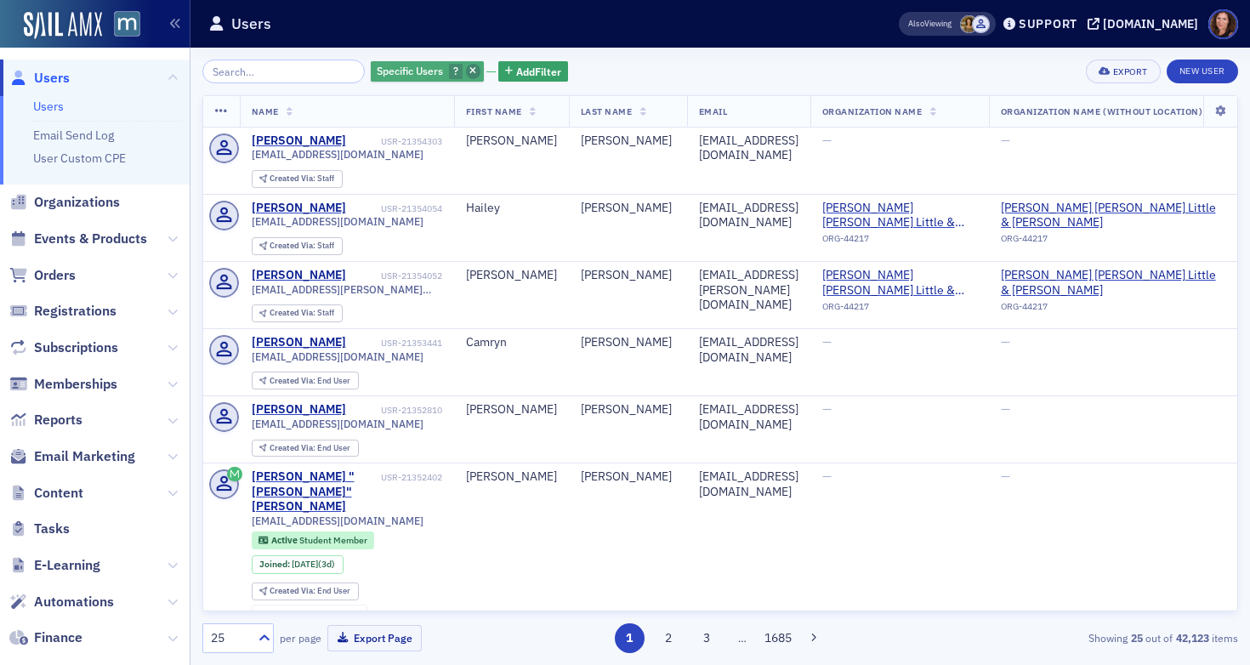
click at [469, 69] on icon "button" at bounding box center [472, 71] width 7 height 9
click at [400, 74] on span "Add Filter" at bounding box center [410, 71] width 45 height 15
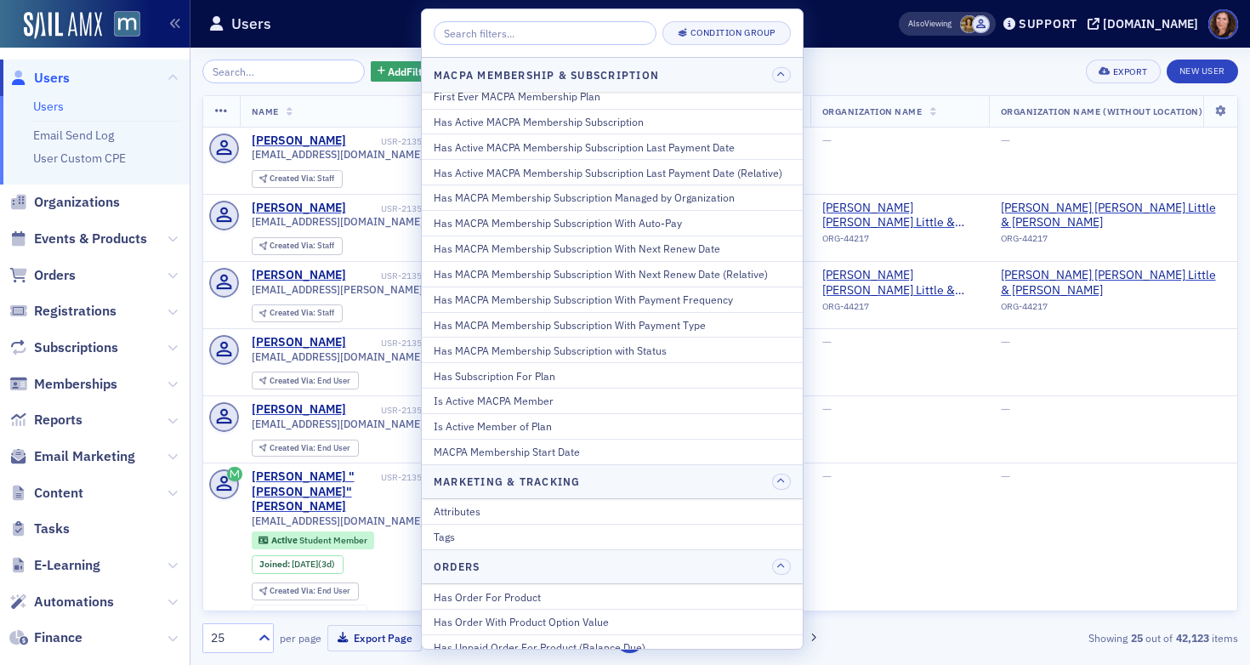
scroll to position [938, 0]
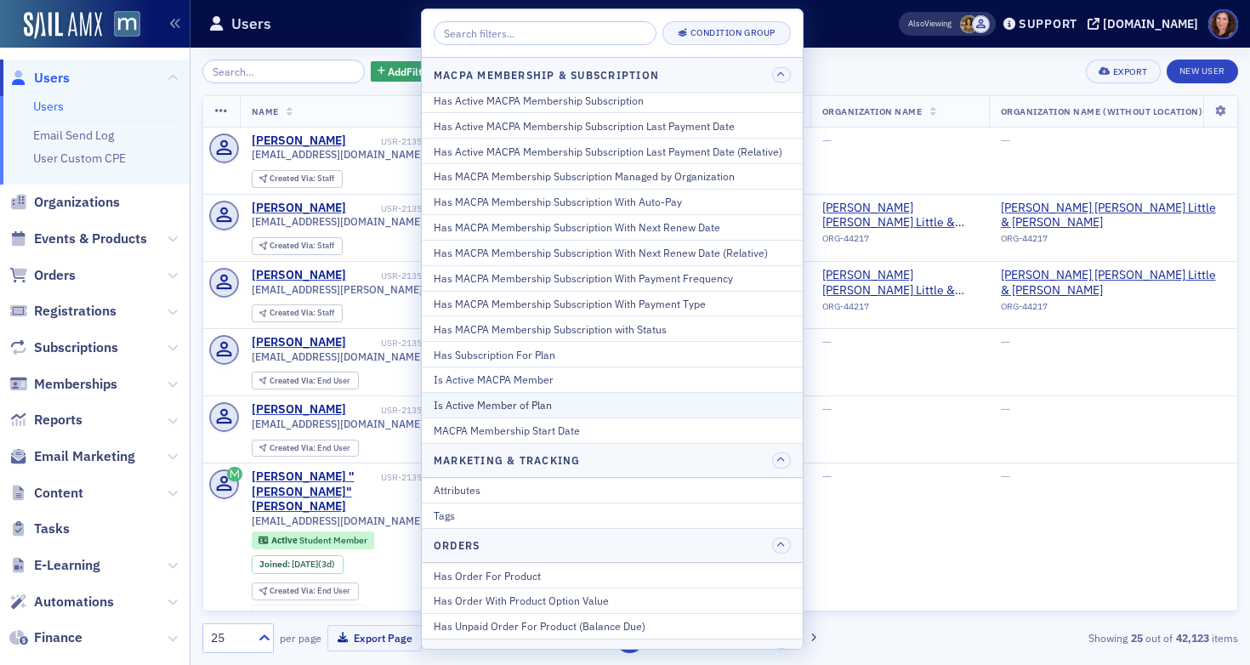
click at [553, 407] on div "Is Active Member of Plan" at bounding box center [612, 404] width 357 height 15
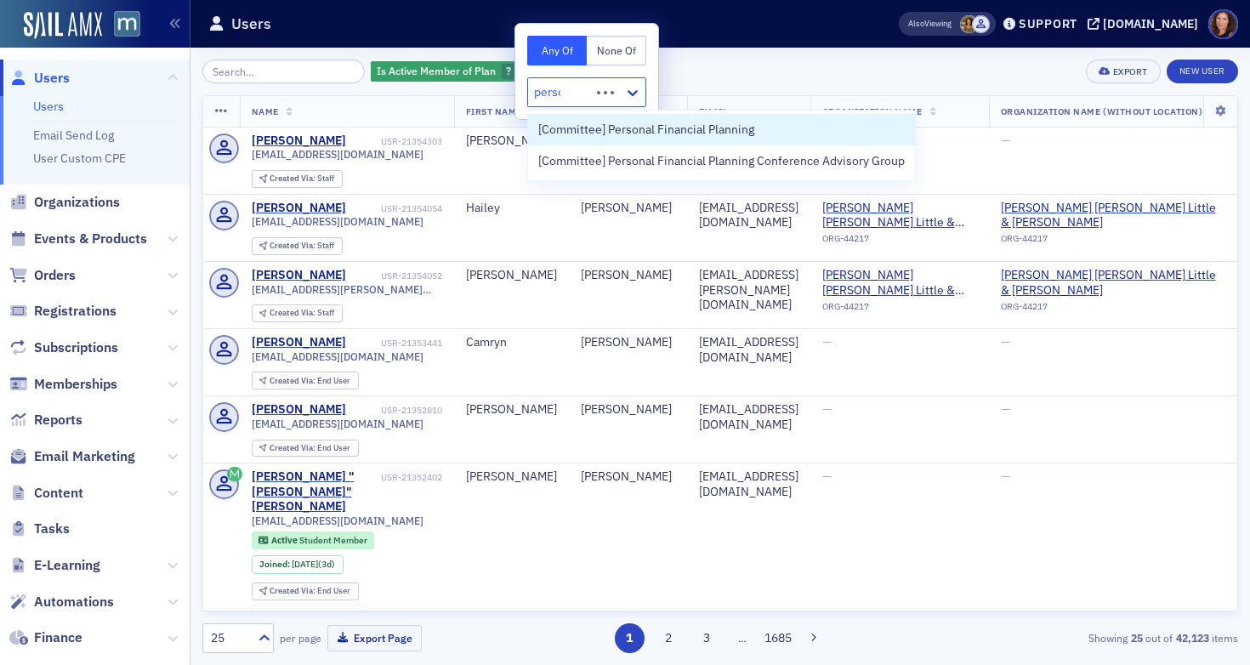
type input "person"
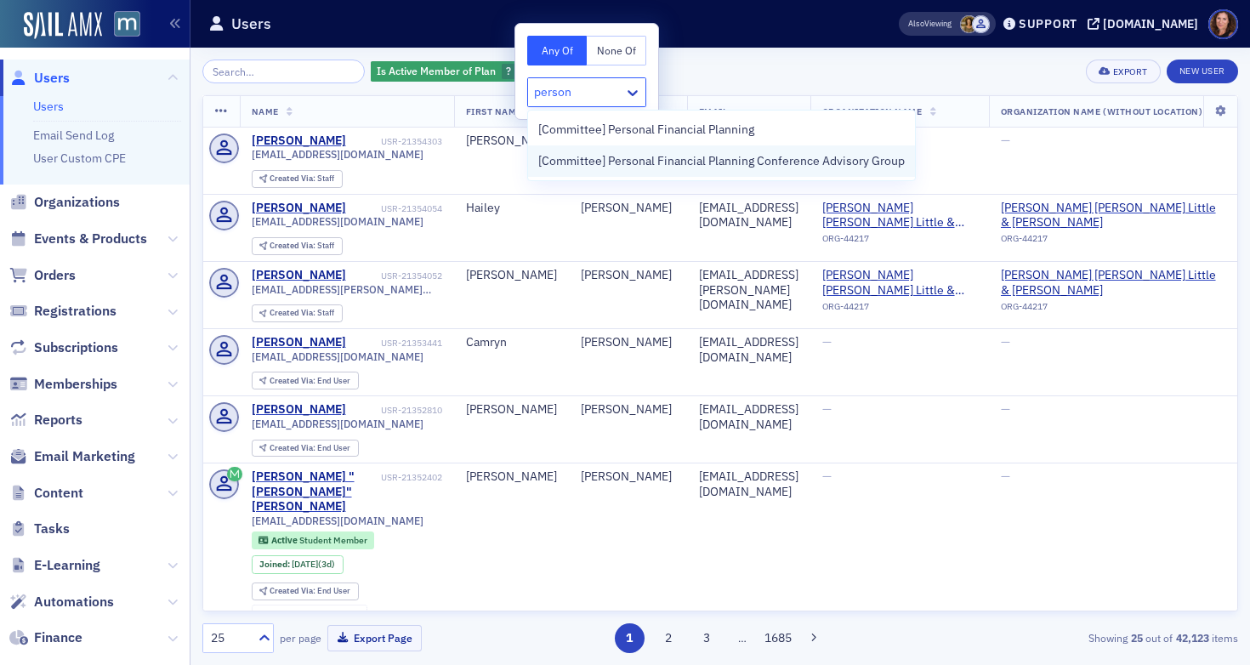
click at [697, 154] on span "[Committee] Personal Financial Planning Conference Advisory Group" at bounding box center [721, 161] width 366 height 18
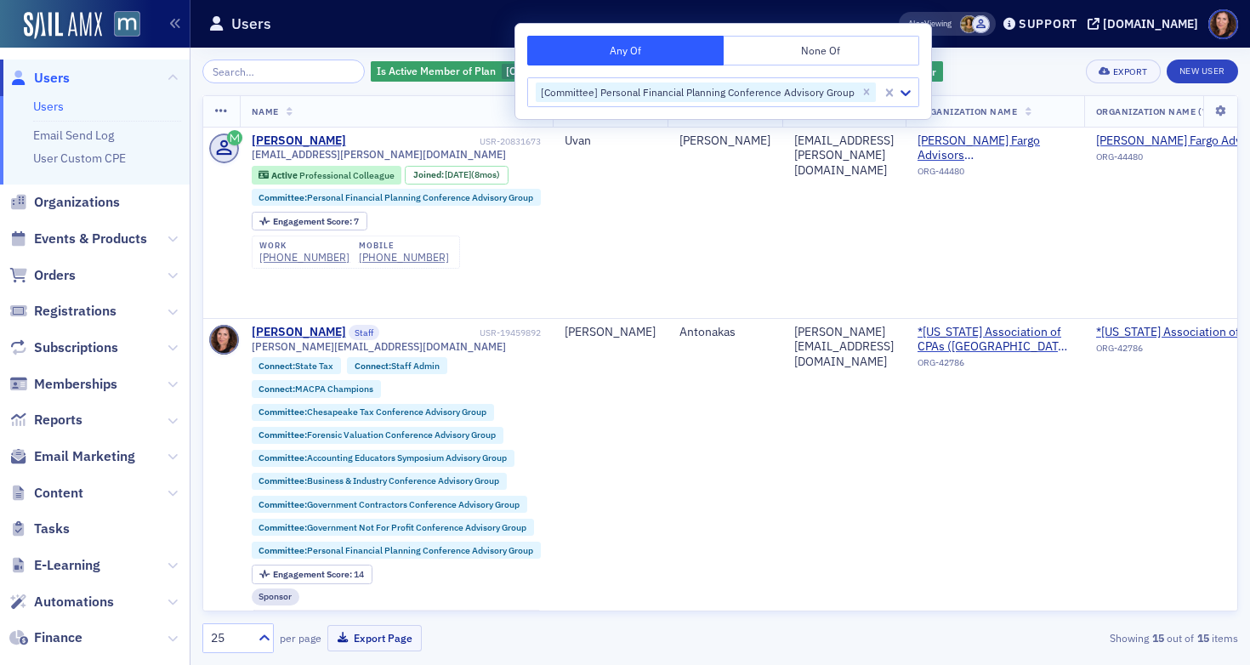
click at [983, 62] on div "Is Active Member of Plan [Committee] Personal Financial Planning Conference Adv…" at bounding box center [720, 72] width 1036 height 24
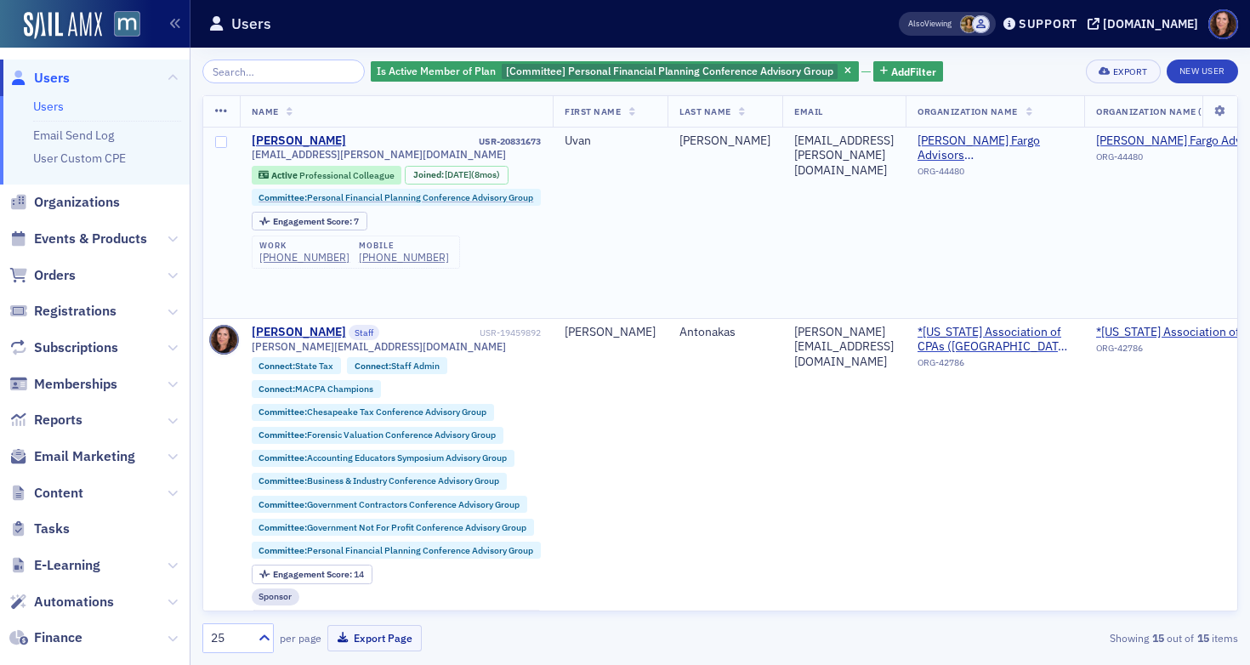
scroll to position [1, 0]
click at [113, 226] on span "Events & Products" at bounding box center [95, 239] width 190 height 37
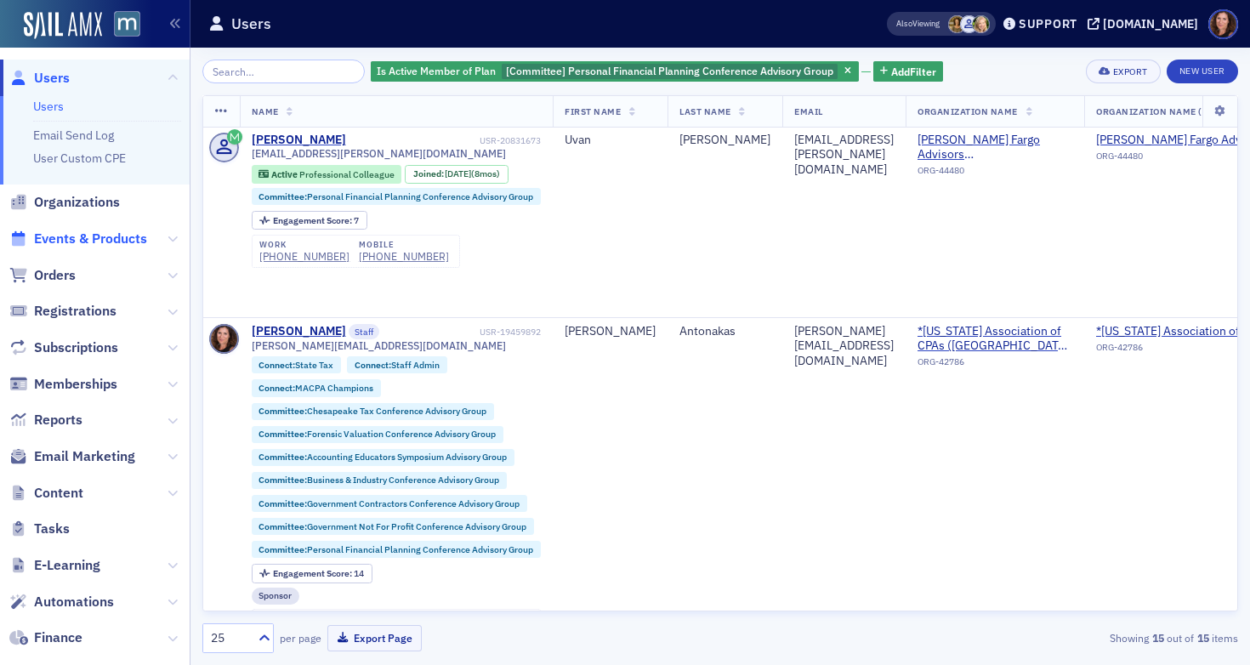
click at [100, 245] on span "Events & Products" at bounding box center [90, 239] width 113 height 19
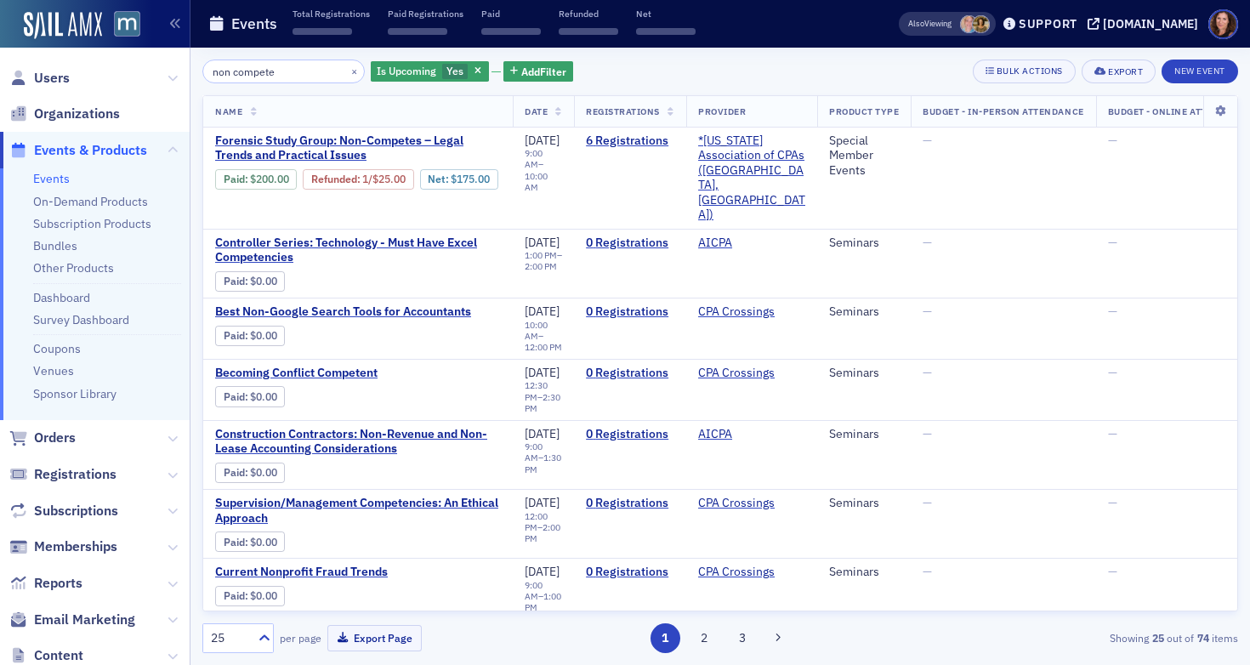
drag, startPoint x: 275, startPoint y: 73, endPoint x: 130, endPoint y: 70, distance: 145.4
click at [130, 70] on div "Users Organizations Events & Products Events On-Demand Products Subscription Pr…" at bounding box center [625, 332] width 1250 height 665
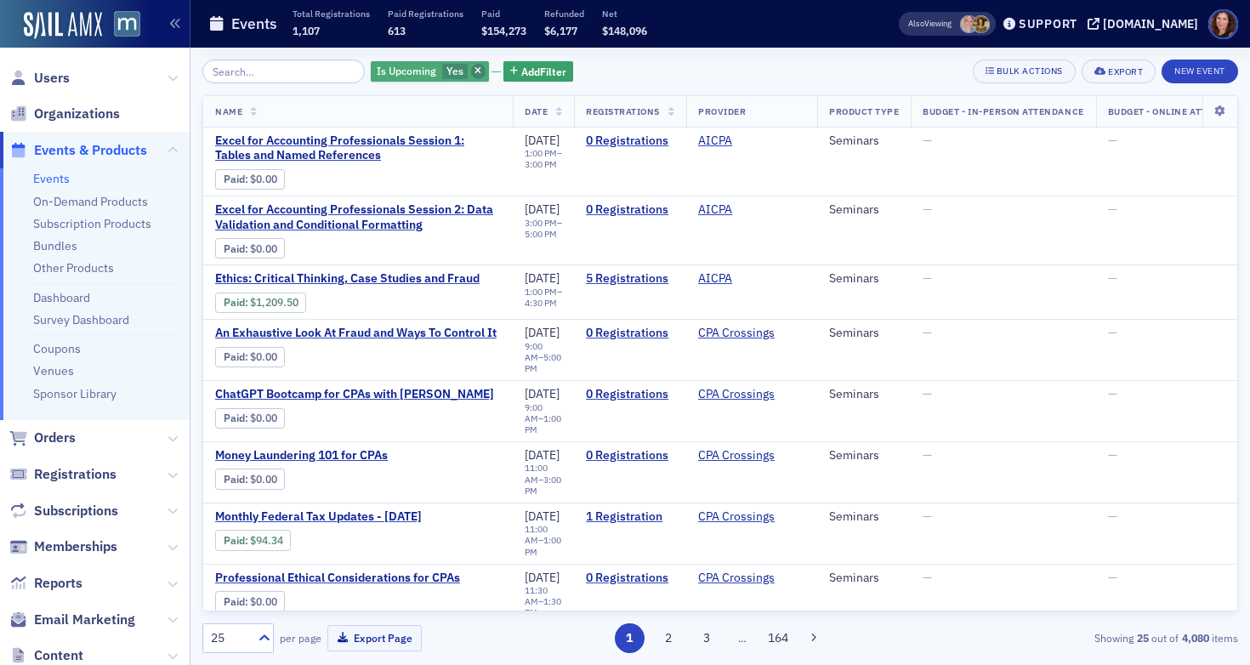
click at [474, 72] on icon "button" at bounding box center [477, 71] width 7 height 9
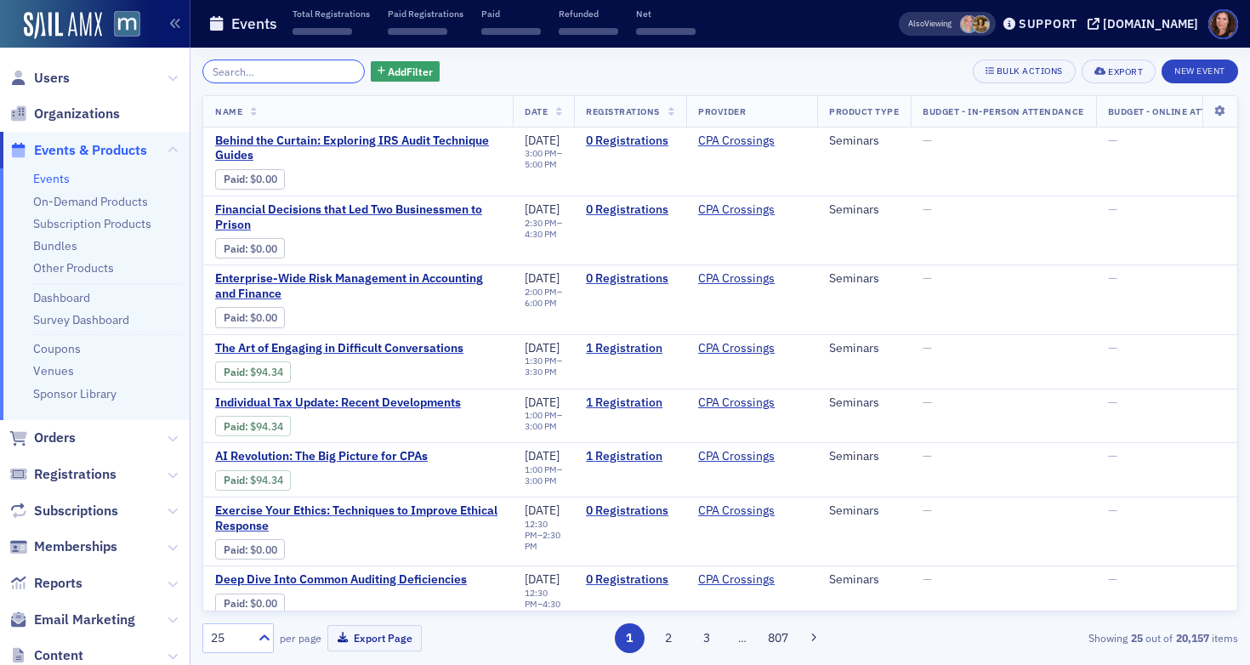
click at [264, 70] on input "search" at bounding box center [283, 72] width 162 height 24
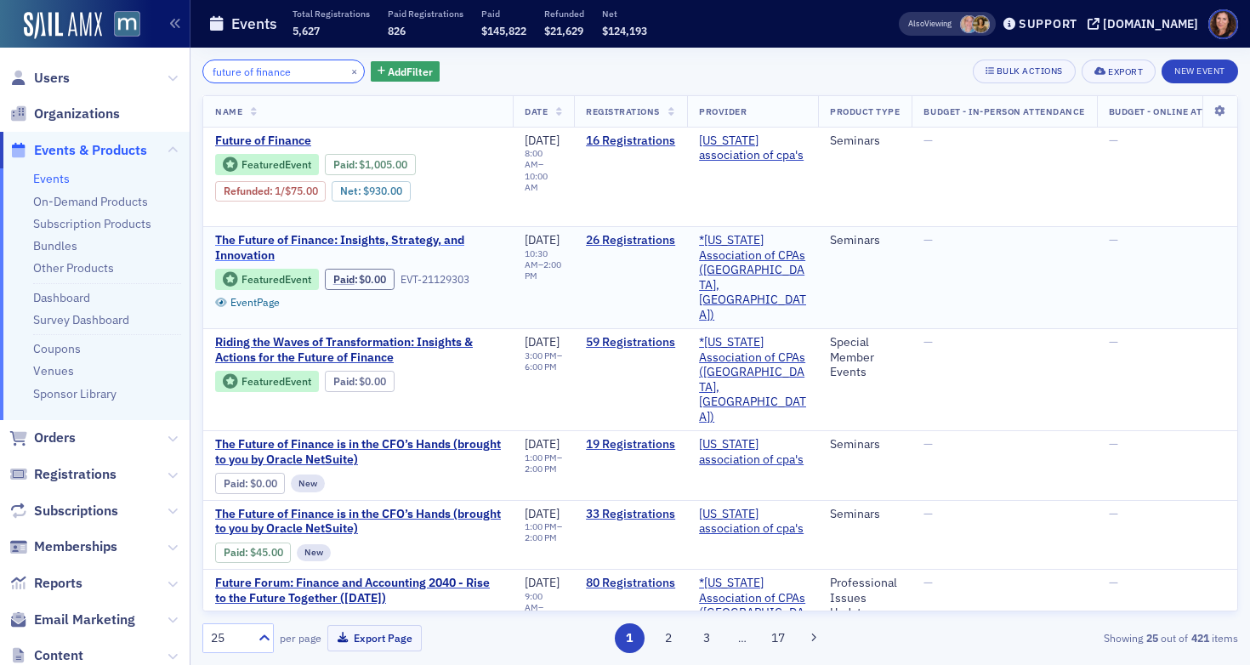
type input "future of finance"
click at [368, 242] on span "The Future of Finance: Insights, Strategy, and Innovation" at bounding box center [358, 248] width 286 height 30
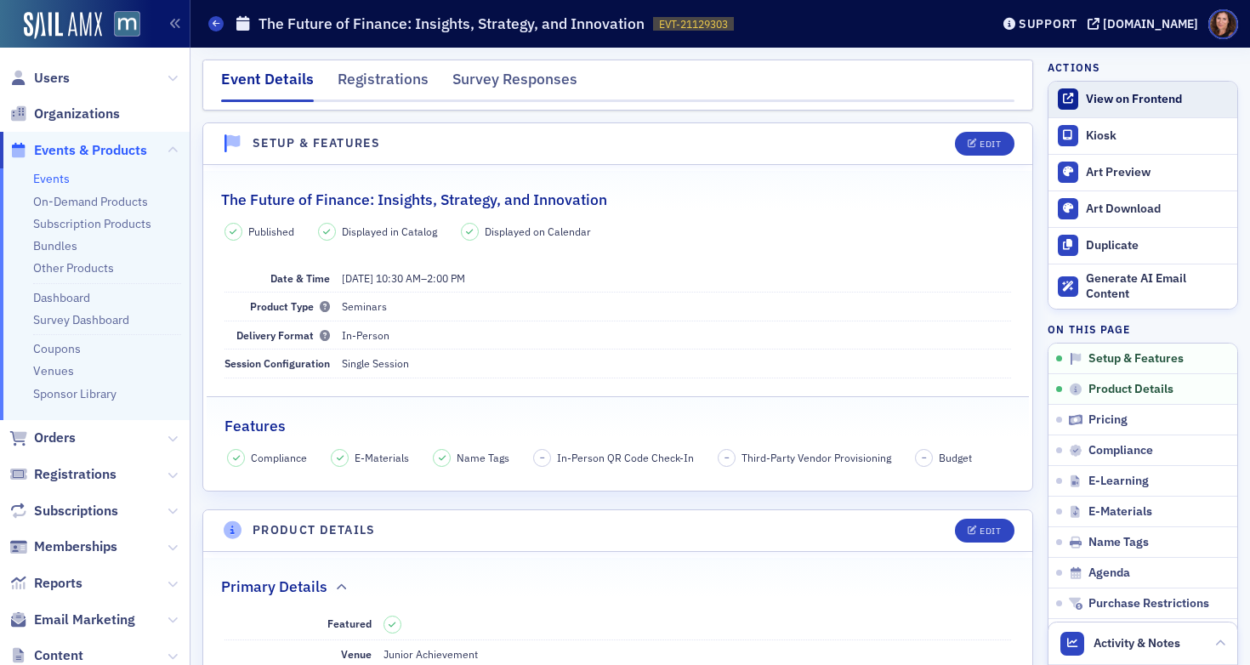
click at [1118, 93] on div "View on Frontend" at bounding box center [1157, 99] width 143 height 15
click at [54, 179] on link "Events" at bounding box center [51, 178] width 37 height 15
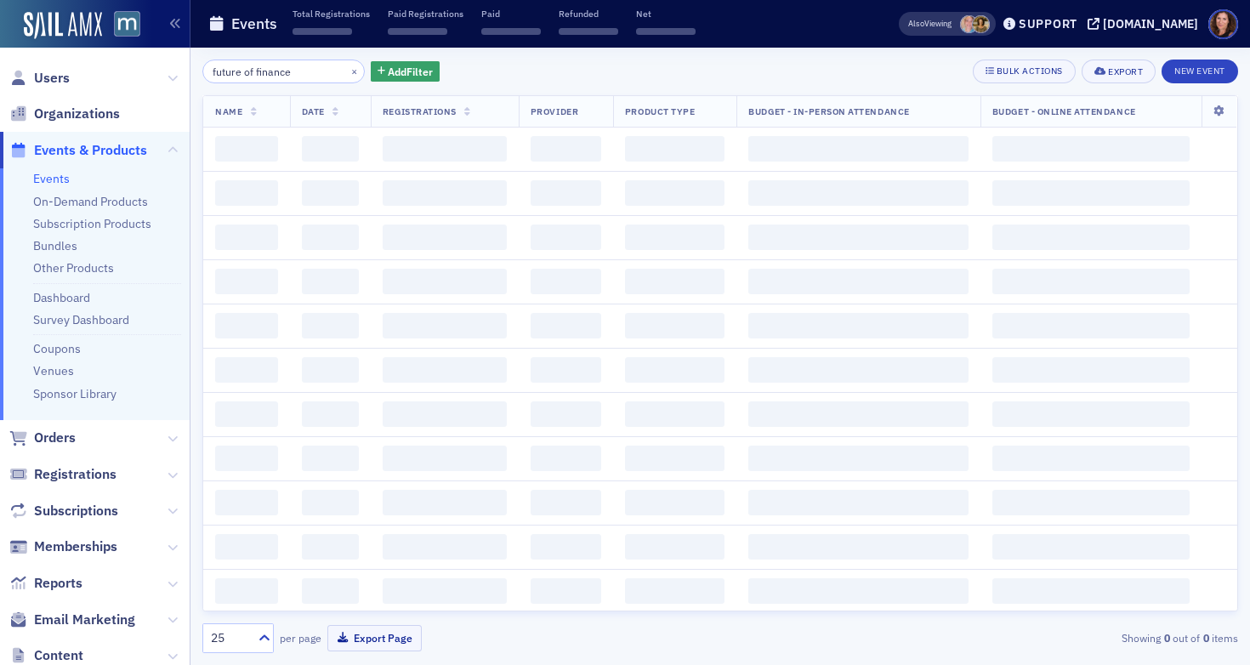
click at [250, 69] on input "future of finance" at bounding box center [283, 72] width 162 height 24
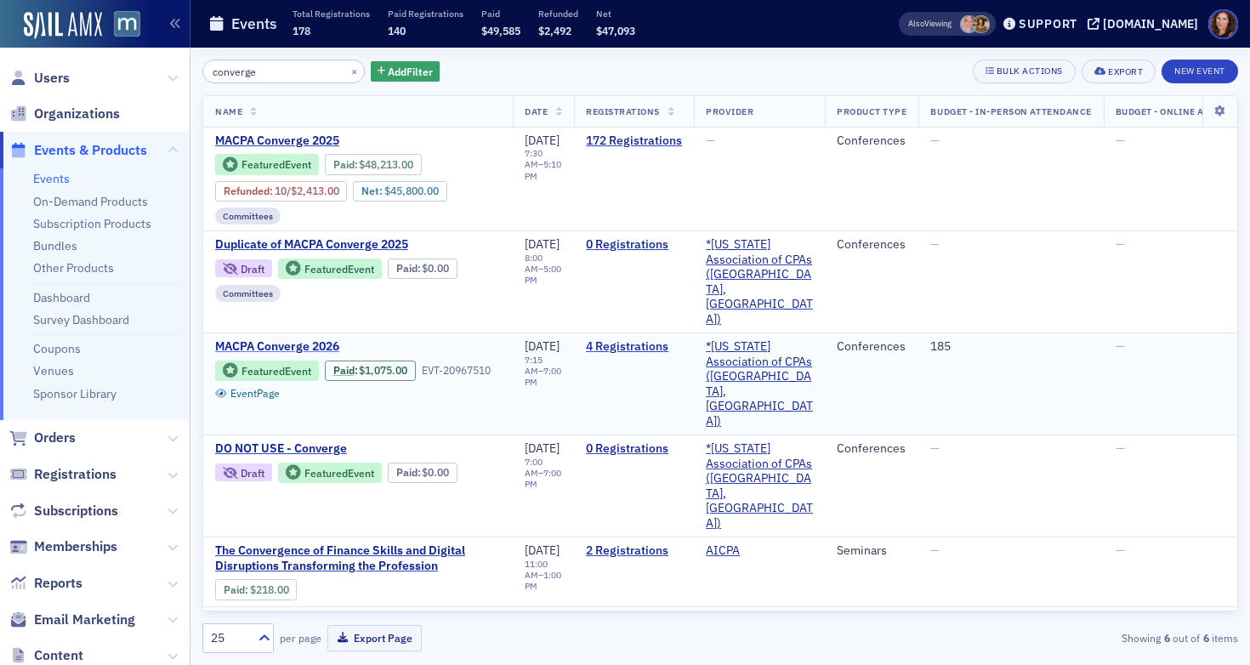
type input "converge"
click at [322, 339] on span "MACPA Converge 2026" at bounding box center [358, 346] width 286 height 15
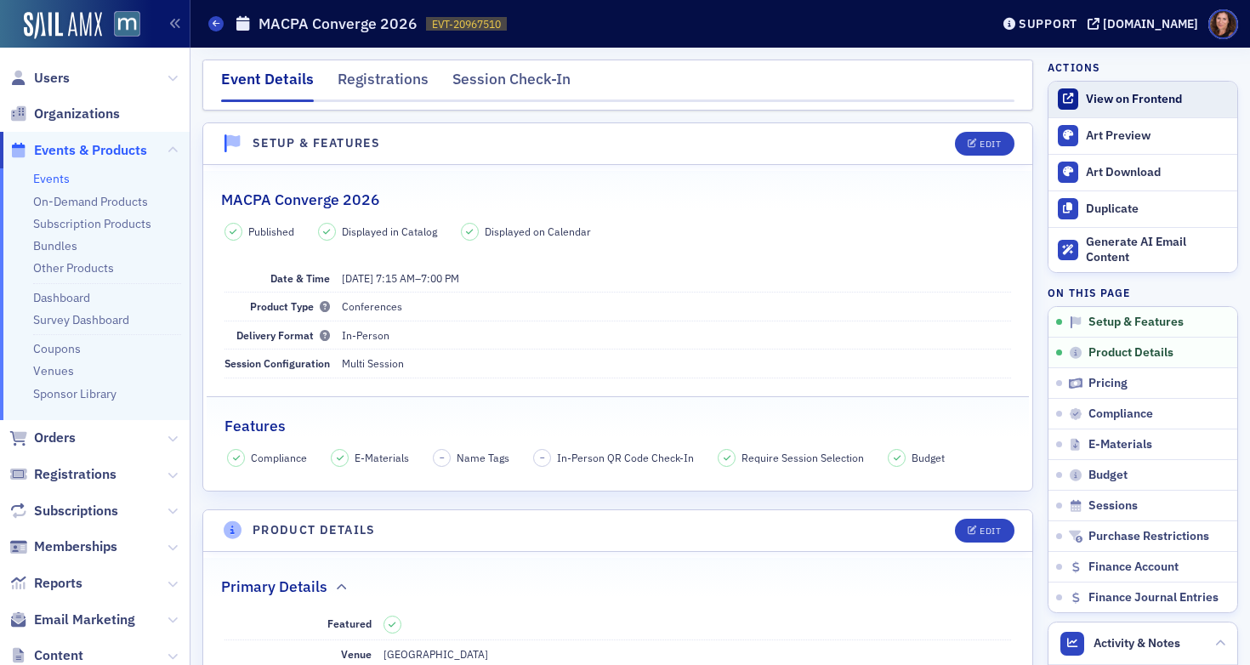
click at [1123, 93] on div "View on Frontend" at bounding box center [1157, 99] width 143 height 15
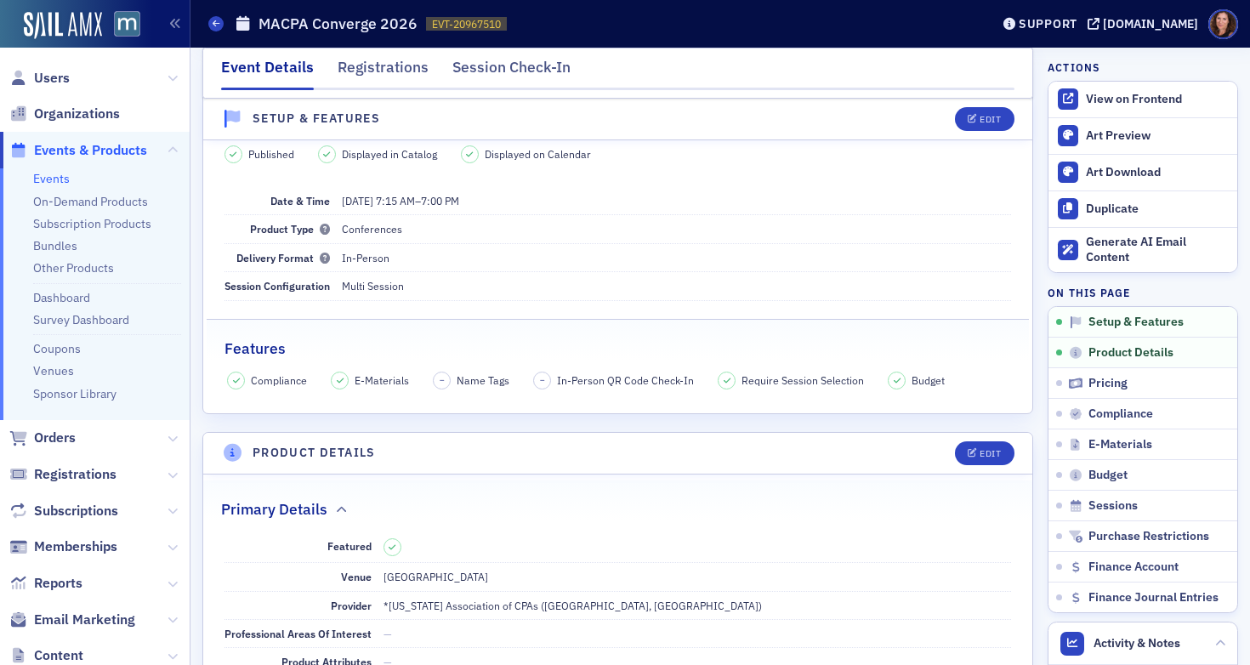
scroll to position [78, 0]
click at [976, 443] on button "Edit" at bounding box center [984, 452] width 59 height 24
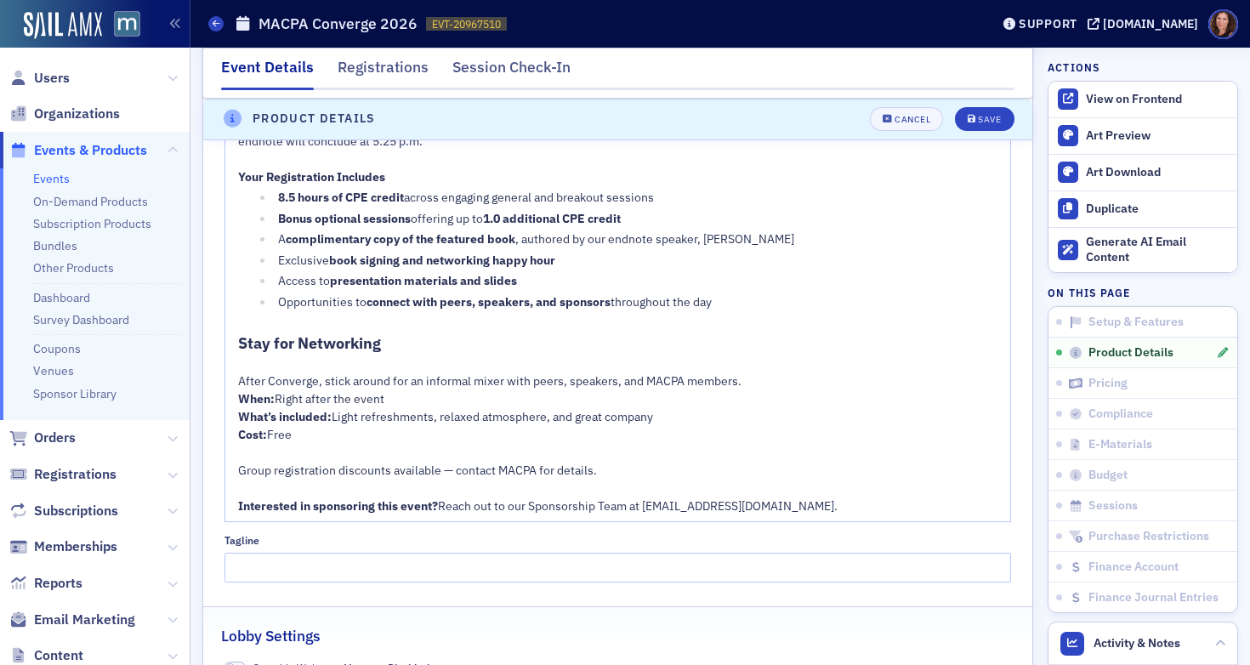
scroll to position [1195, 0]
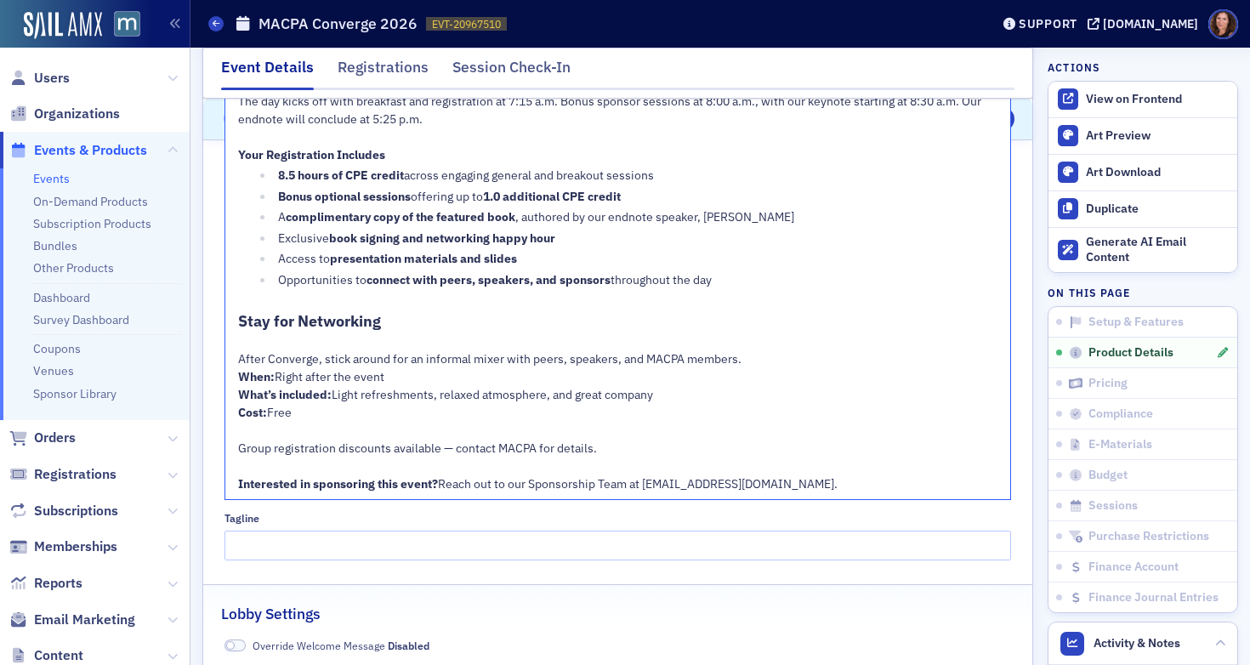
click at [274, 321] on span "Stay for Networking" at bounding box center [309, 321] width 143 height 20
click at [579, 241] on div "Exclusive book signing and networking happy hour" at bounding box center [638, 239] width 720 height 18
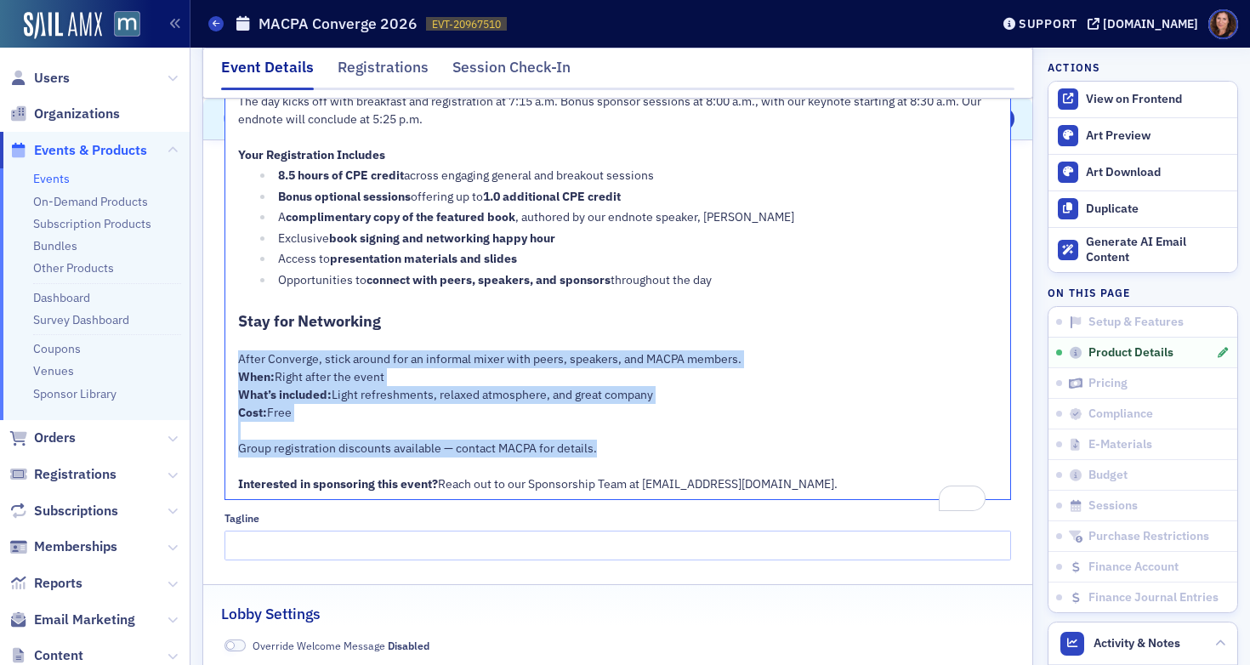
drag, startPoint x: 259, startPoint y: 365, endPoint x: 598, endPoint y: 469, distance: 354.2
click at [611, 467] on div "Expand Your Horizons in One Powerful Day We raised the bar last year — and we’r…" at bounding box center [618, 237] width 761 height 514
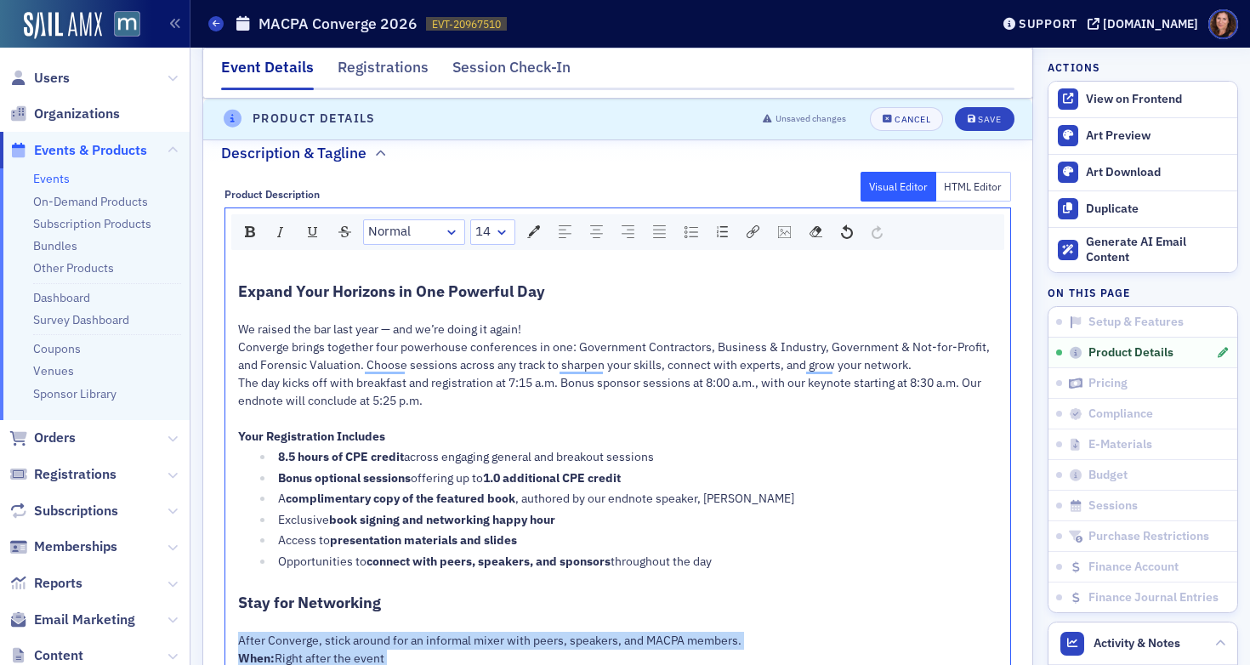
scroll to position [839, 0]
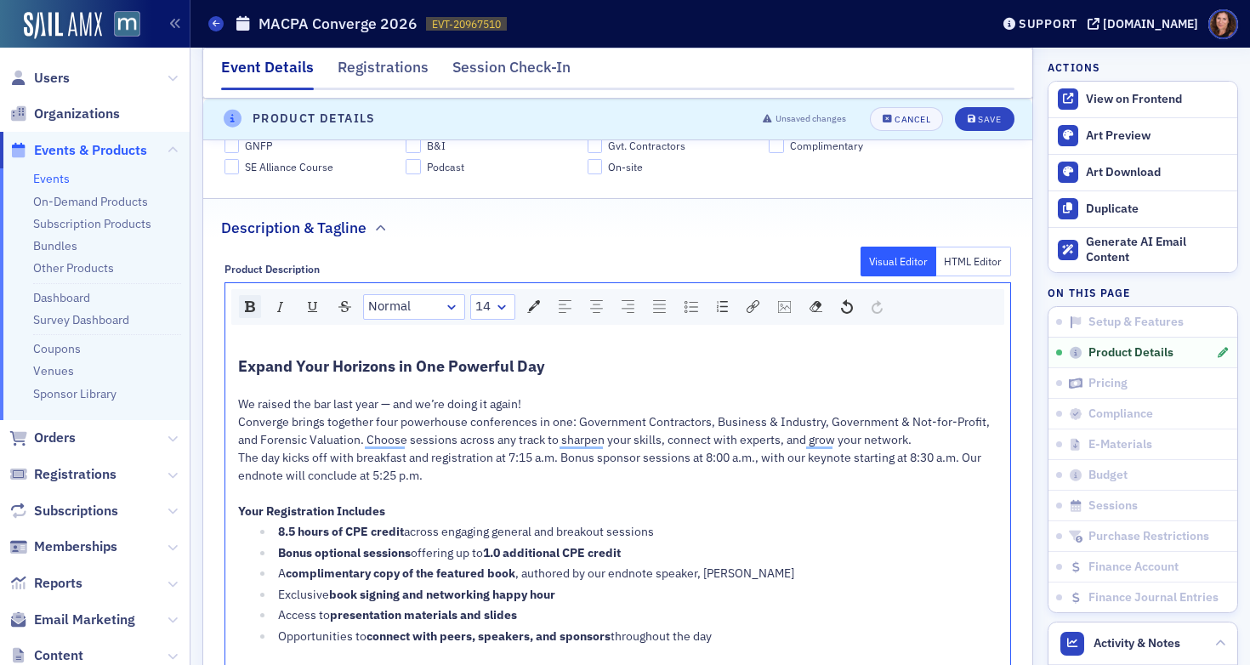
click at [257, 310] on div "rdw-inline-control" at bounding box center [250, 306] width 22 height 23
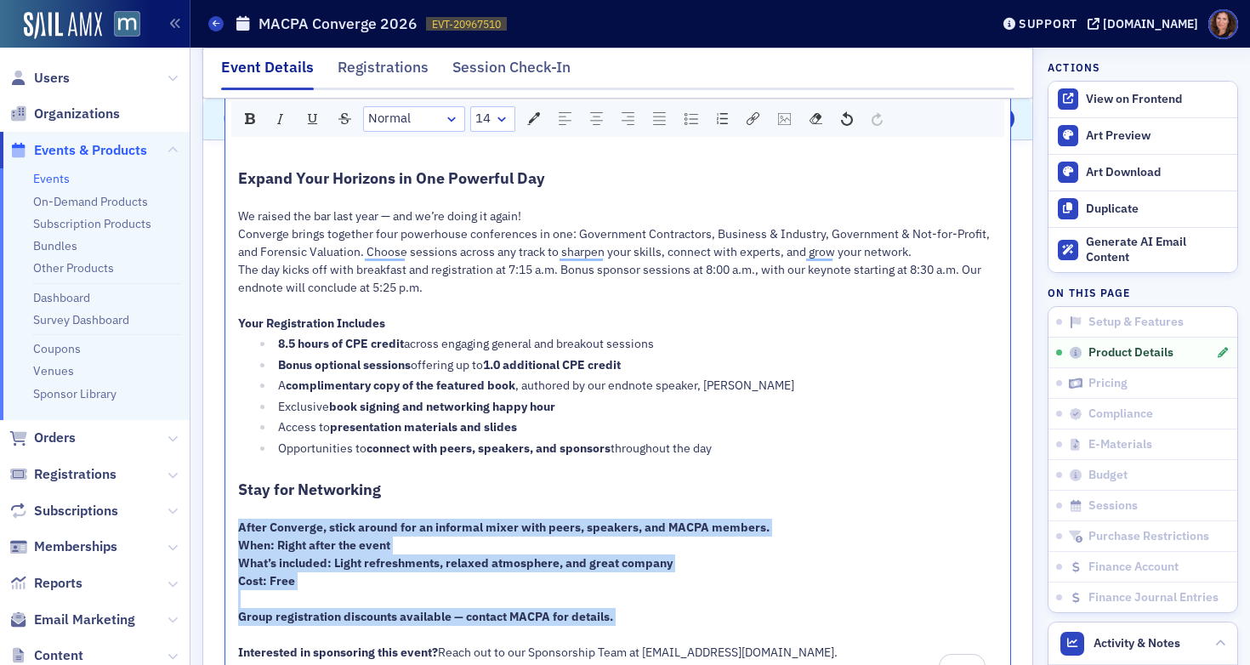
scroll to position [1023, 0]
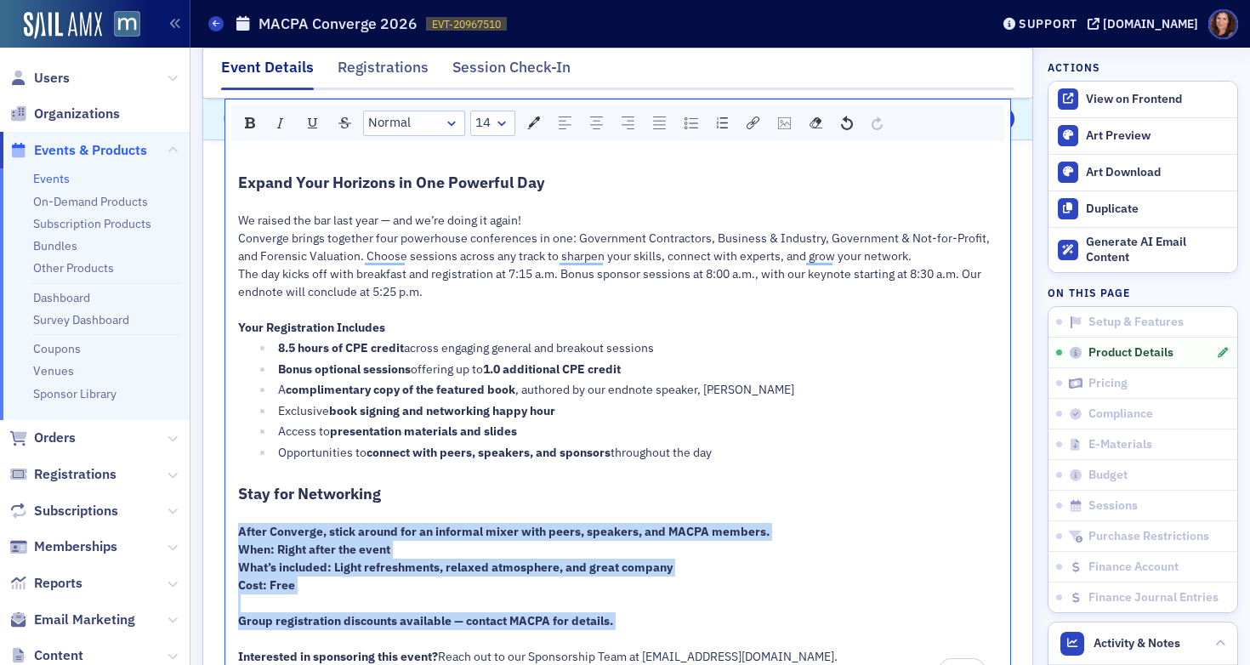
drag, startPoint x: 253, startPoint y: 122, endPoint x: 491, endPoint y: 252, distance: 270.9
click at [253, 122] on img "rdw-inline-control" at bounding box center [250, 122] width 10 height 11
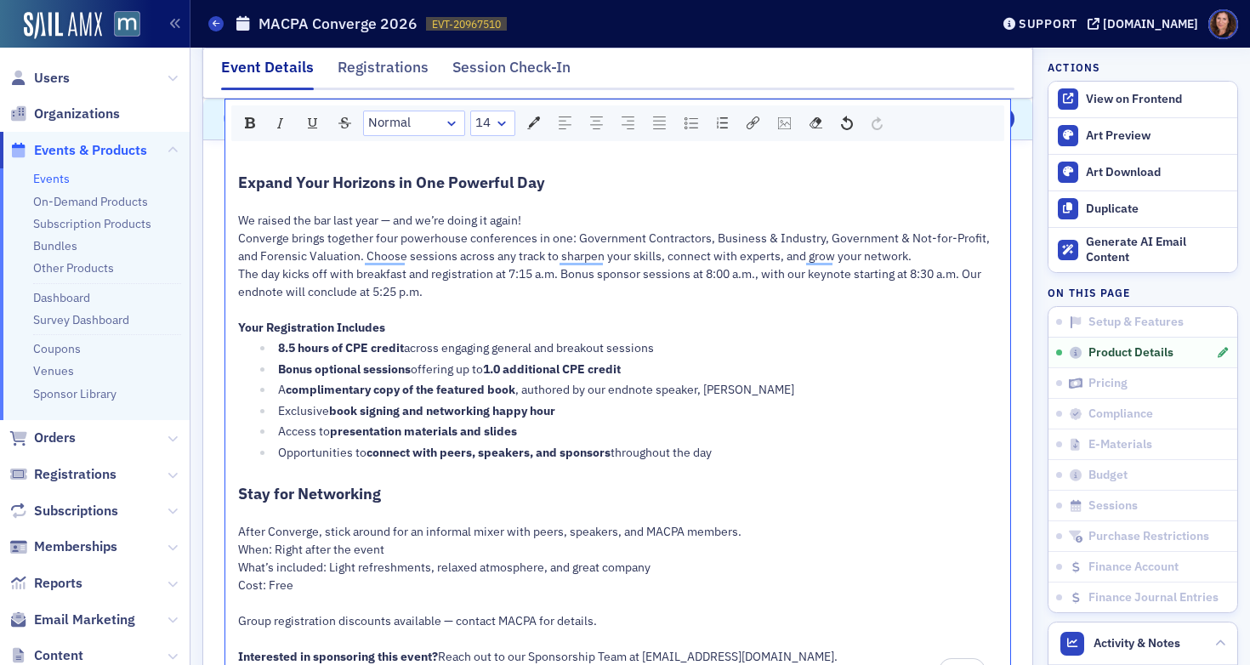
click at [678, 396] on span ", authored by our endnote speaker, [PERSON_NAME]" at bounding box center [654, 389] width 279 height 15
click at [741, 453] on div "Opportunities to connect with peers, speakers, and sponsors throughout the day" at bounding box center [638, 453] width 720 height 18
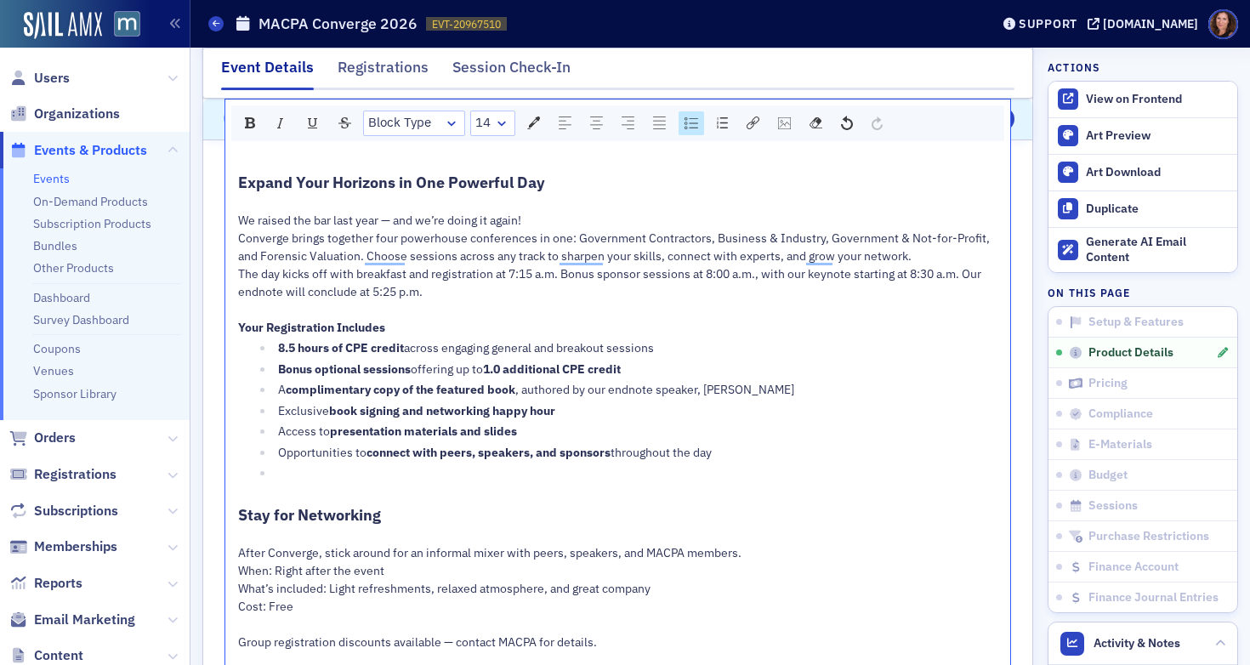
click at [689, 127] on img "rdw-list-control" at bounding box center [691, 123] width 14 height 12
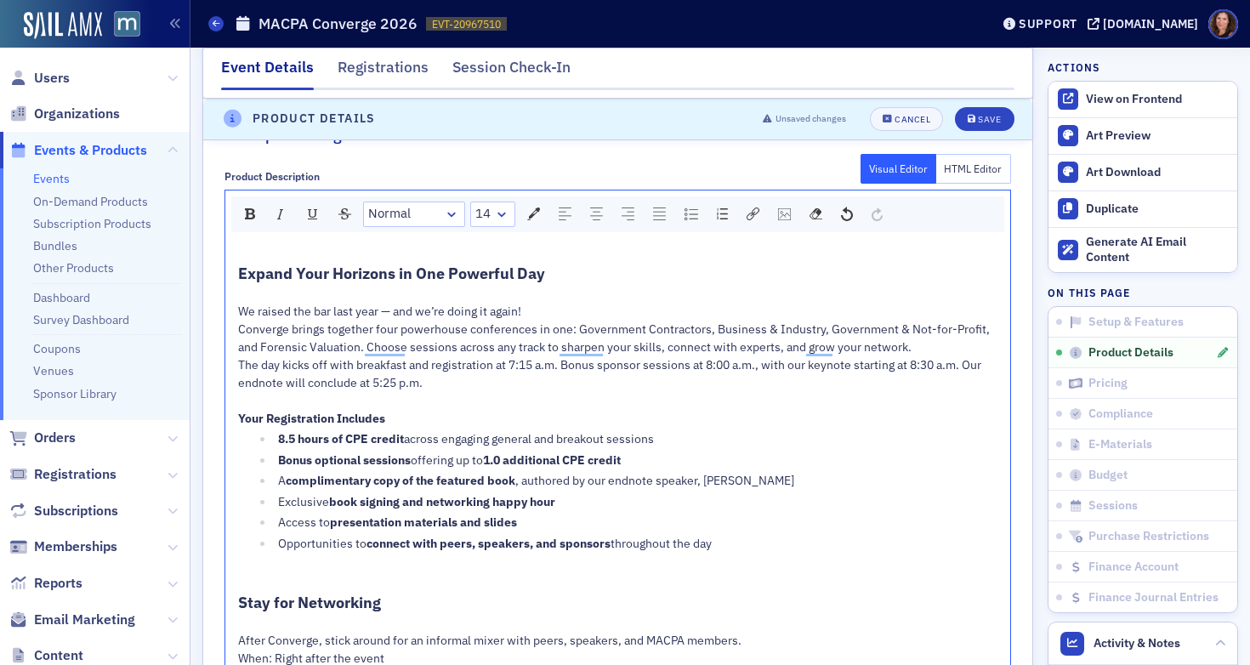
scroll to position [827, 0]
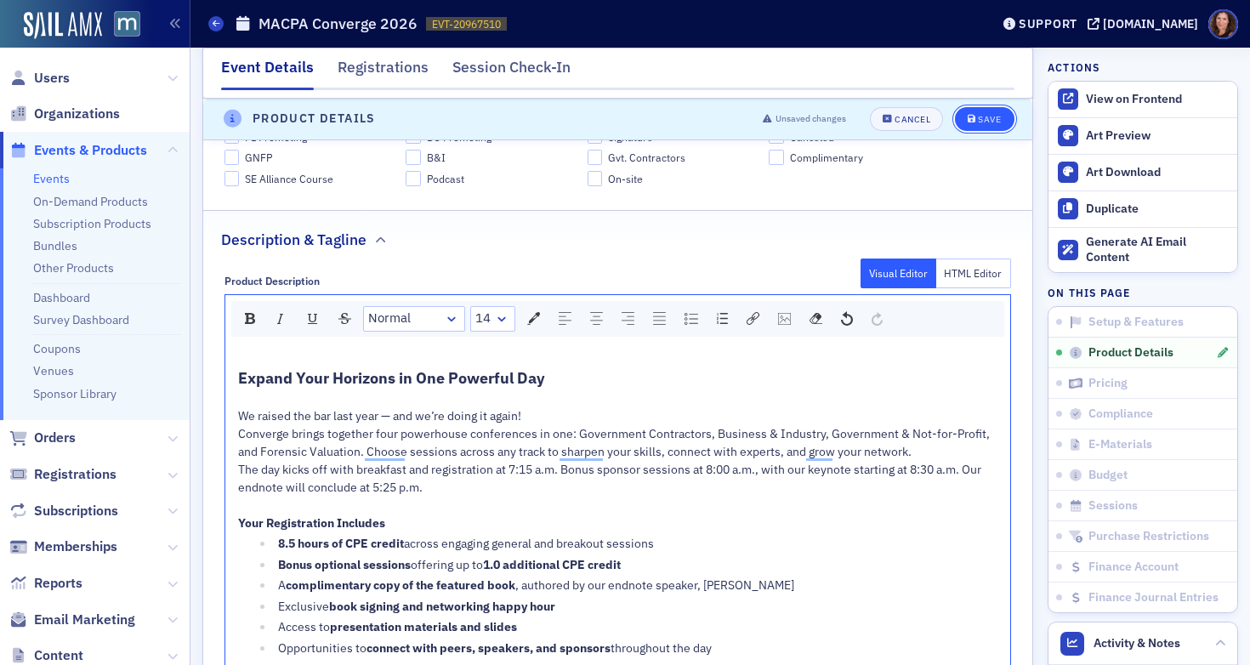
click at [962, 111] on button "Save" at bounding box center [984, 119] width 59 height 24
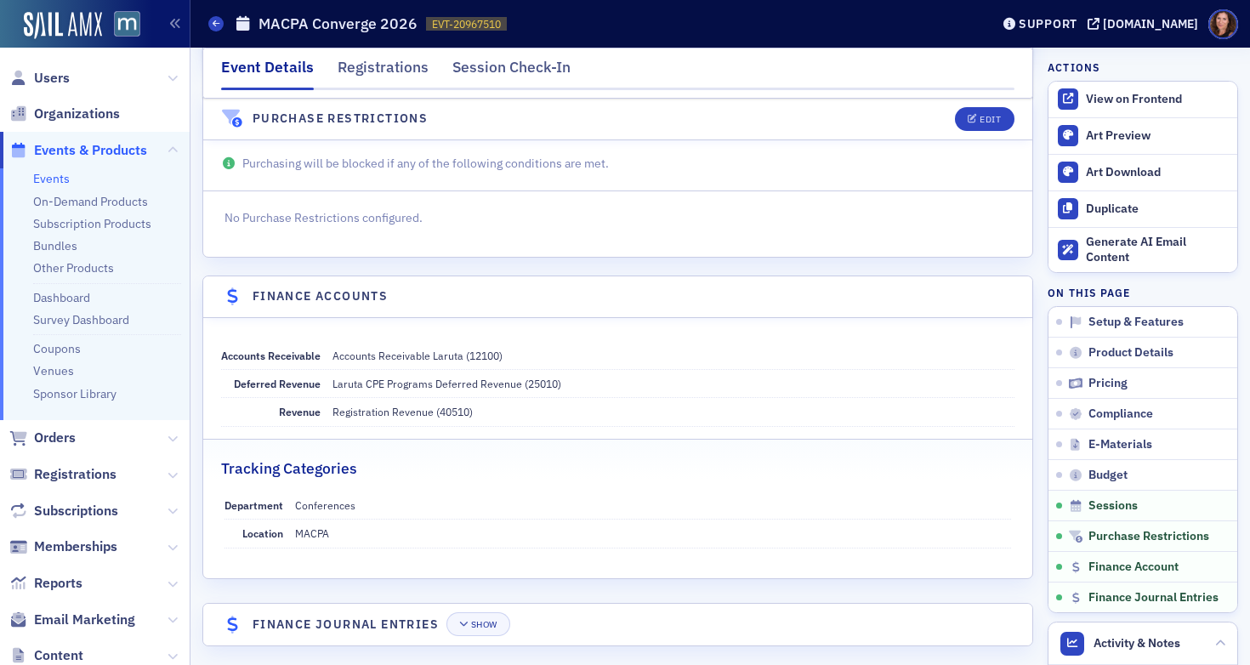
scroll to position [5815, 0]
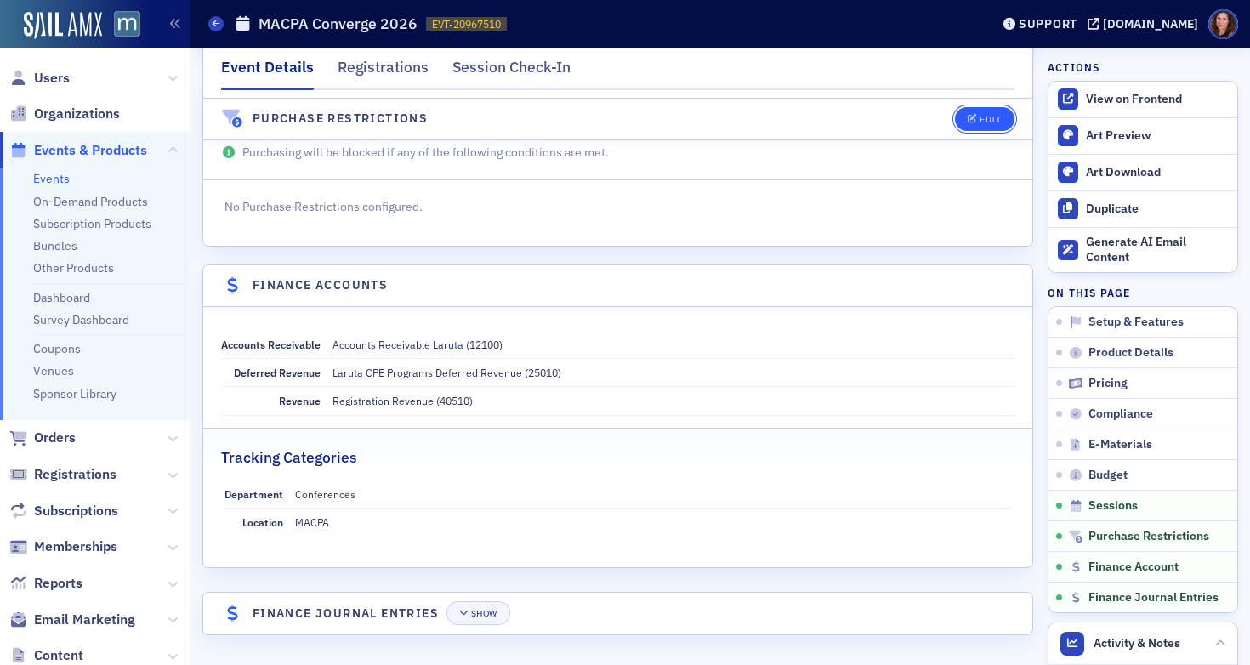
click at [972, 111] on button "Edit" at bounding box center [984, 119] width 59 height 24
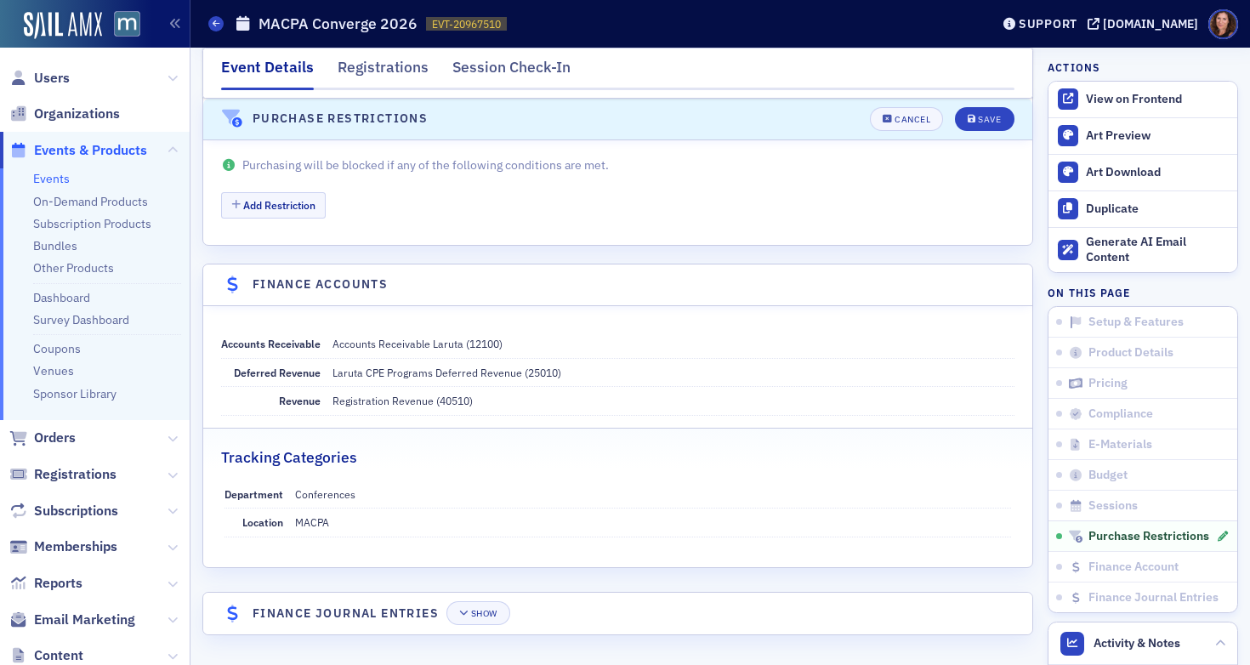
scroll to position [5793, 0]
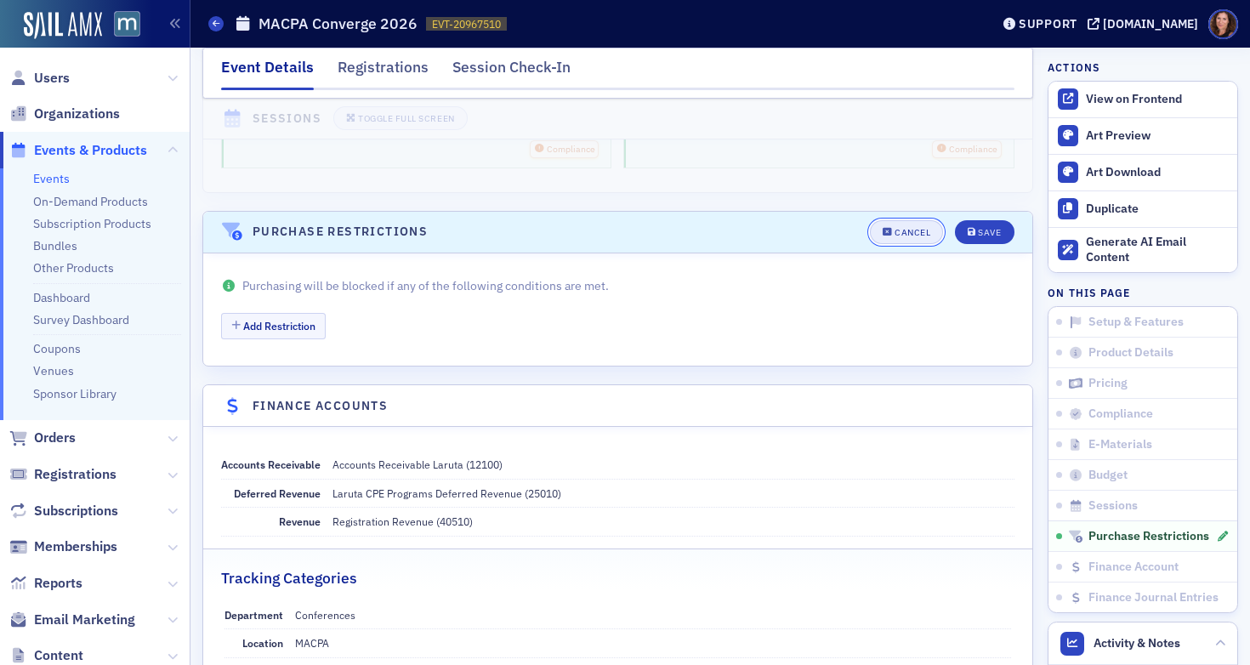
click at [880, 241] on button "Cancel" at bounding box center [906, 232] width 73 height 24
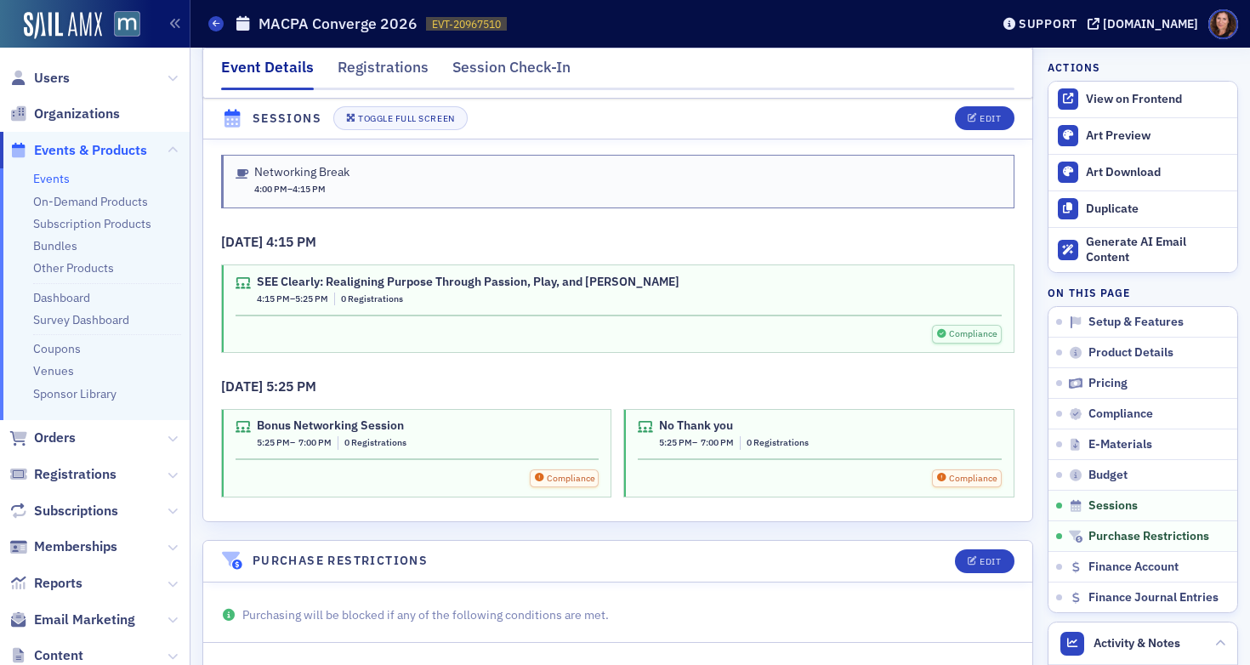
scroll to position [5325, 0]
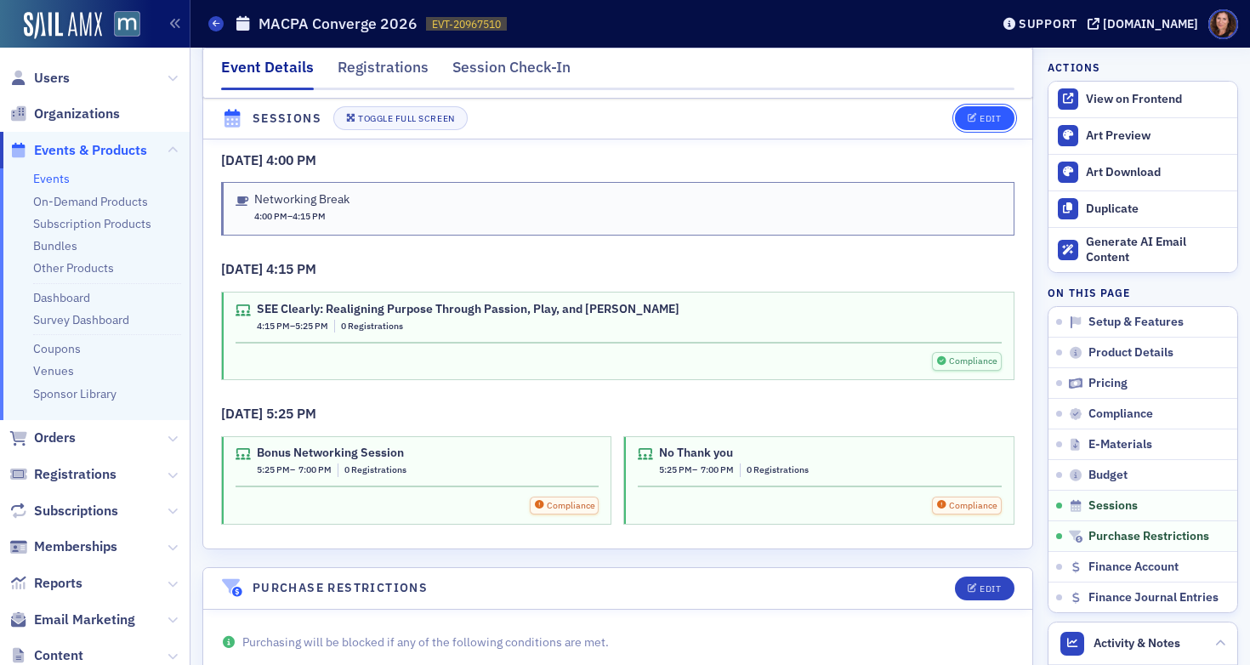
click at [979, 119] on div "Edit" at bounding box center [989, 119] width 21 height 9
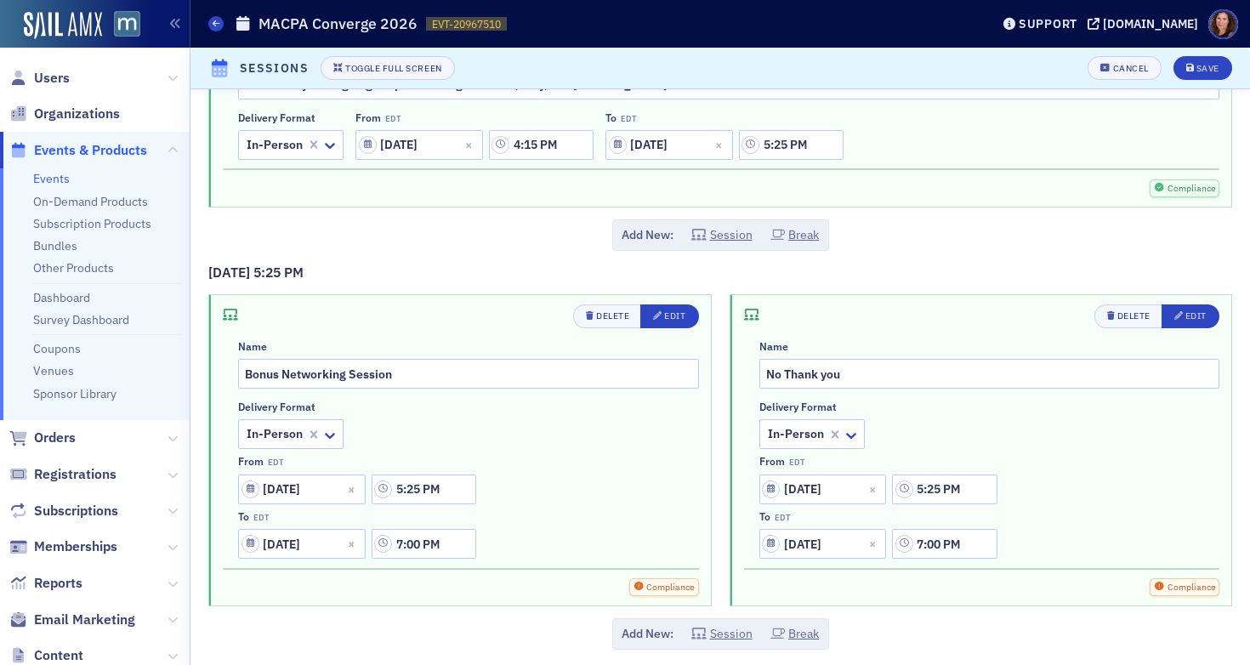
scroll to position [7651, 0]
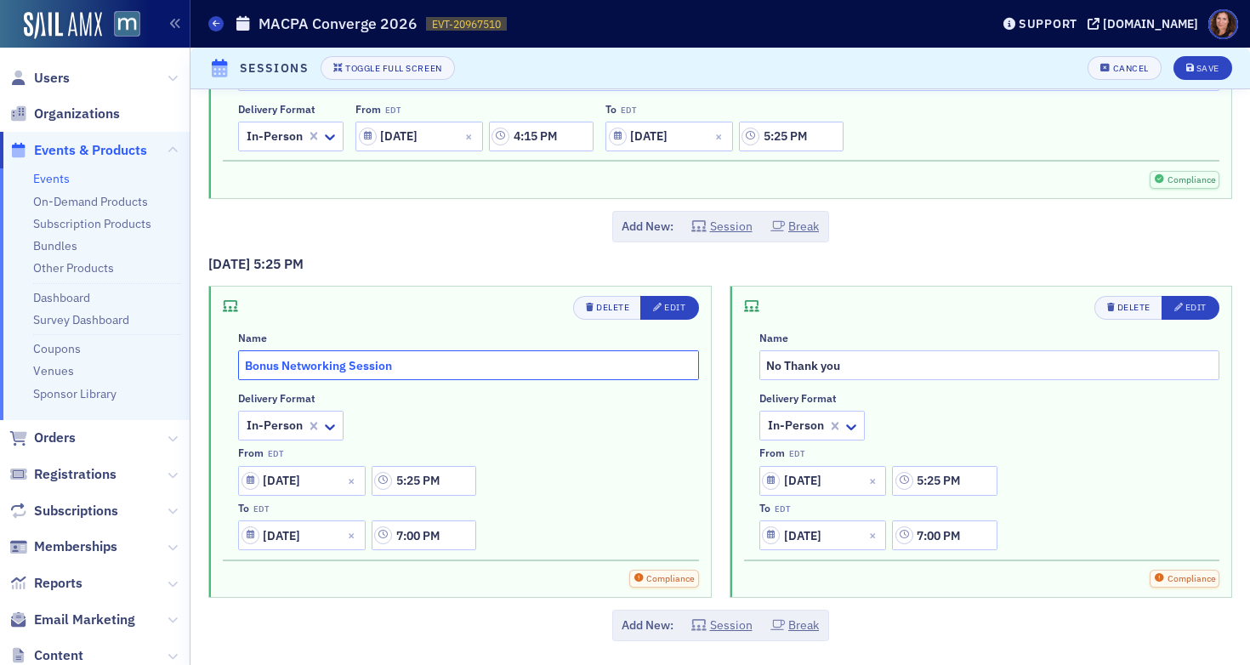
click at [346, 364] on input "Bonus Networking Session" at bounding box center [468, 365] width 461 height 30
click at [443, 356] on input "Bonus Networking Session" at bounding box center [468, 365] width 461 height 30
click at [404, 365] on input "Bonus Networking Session" at bounding box center [468, 365] width 461 height 30
click at [369, 369] on input "Bonus Networking Session" at bounding box center [468, 365] width 461 height 30
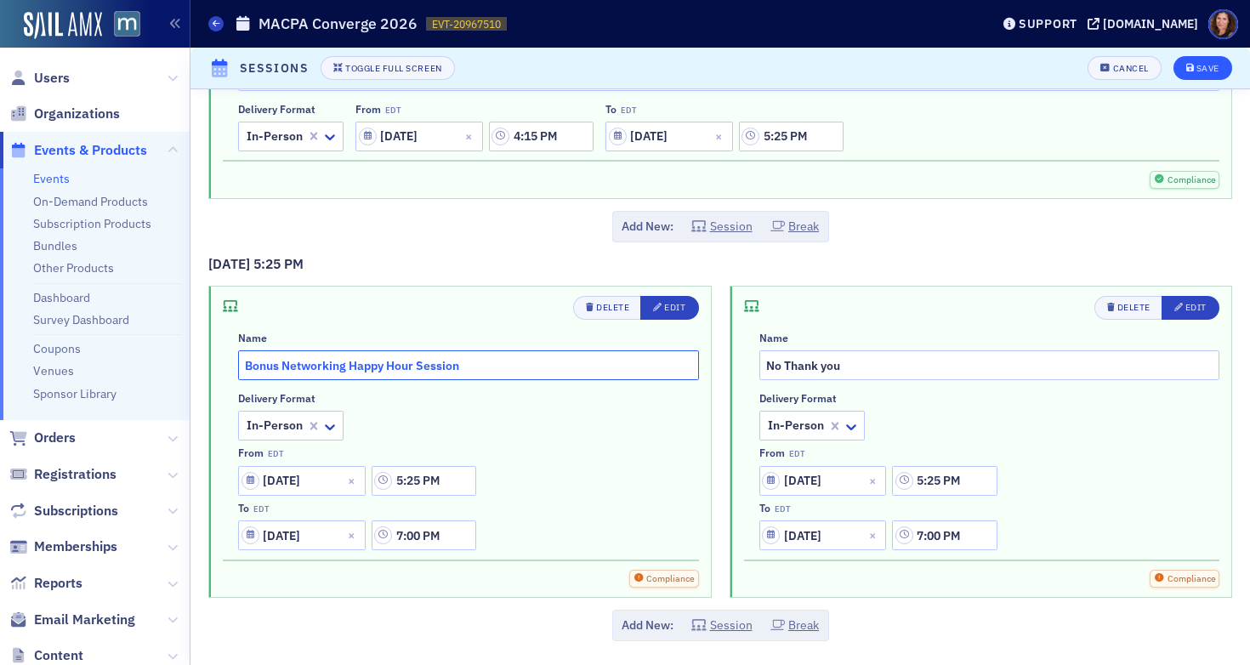
type input "Bonus Networking Happy Hour Session"
click at [1196, 72] on div "Save" at bounding box center [1207, 68] width 23 height 9
